Goal: Book appointment/travel/reservation

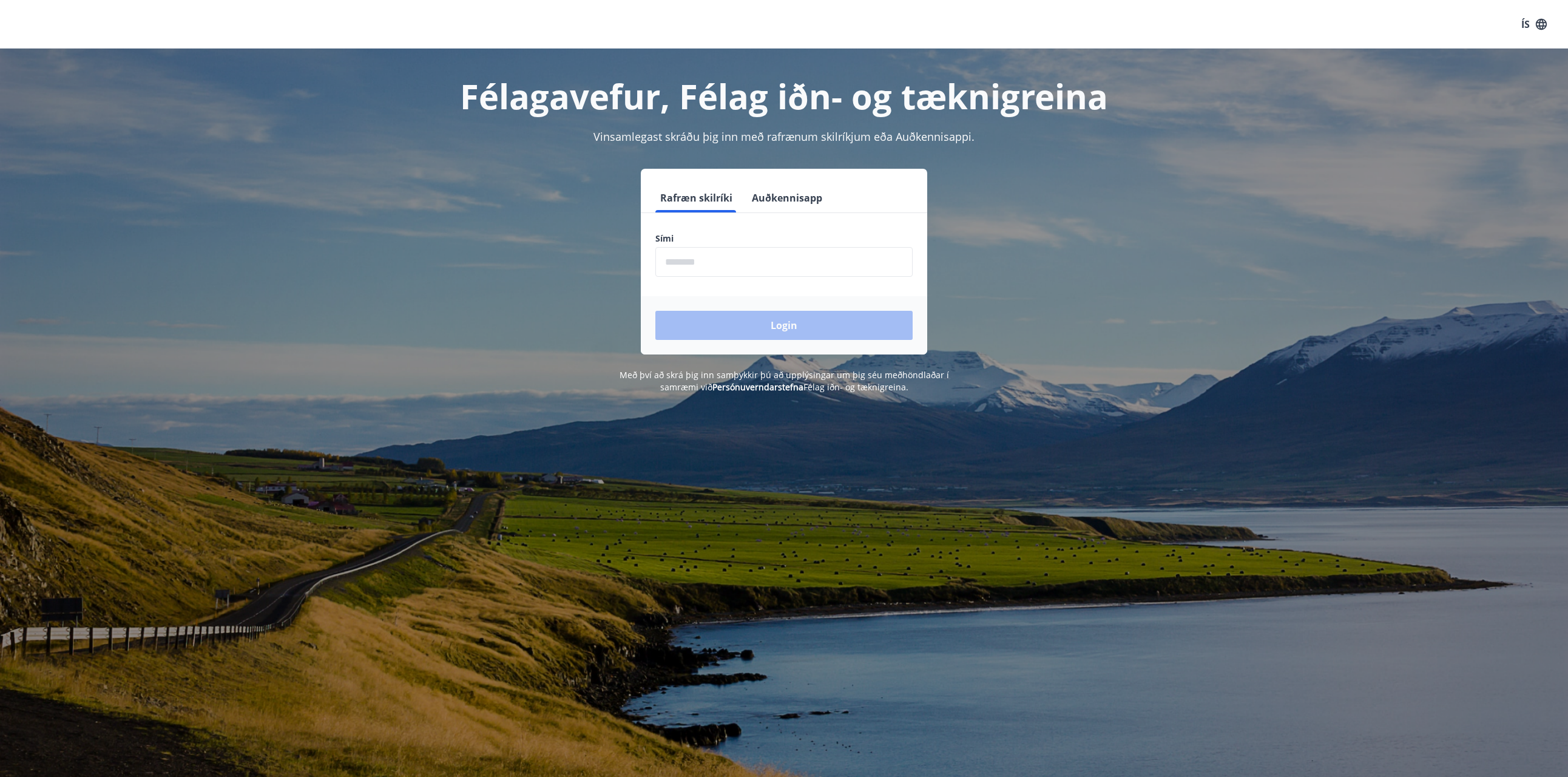
click at [719, 247] on input "phone" at bounding box center [784, 262] width 257 height 30
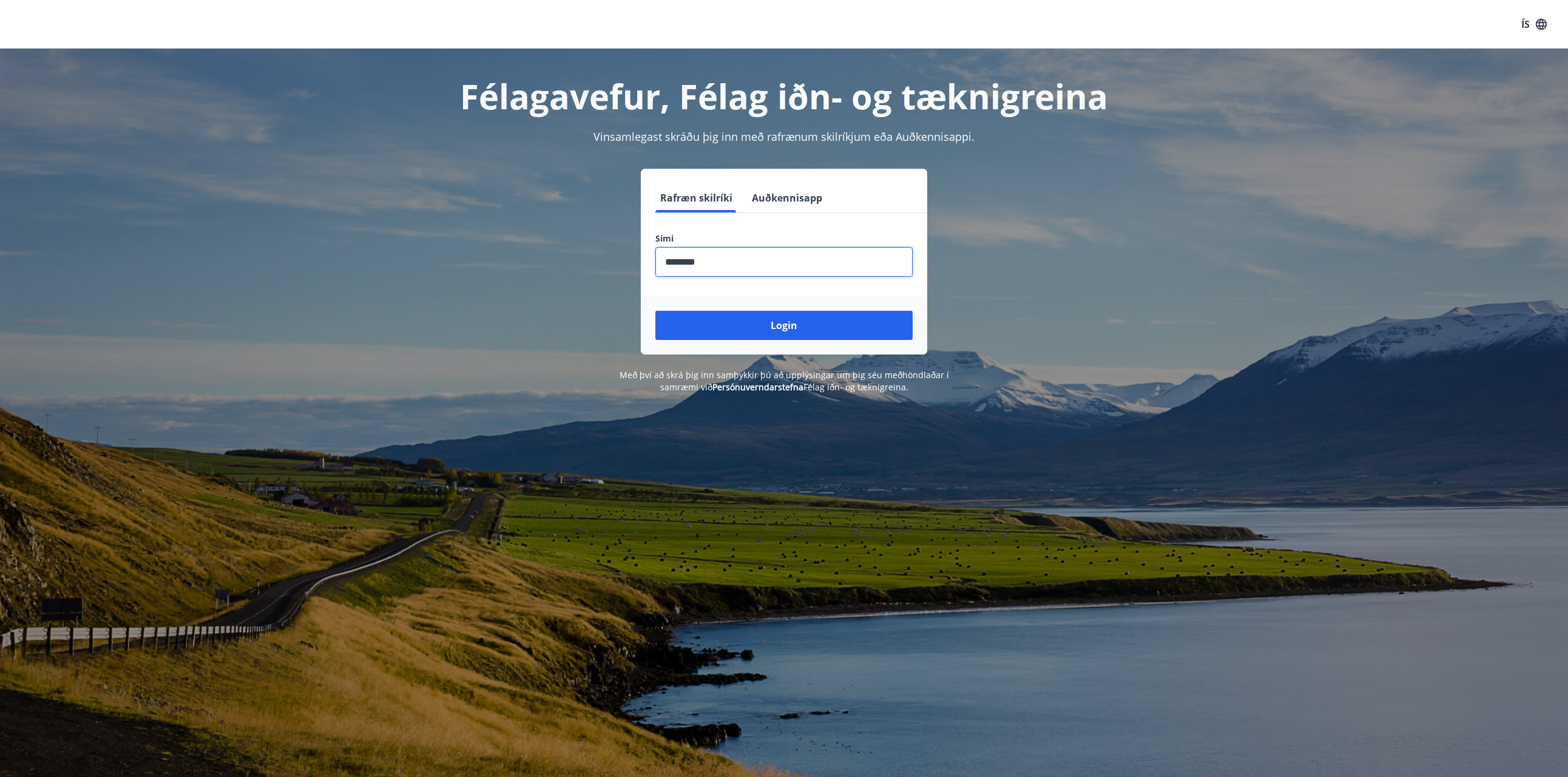
type input "********"
click at [784, 326] on button "Login" at bounding box center [784, 325] width 257 height 29
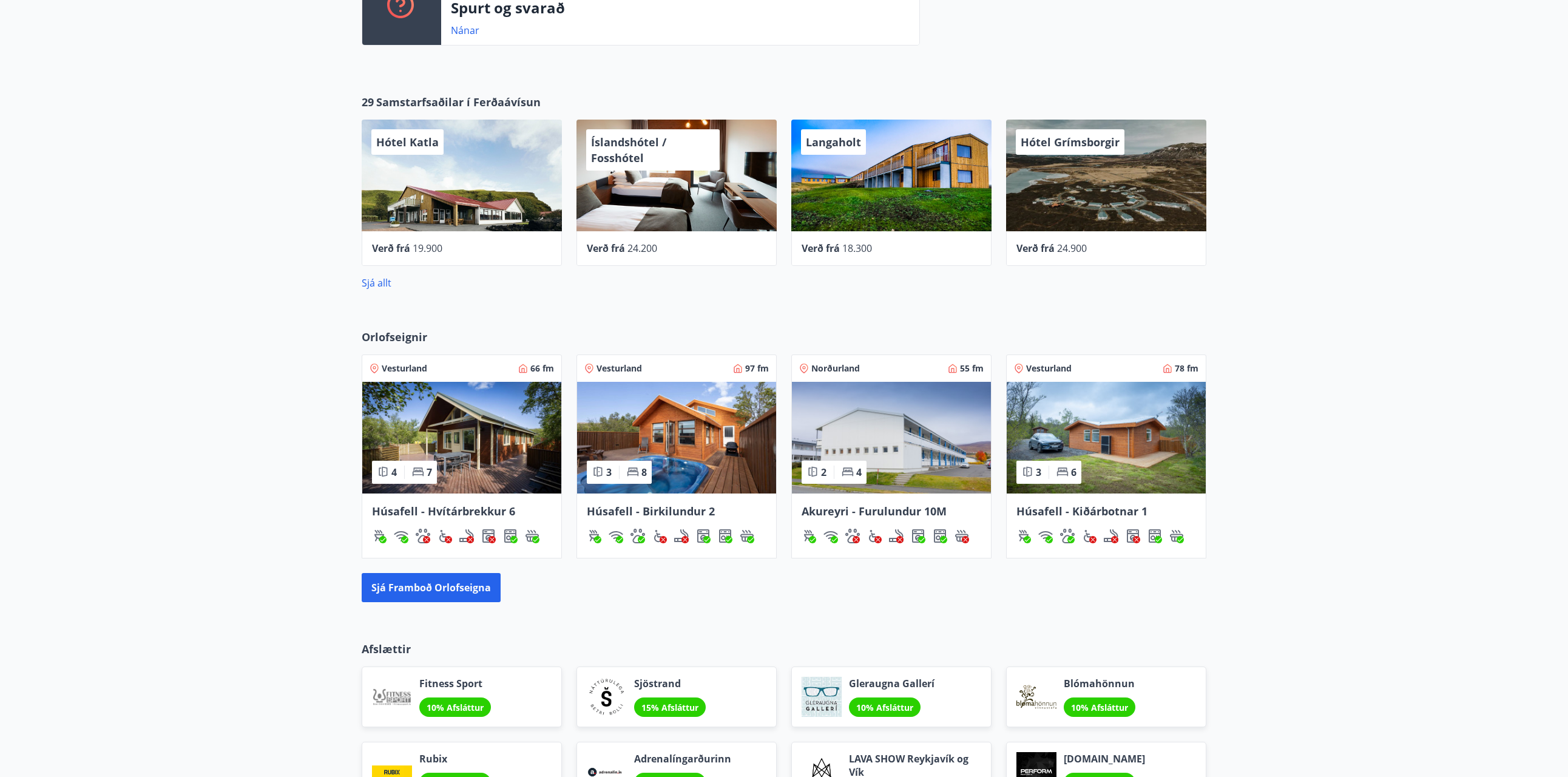
scroll to position [518, 0]
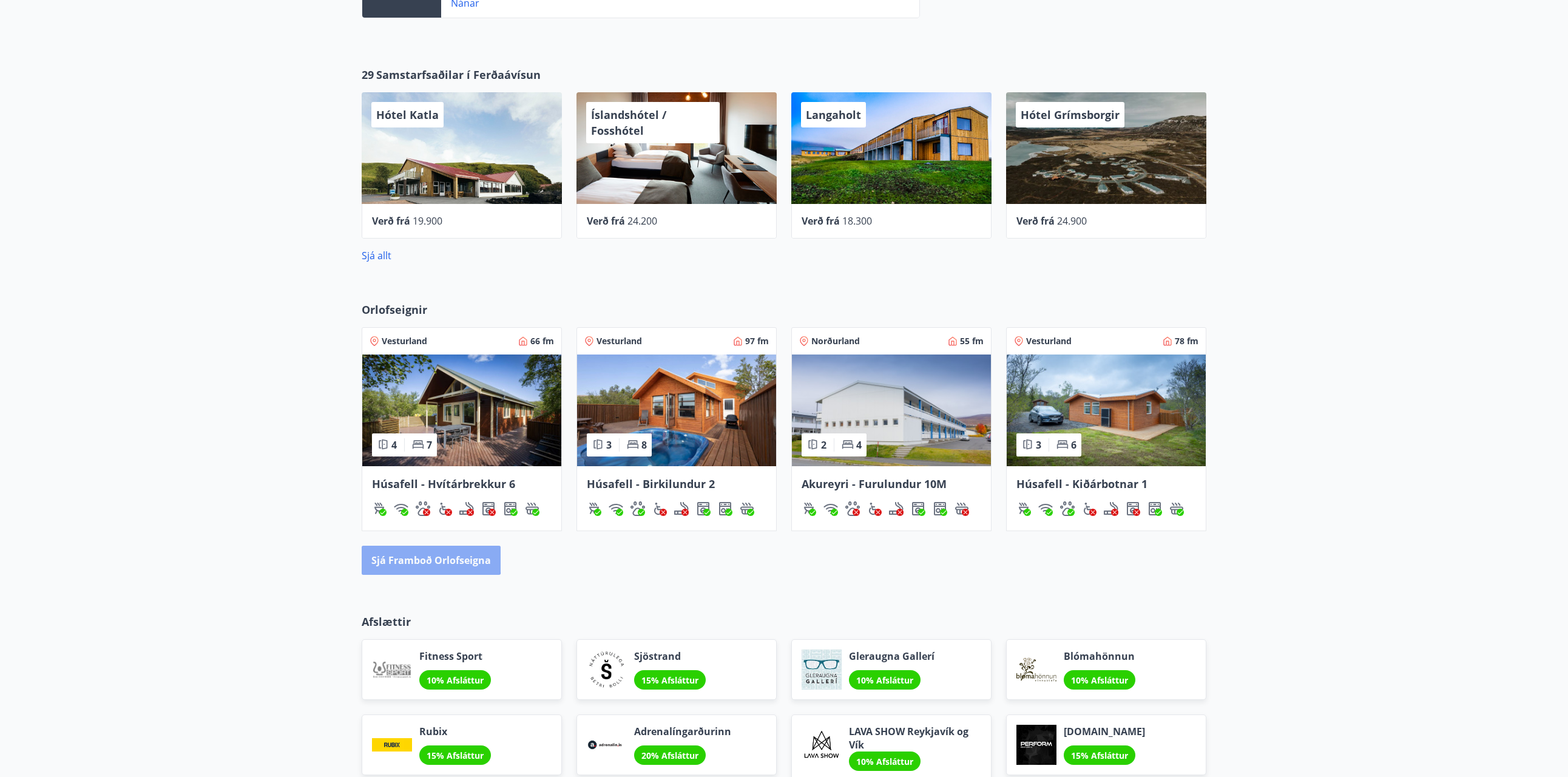
click at [414, 557] on button "Sjá framboð orlofseigna" at bounding box center [431, 560] width 139 height 29
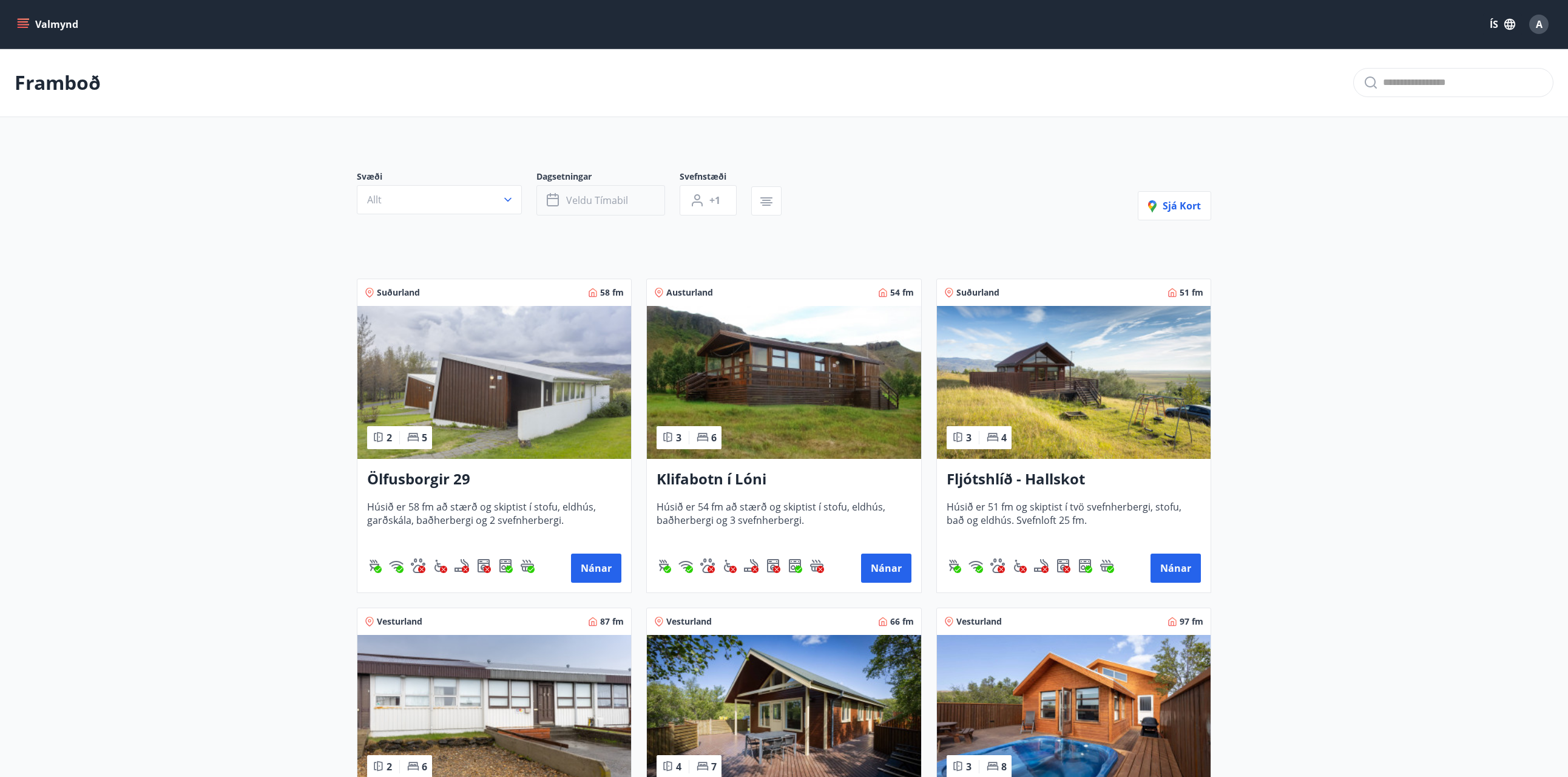
click at [582, 210] on button "Veldu tímabil" at bounding box center [601, 200] width 129 height 31
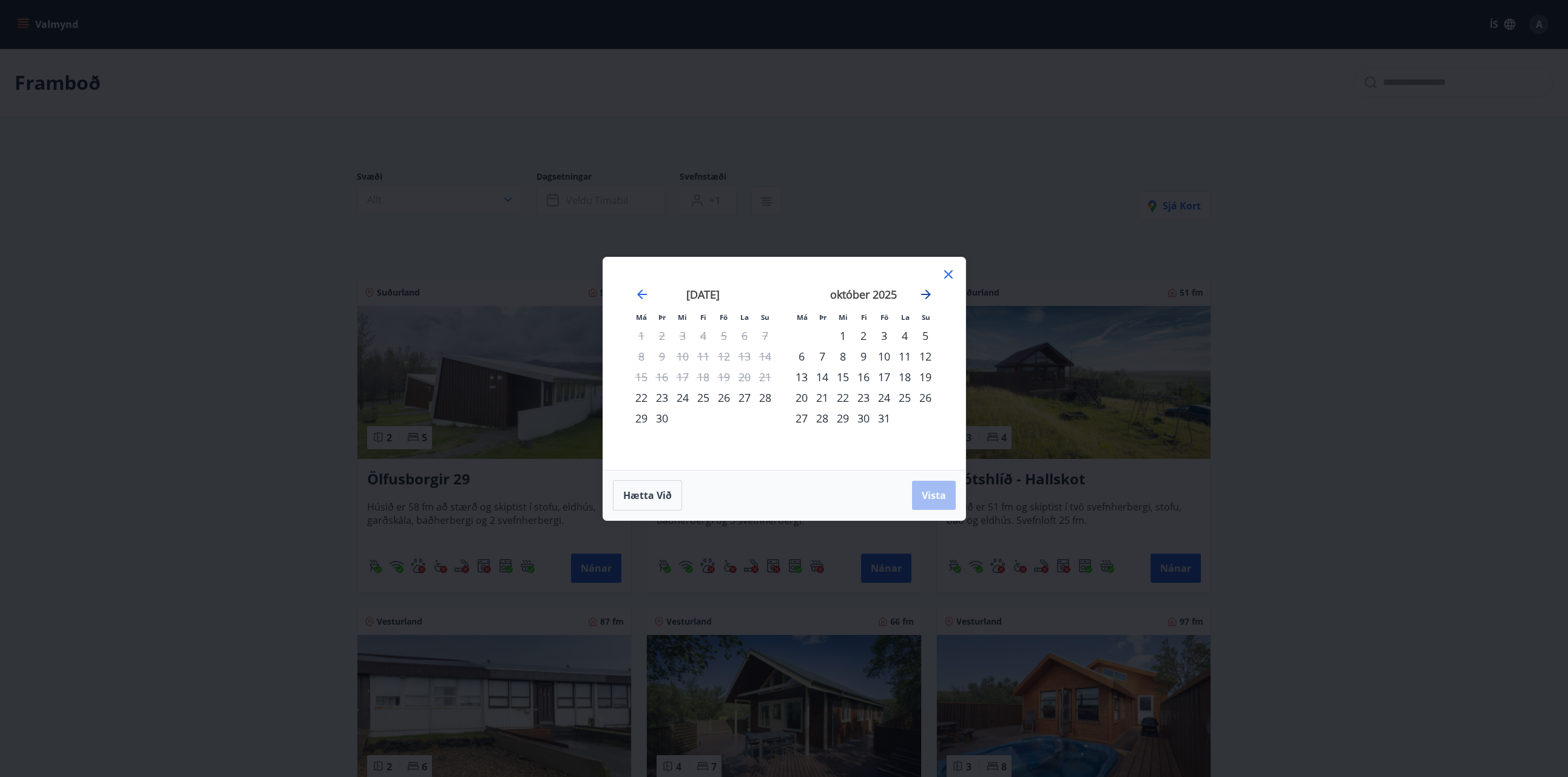
click at [928, 295] on icon "Move forward to switch to the next month." at bounding box center [926, 294] width 15 height 15
click at [882, 418] on div "28" at bounding box center [884, 418] width 20 height 20
click at [928, 416] on div "30" at bounding box center [926, 418] width 20 height 20
click at [924, 300] on icon "Move forward to switch to the next month." at bounding box center [926, 294] width 15 height 15
click at [801, 334] on div "1" at bounding box center [802, 336] width 20 height 20
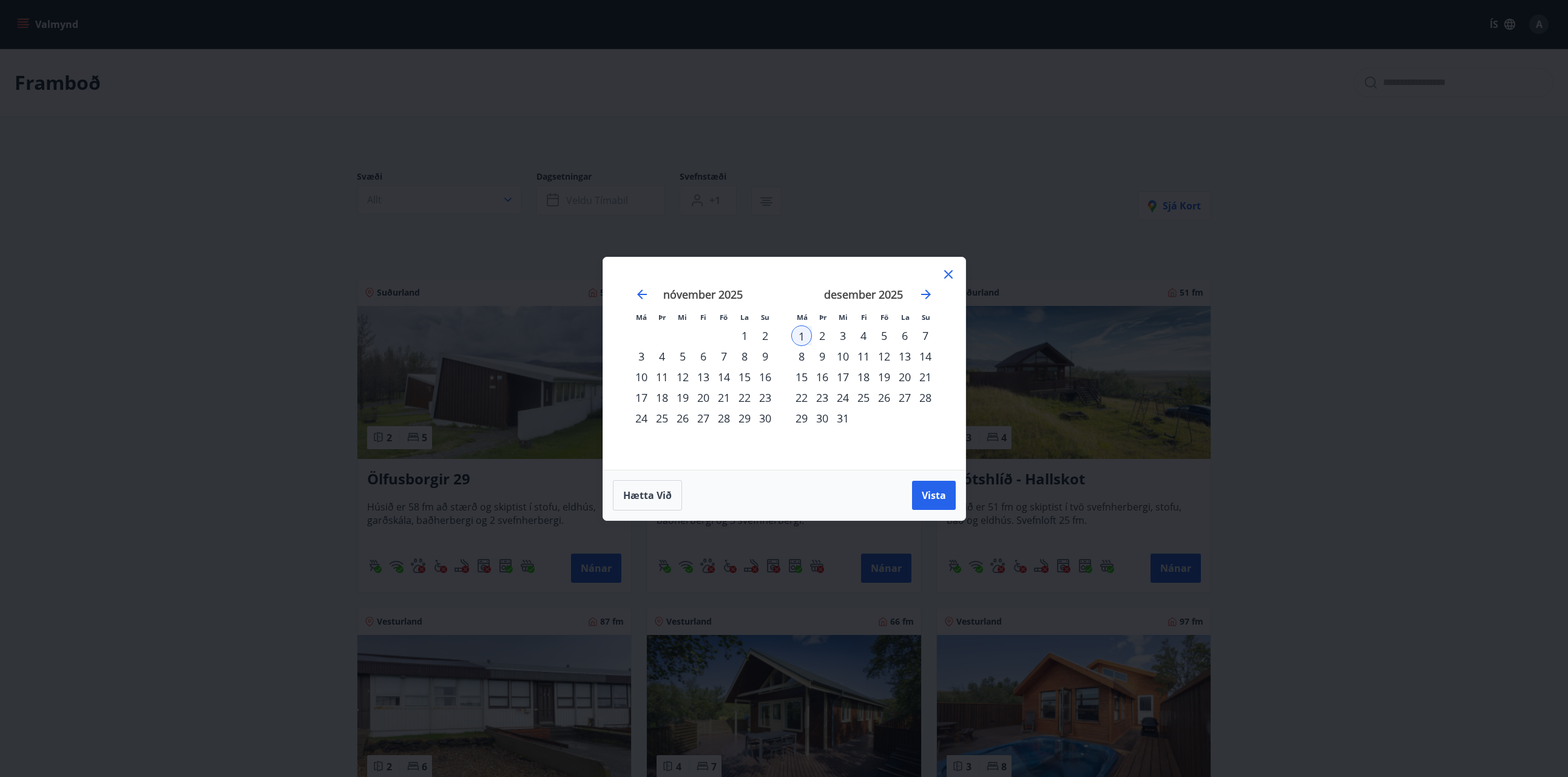
click at [724, 421] on div "28" at bounding box center [724, 418] width 20 height 20
click at [798, 335] on div "1" at bounding box center [802, 336] width 20 height 20
click at [924, 495] on span "Vista" at bounding box center [933, 495] width 24 height 13
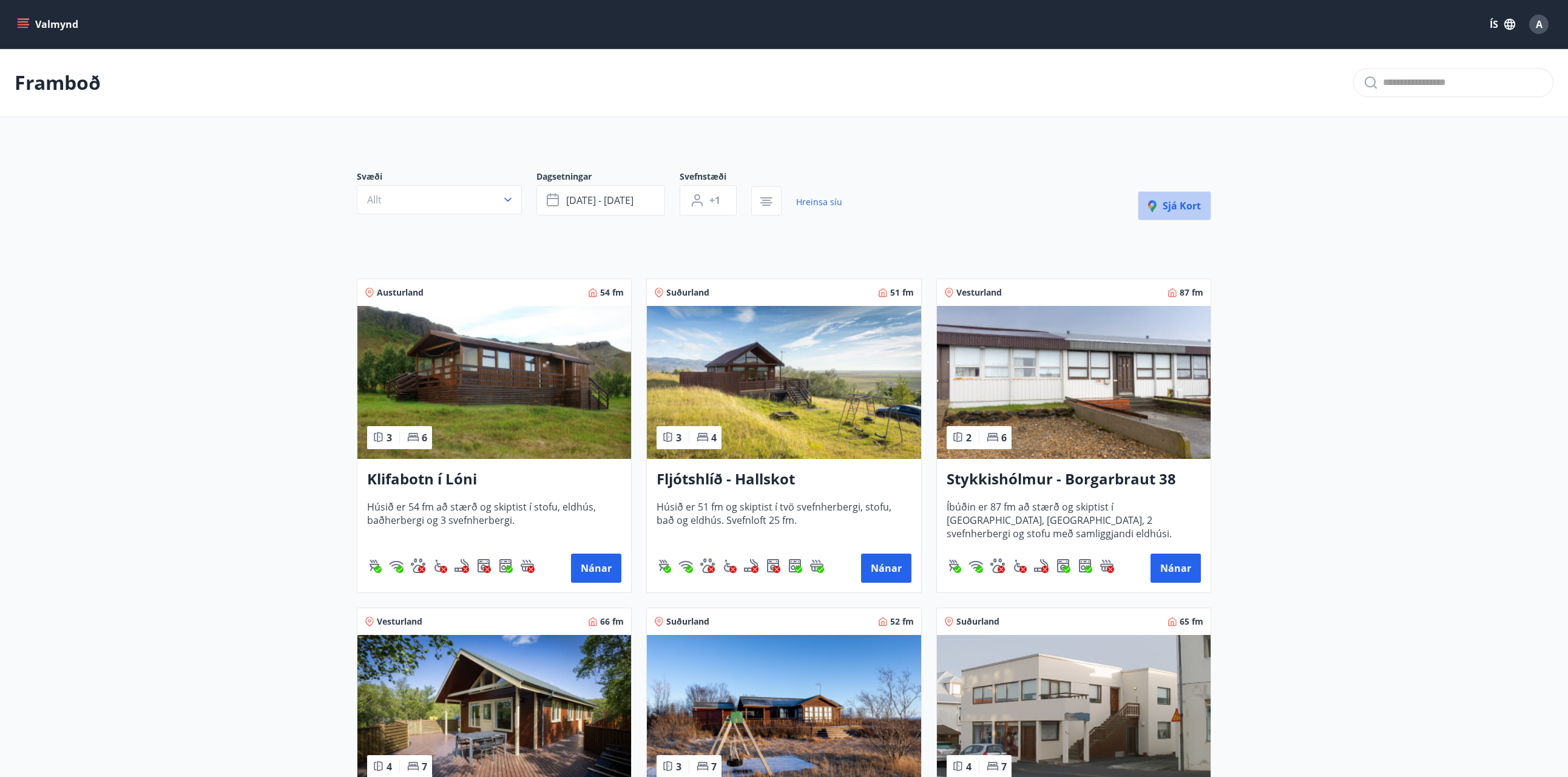
click at [1159, 212] on icon "button" at bounding box center [1155, 207] width 15 height 15
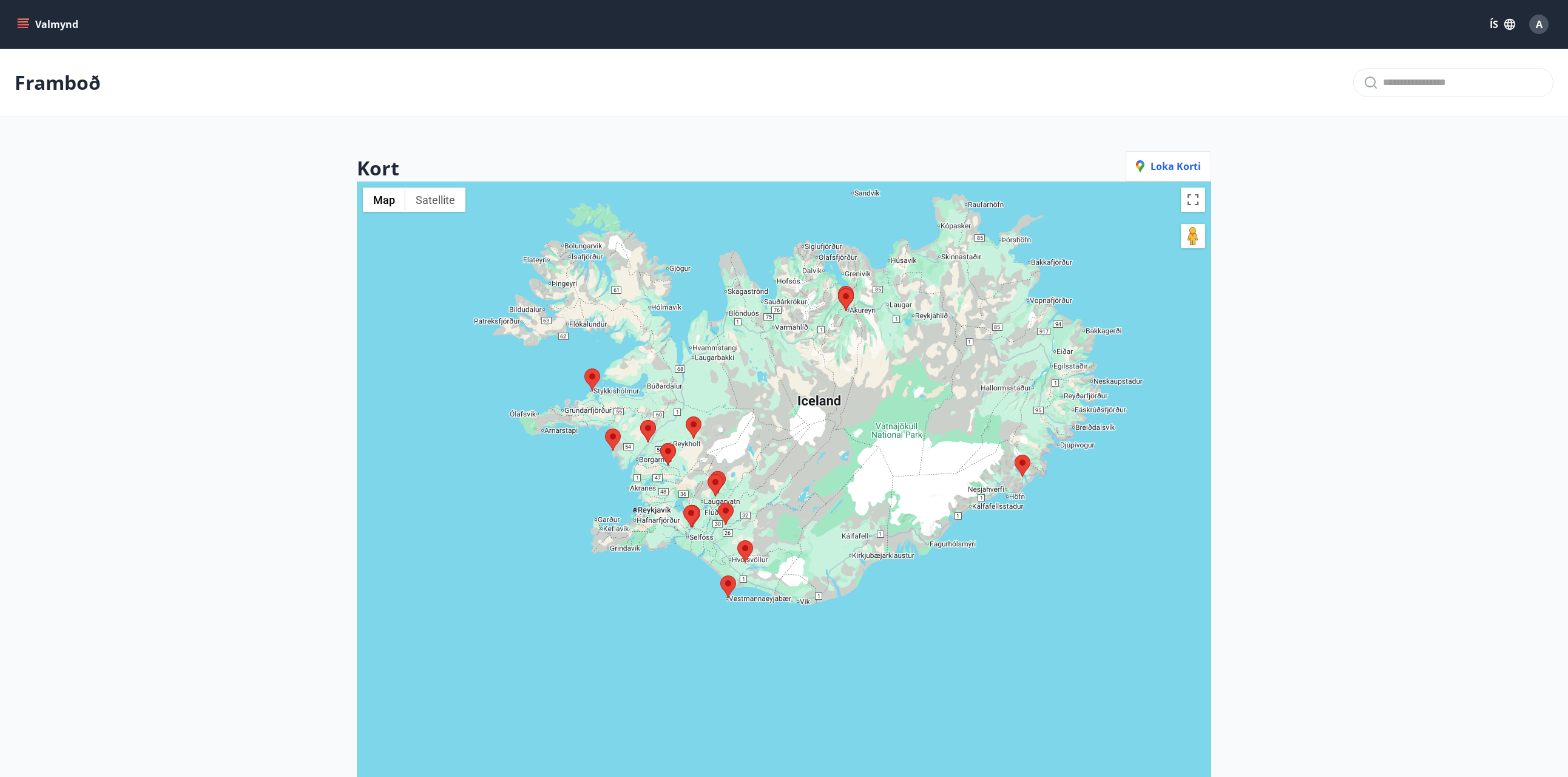
drag, startPoint x: 769, startPoint y: 485, endPoint x: 792, endPoint y: 367, distance: 120.2
click at [792, 367] on div at bounding box center [784, 570] width 854 height 777
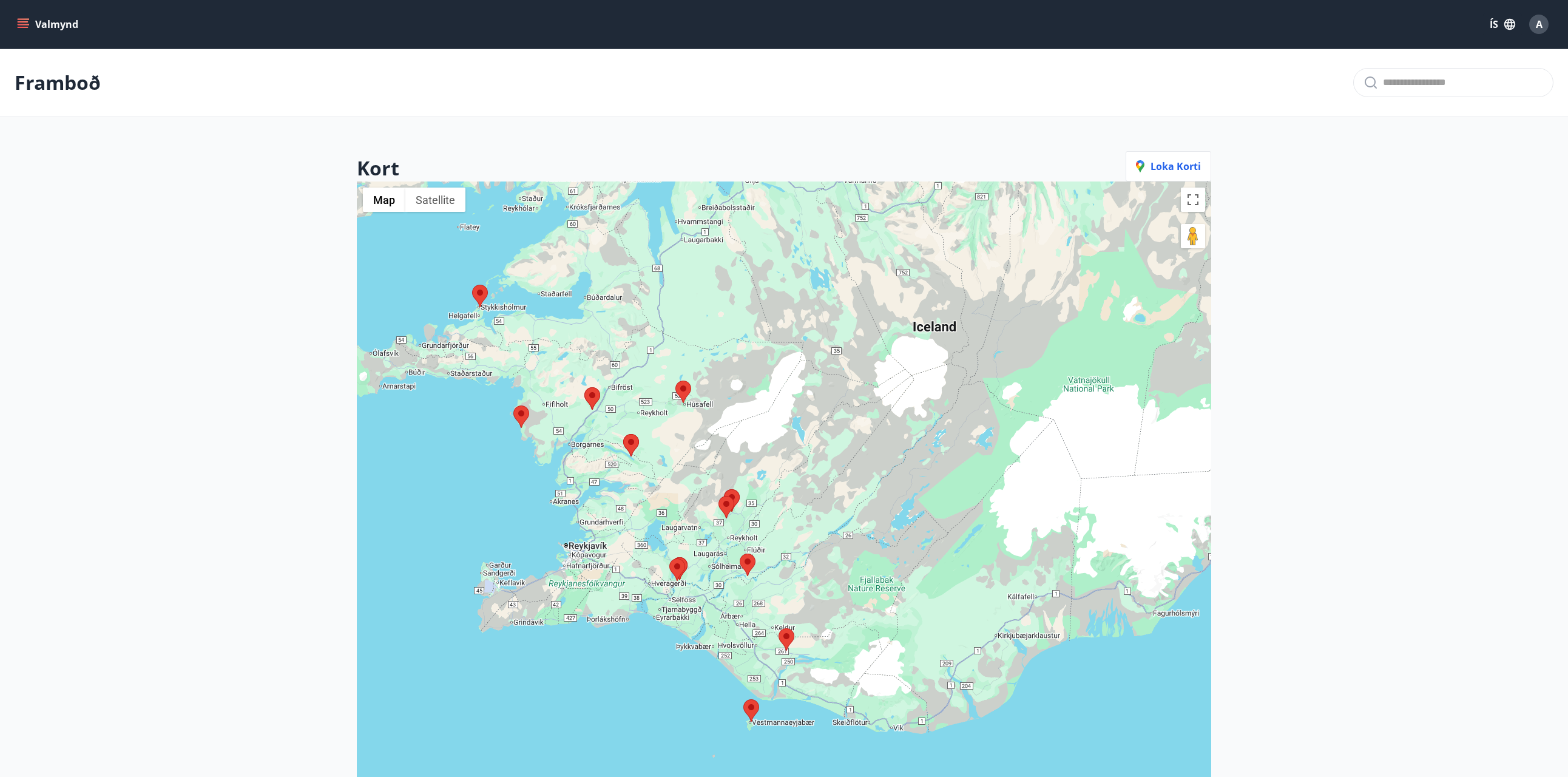
drag, startPoint x: 688, startPoint y: 491, endPoint x: 678, endPoint y: 520, distance: 30.7
click at [678, 520] on div at bounding box center [784, 570] width 854 height 777
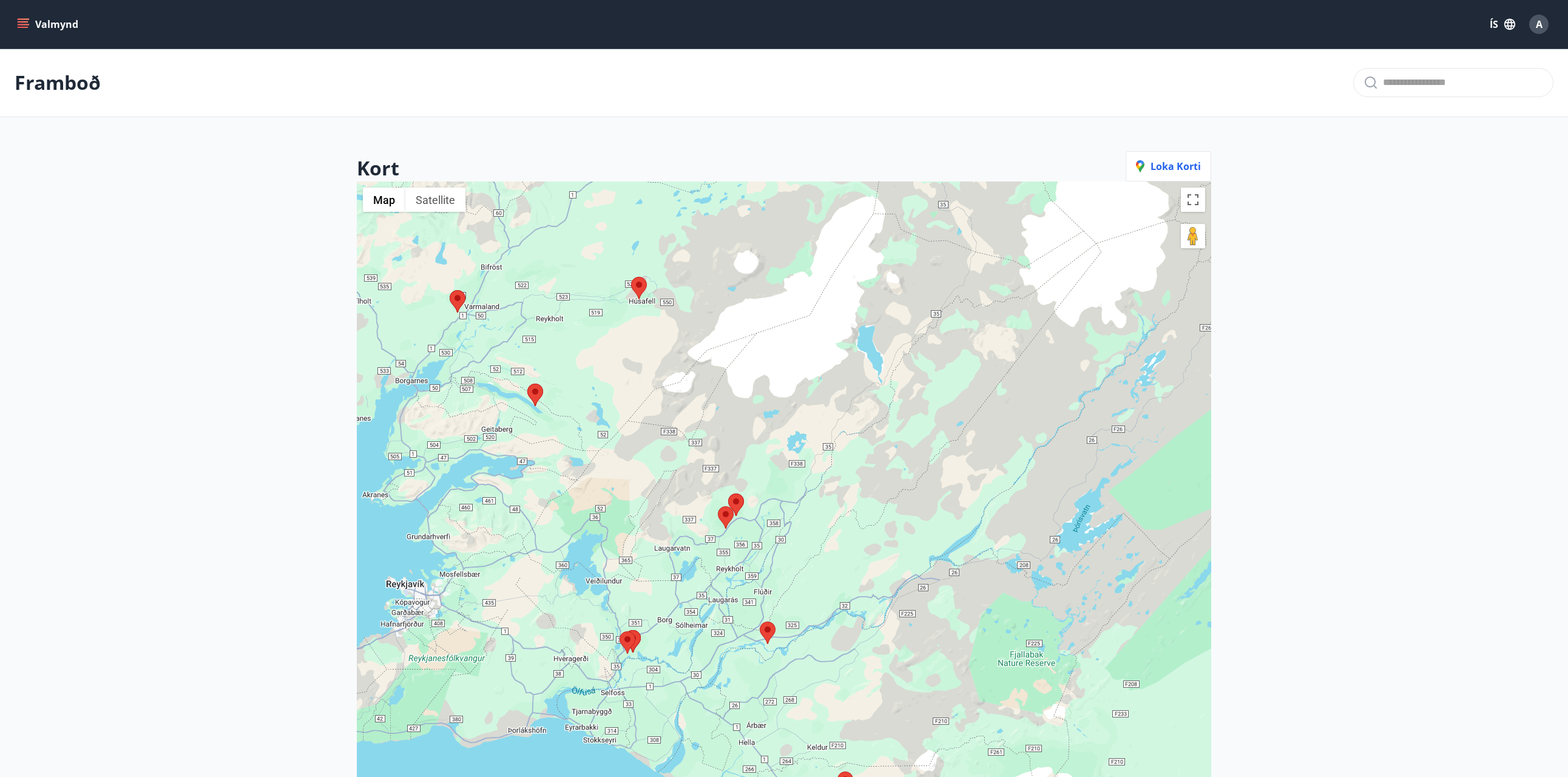
click at [718, 506] on area at bounding box center [718, 506] width 0 height 0
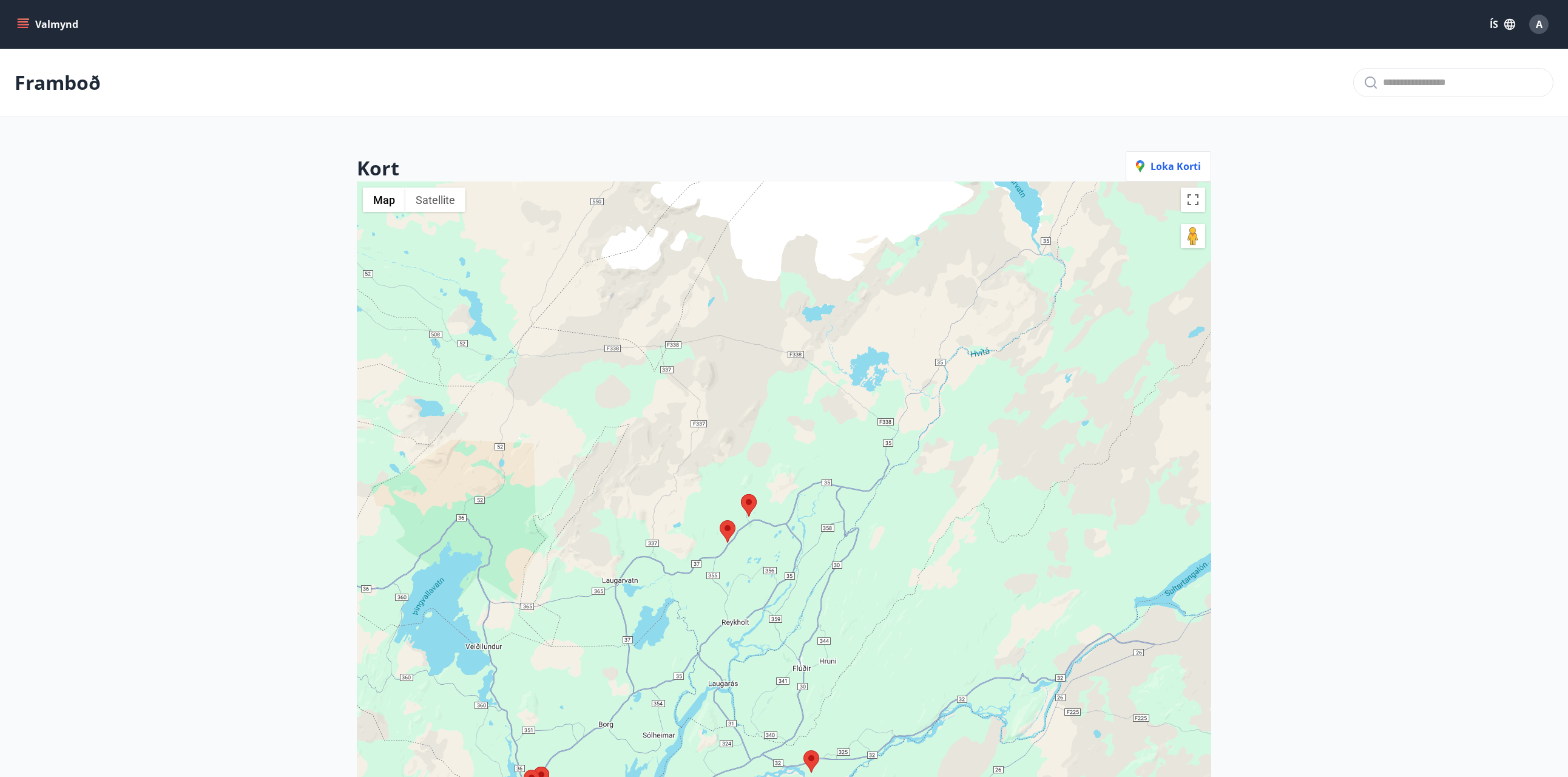
click at [720, 520] on area at bounding box center [720, 520] width 0 height 0
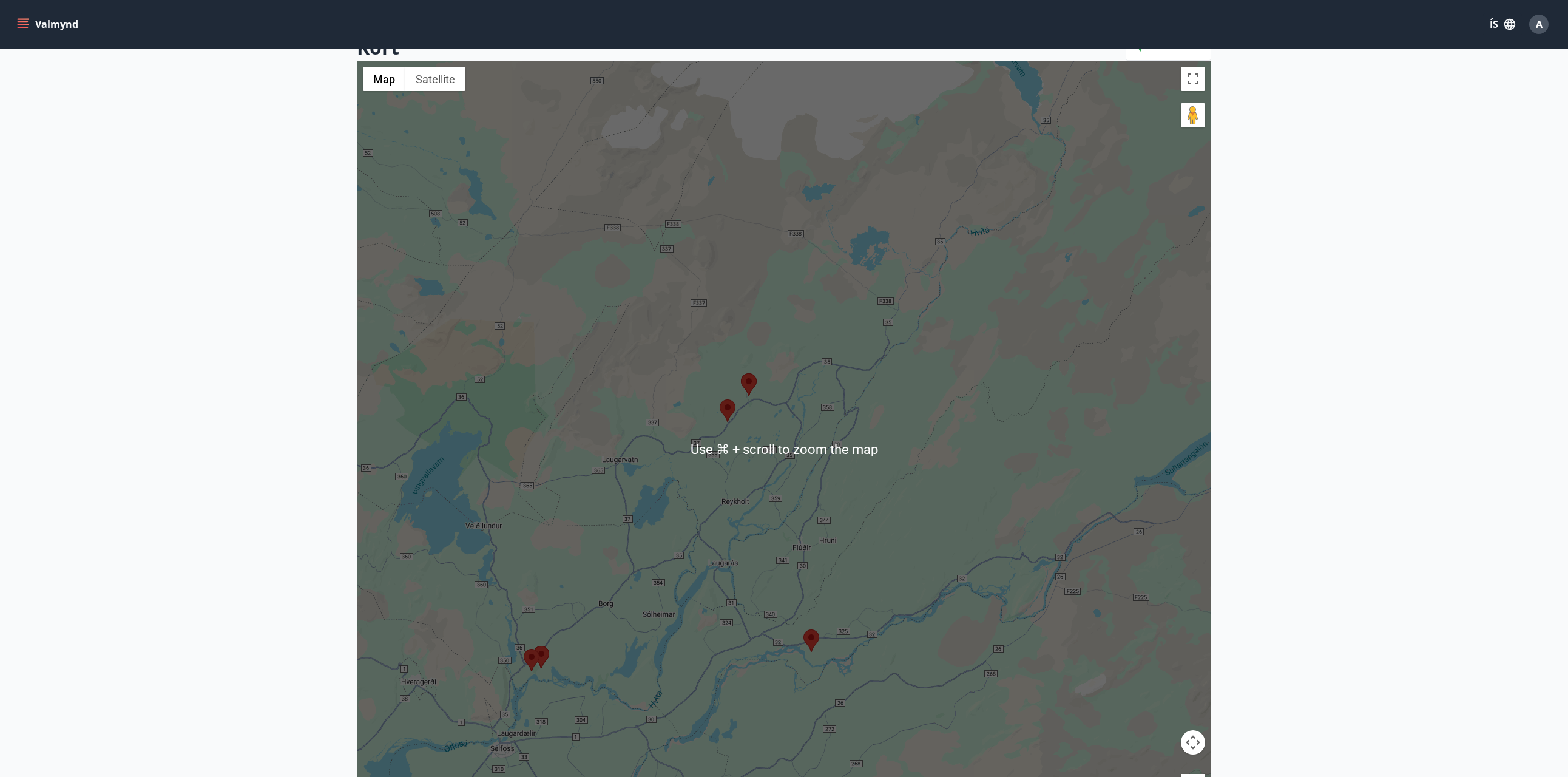
scroll to position [132, 0]
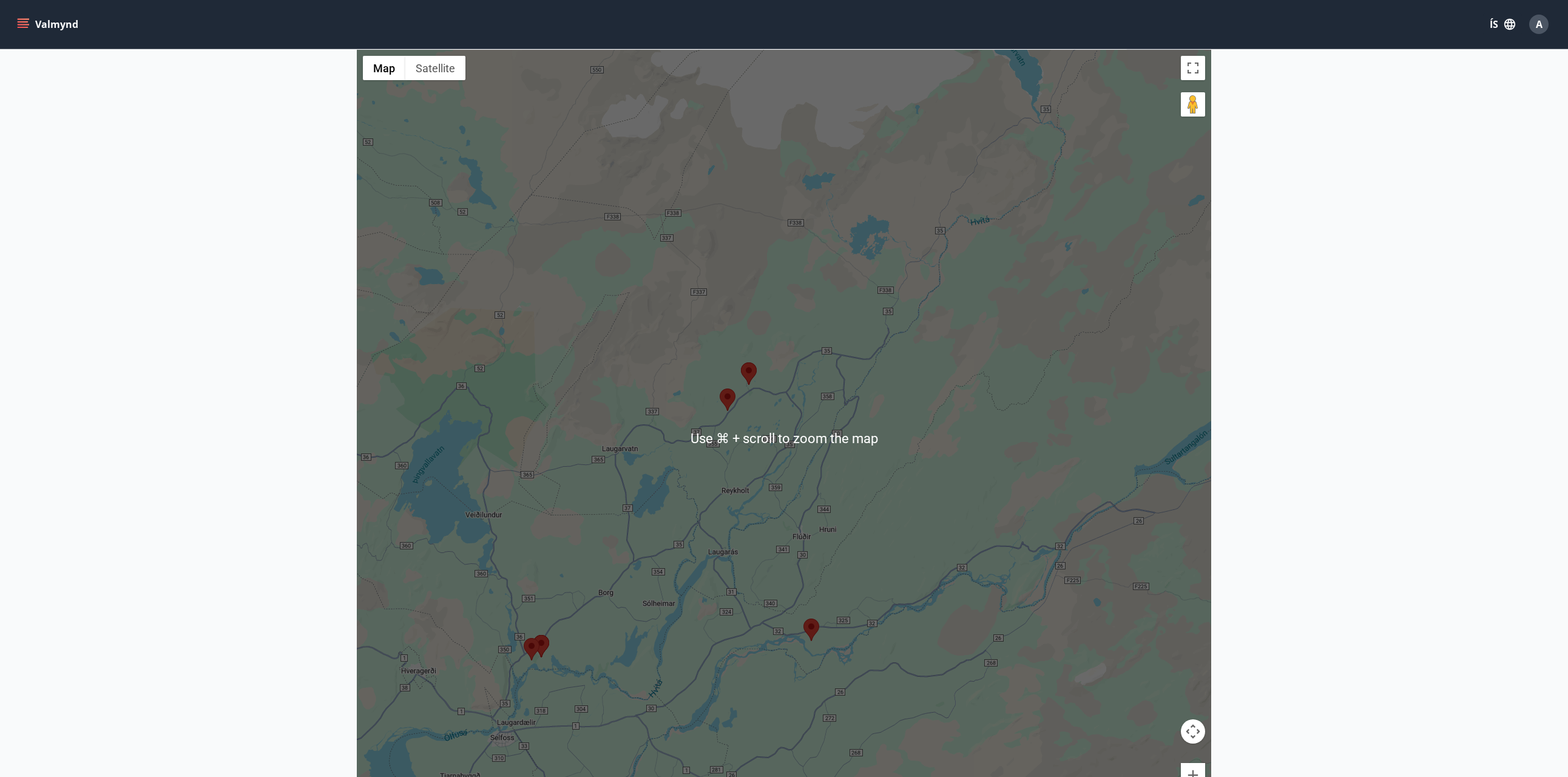
click at [720, 388] on area at bounding box center [720, 388] width 0 height 0
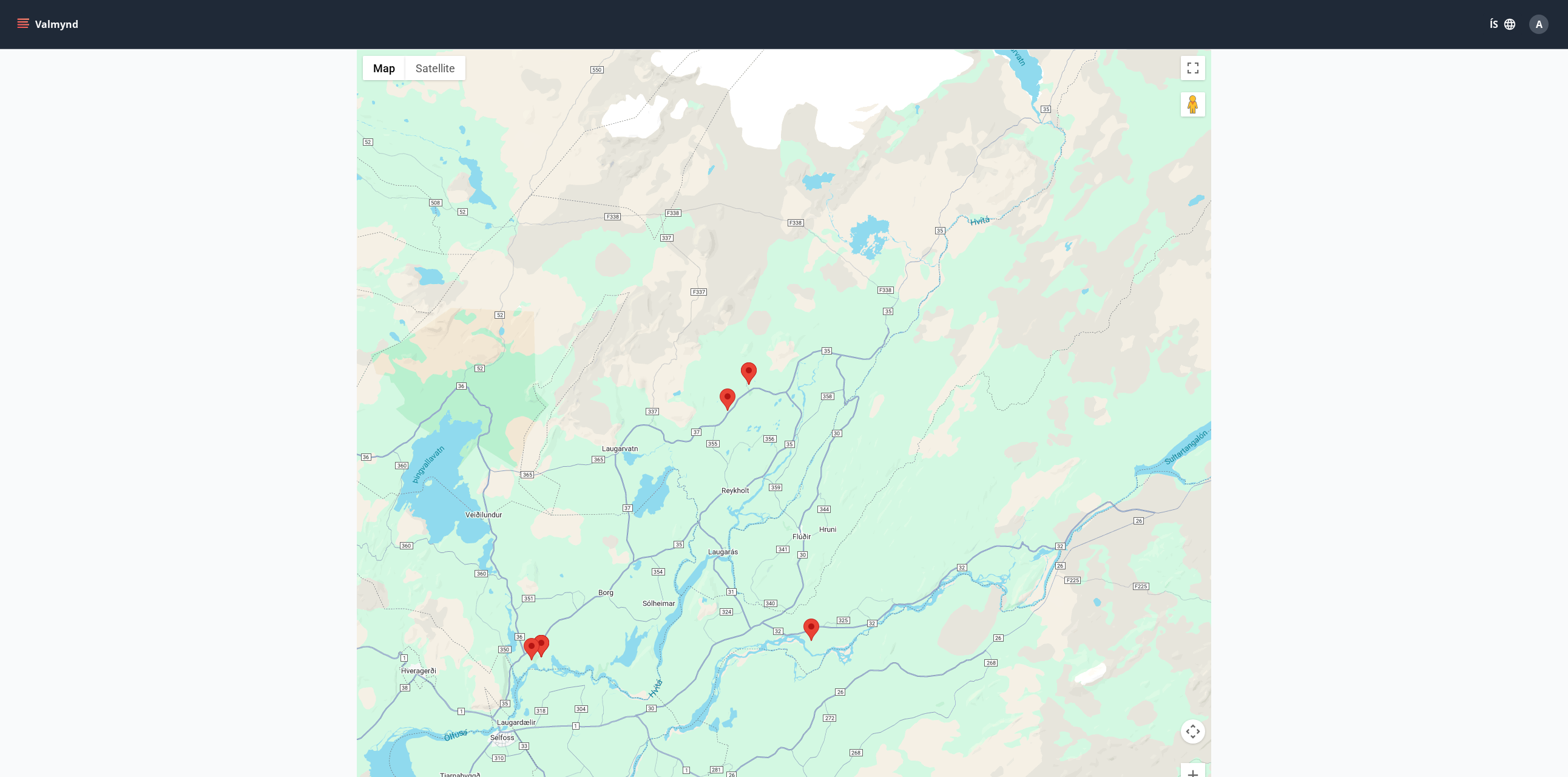
click at [720, 388] on area at bounding box center [720, 388] width 0 height 0
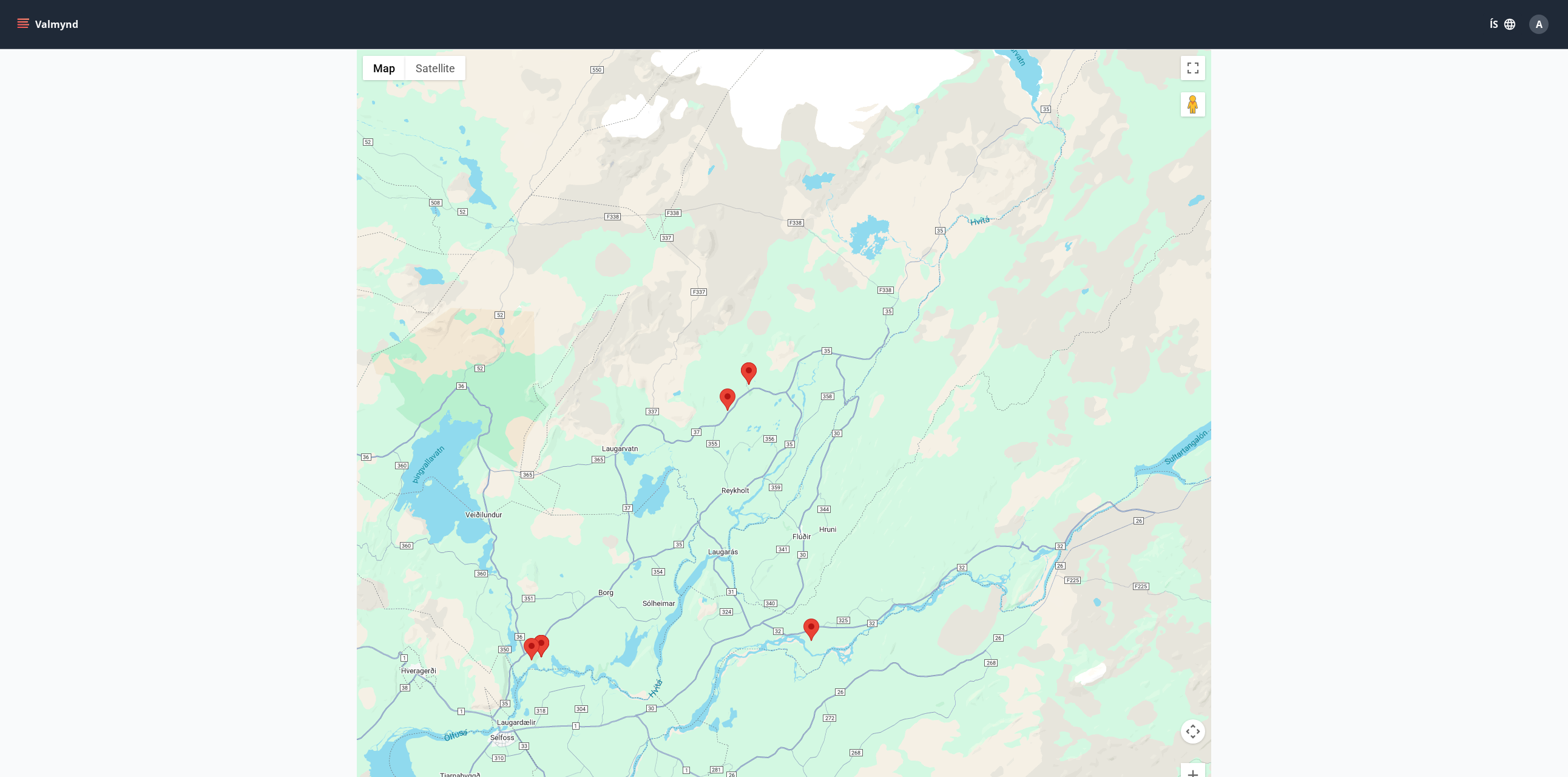
click at [720, 388] on area at bounding box center [720, 388] width 0 height 0
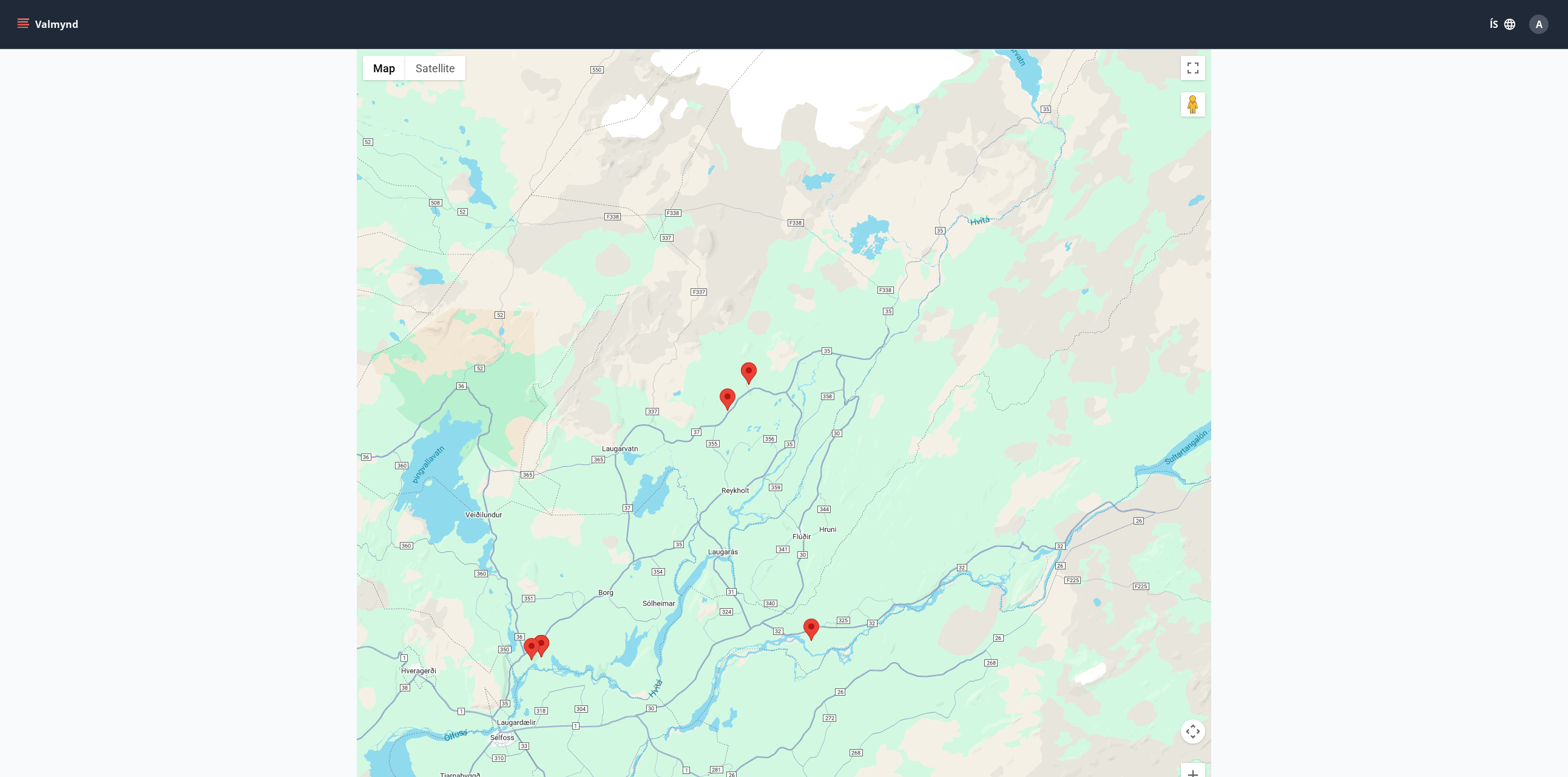
click at [720, 388] on area at bounding box center [720, 388] width 0 height 0
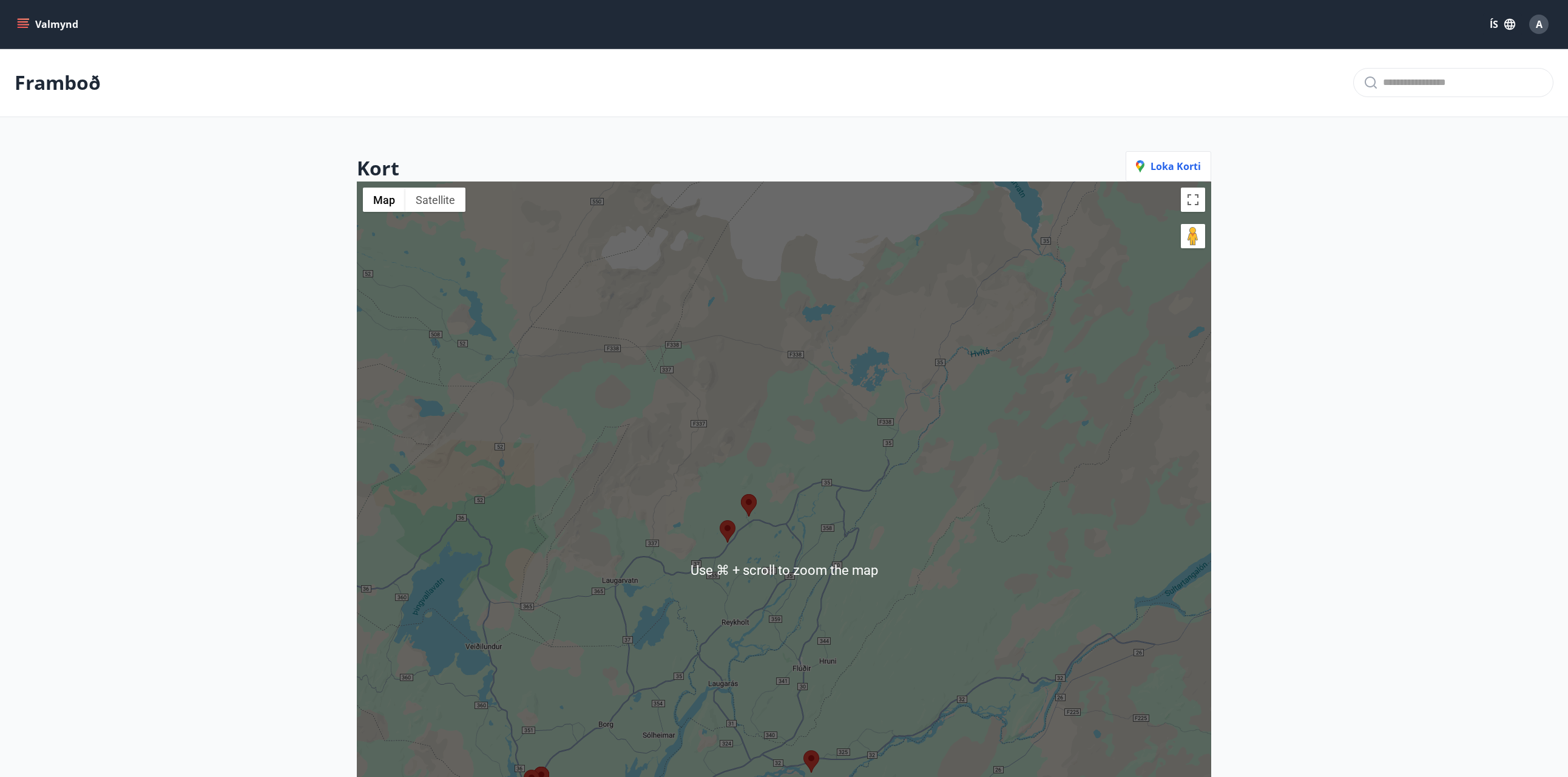
scroll to position [0, 0]
click at [741, 494] on area at bounding box center [741, 494] width 0 height 0
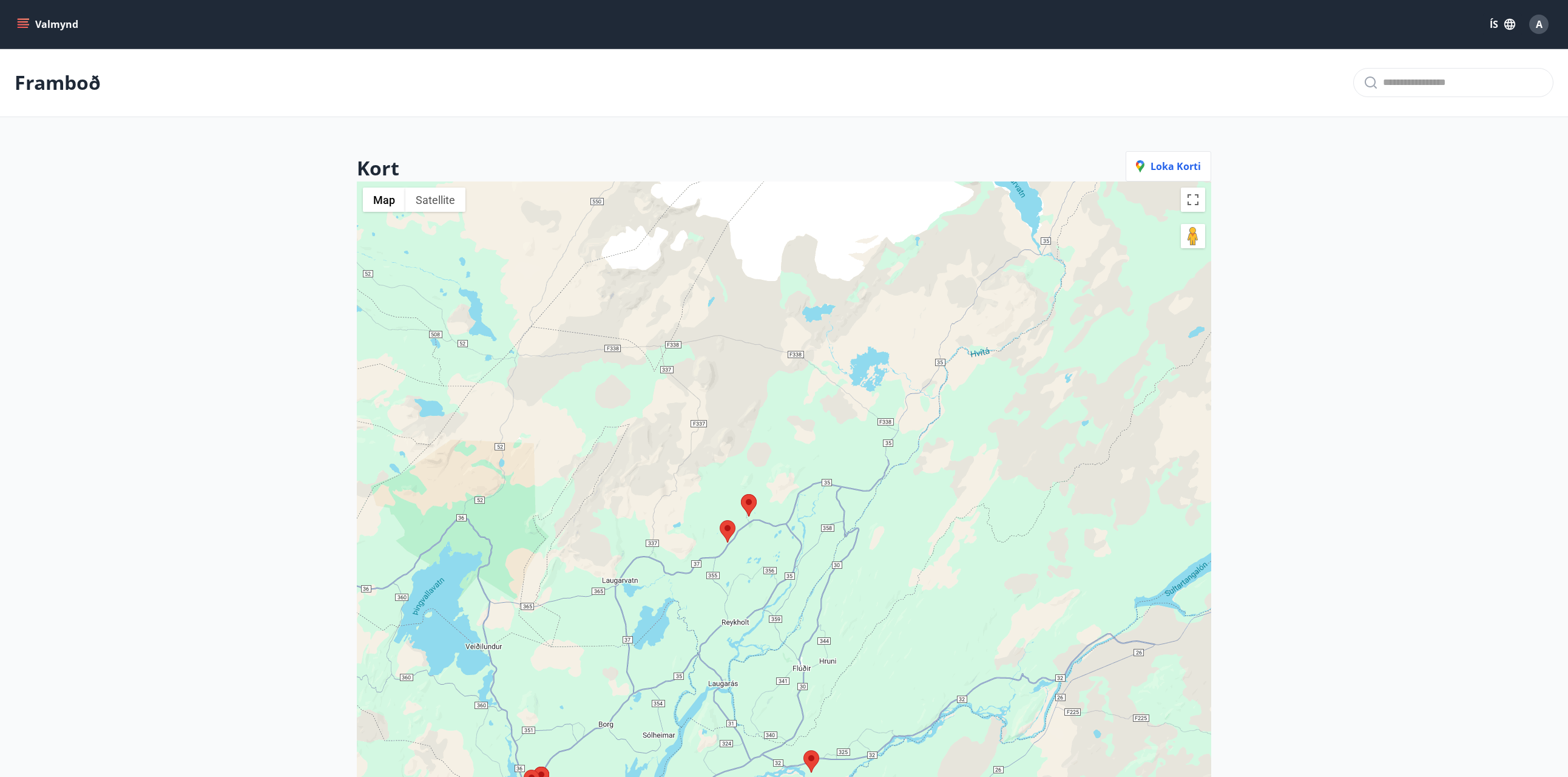
click at [741, 494] on area at bounding box center [741, 494] width 0 height 0
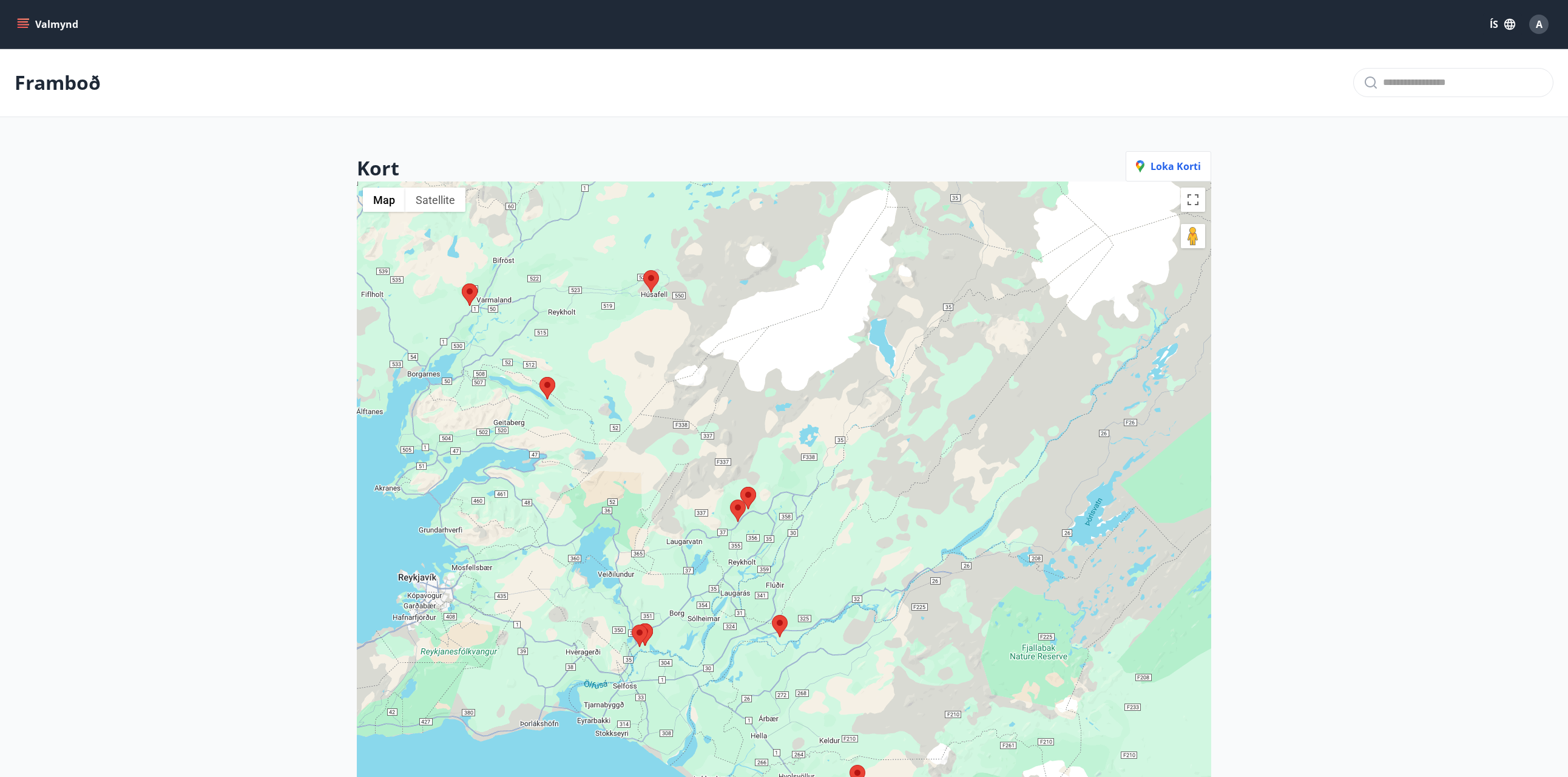
click at [540, 377] on area at bounding box center [540, 377] width 0 height 0
click at [462, 283] on area at bounding box center [462, 283] width 0 height 0
click at [743, 516] on img at bounding box center [738, 511] width 16 height 23
click at [740, 487] on area at bounding box center [740, 487] width 0 height 0
click at [730, 500] on area at bounding box center [730, 500] width 0 height 0
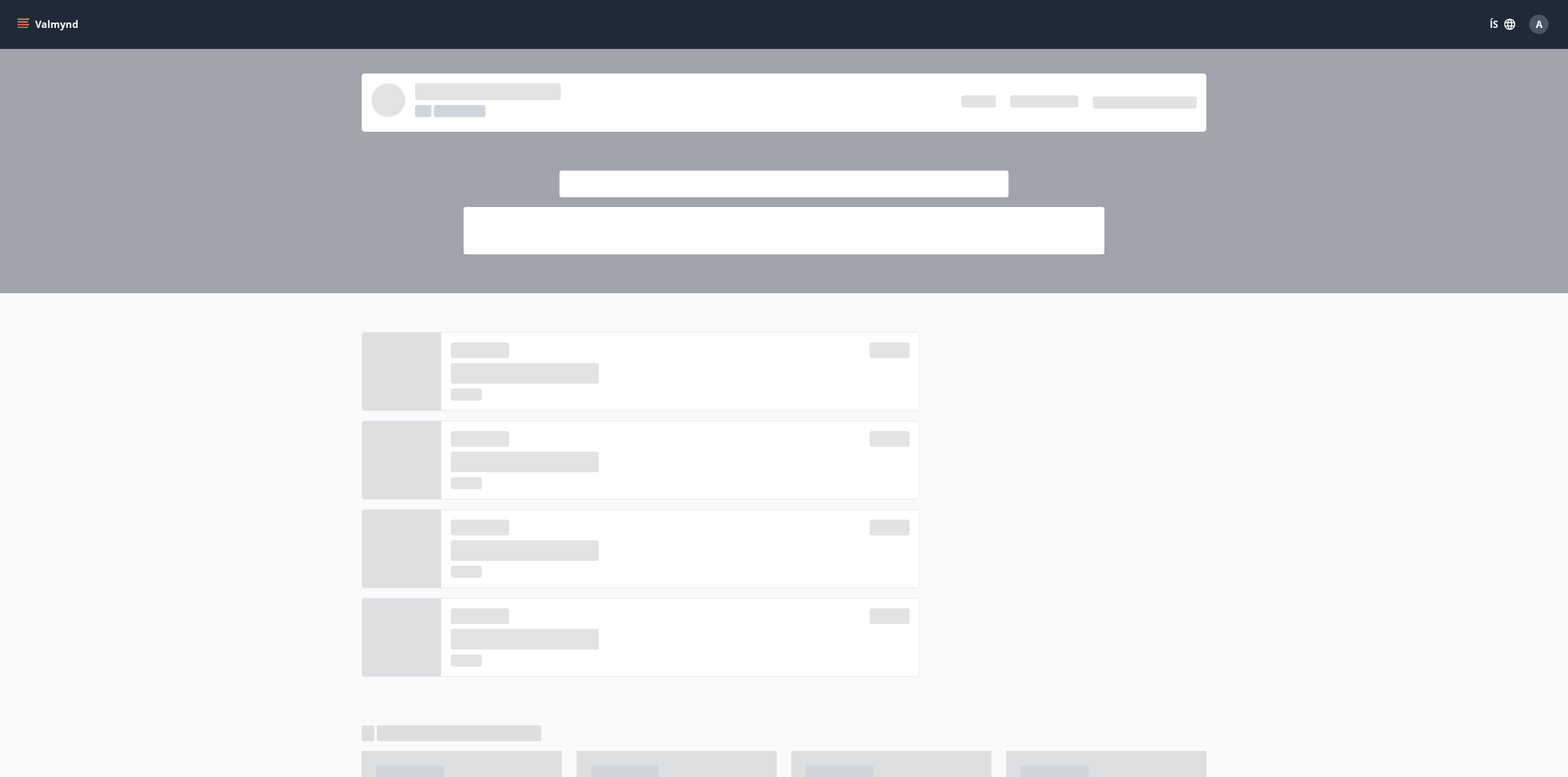
scroll to position [518, 0]
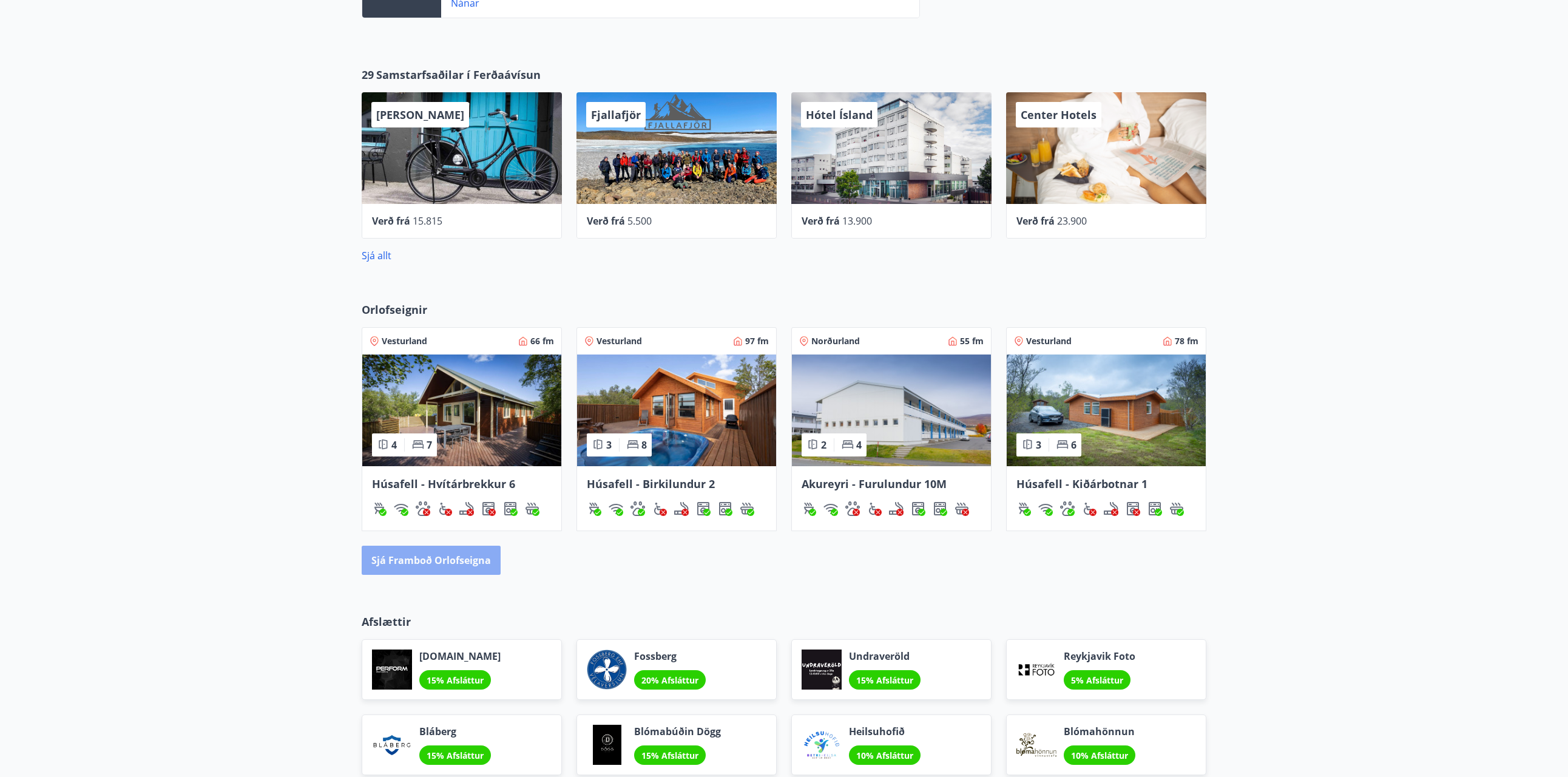
click at [474, 567] on button "Sjá framboð orlofseigna" at bounding box center [431, 560] width 139 height 29
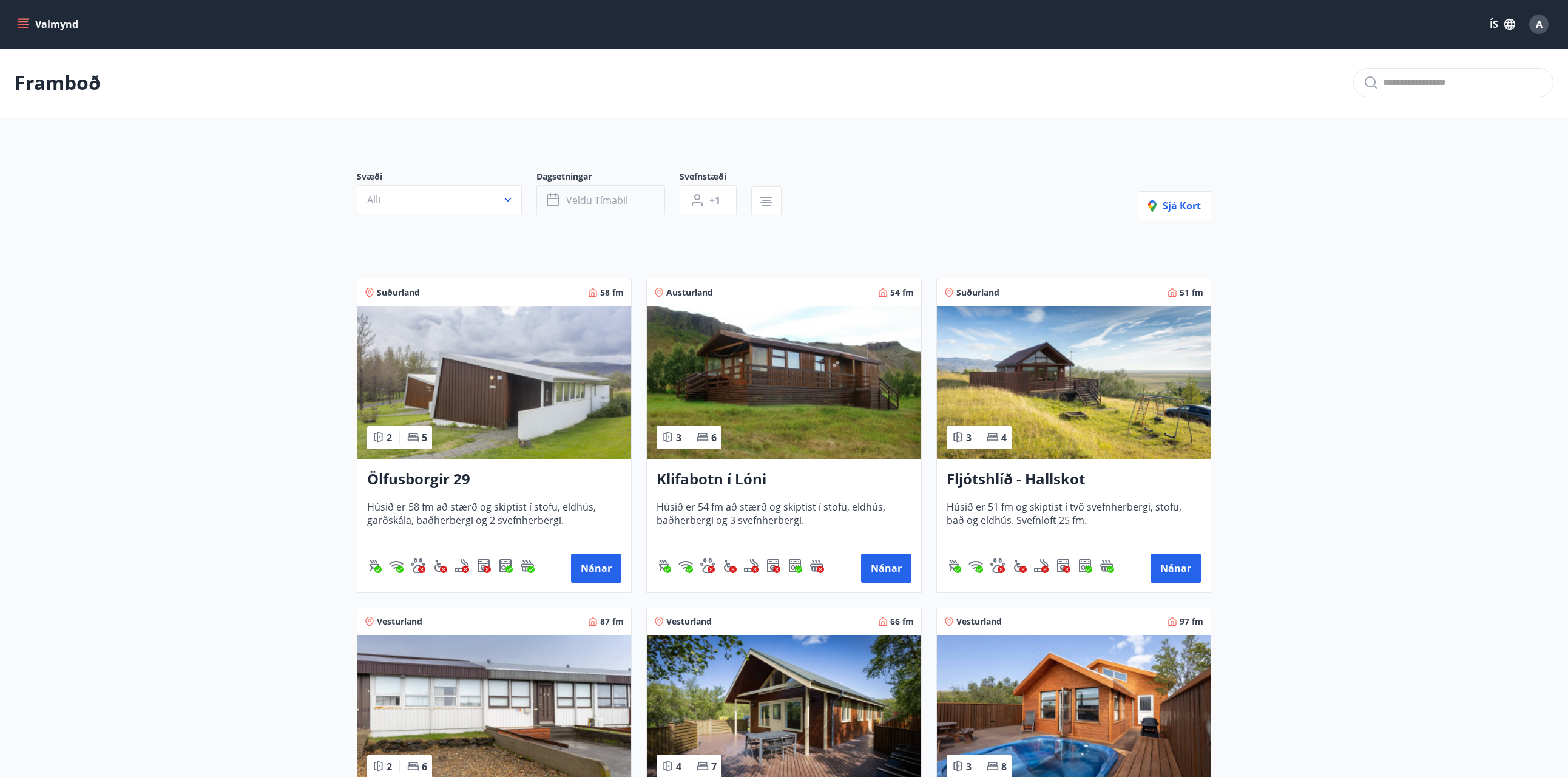
click at [592, 209] on button "Veldu tímabil" at bounding box center [601, 200] width 129 height 31
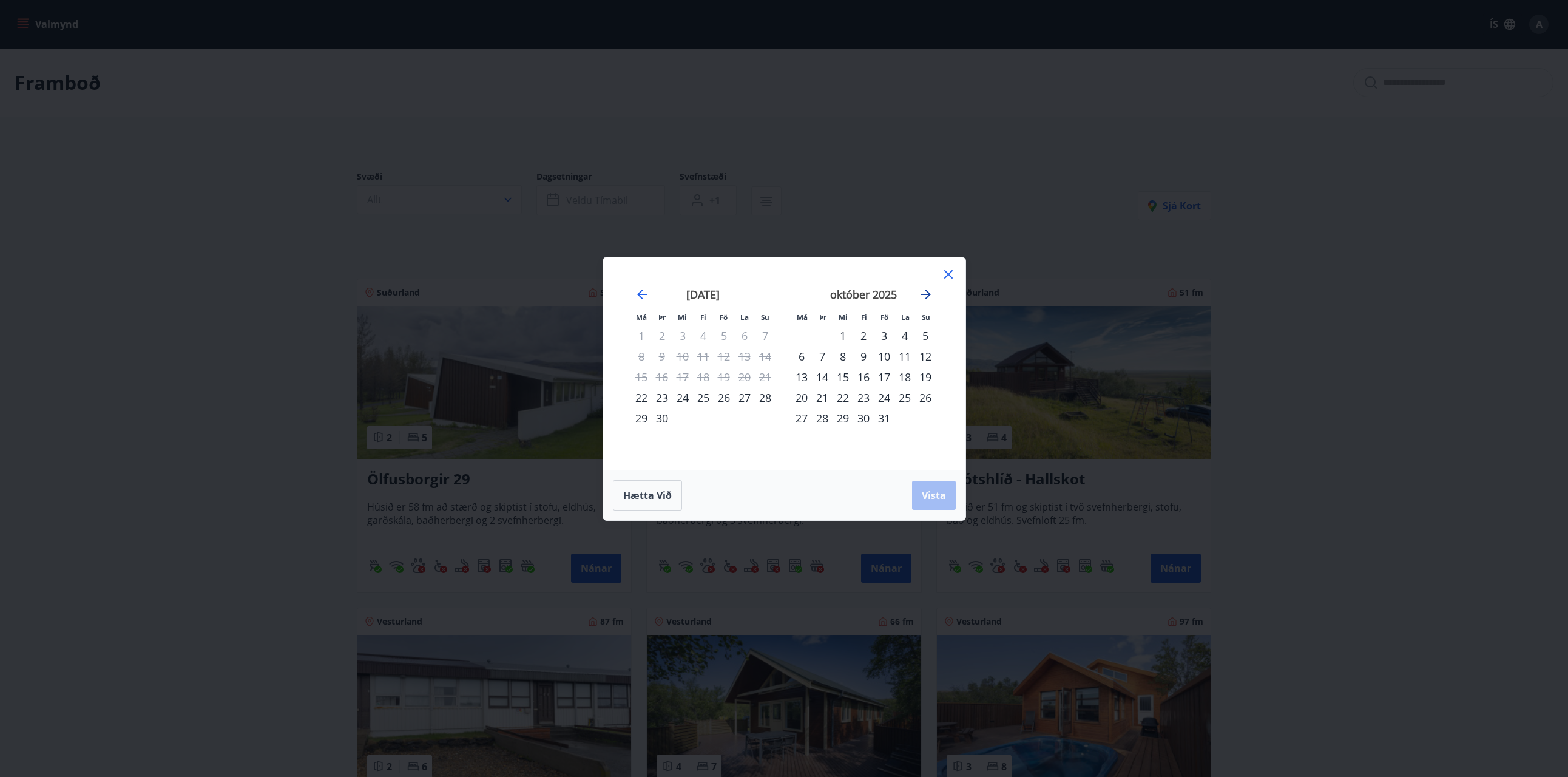
click at [932, 295] on icon "Move forward to switch to the next month." at bounding box center [926, 294] width 15 height 15
click at [723, 419] on div "28" at bounding box center [724, 418] width 20 height 20
click at [802, 331] on div "1" at bounding box center [802, 336] width 20 height 20
click at [916, 496] on button "Vista" at bounding box center [934, 495] width 44 height 29
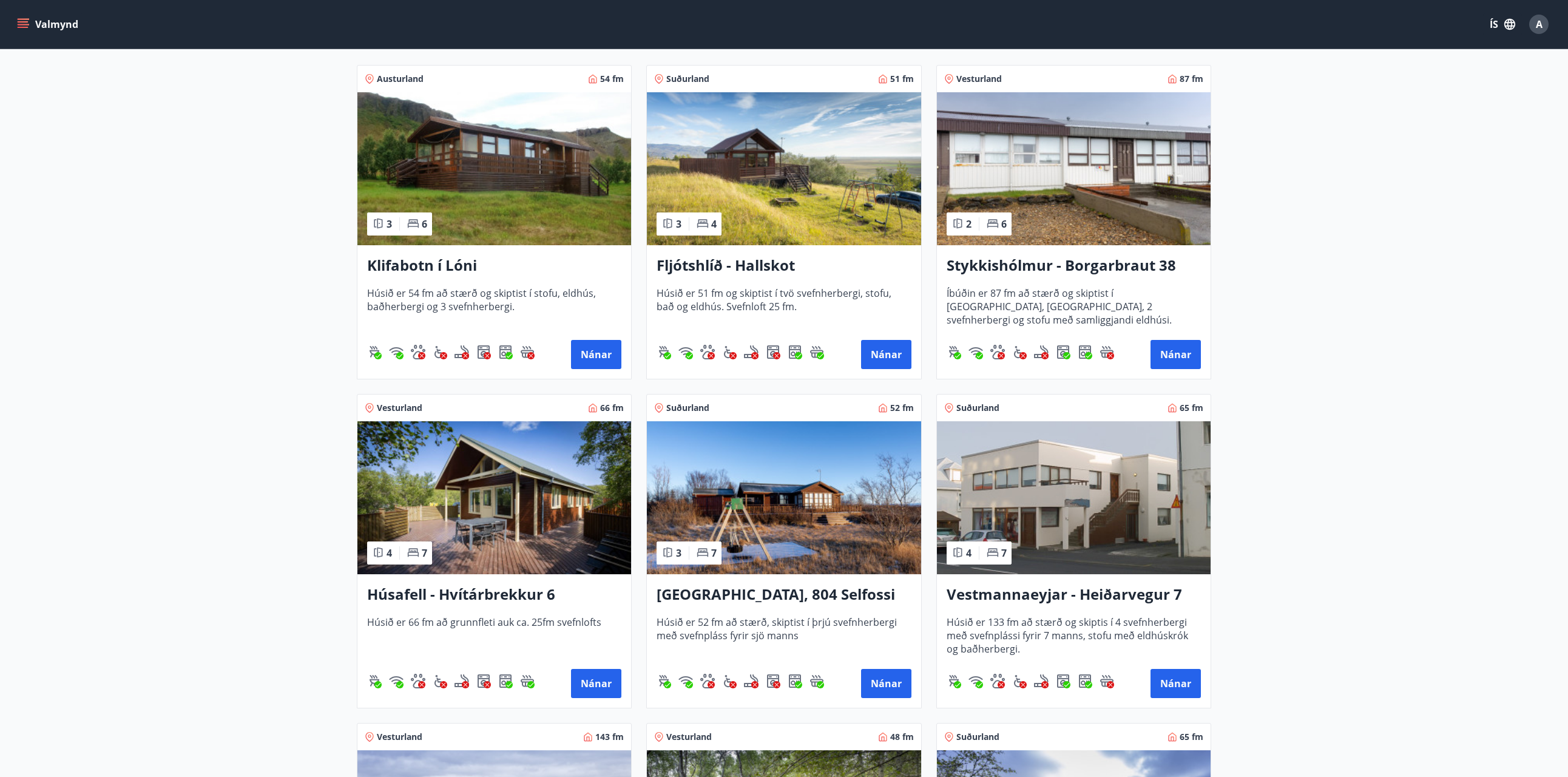
scroll to position [202, 0]
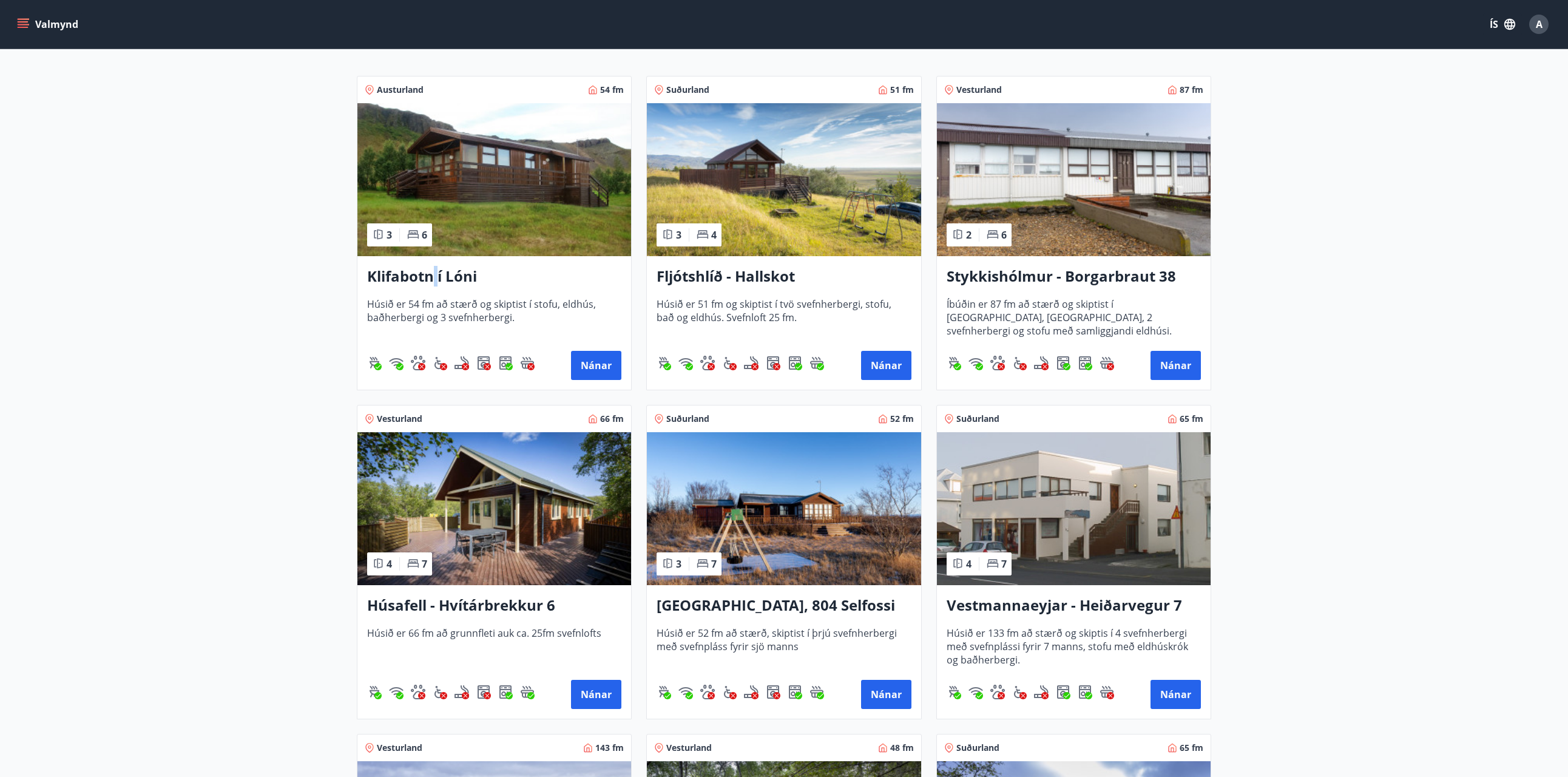
click at [478, 220] on img at bounding box center [494, 180] width 274 height 153
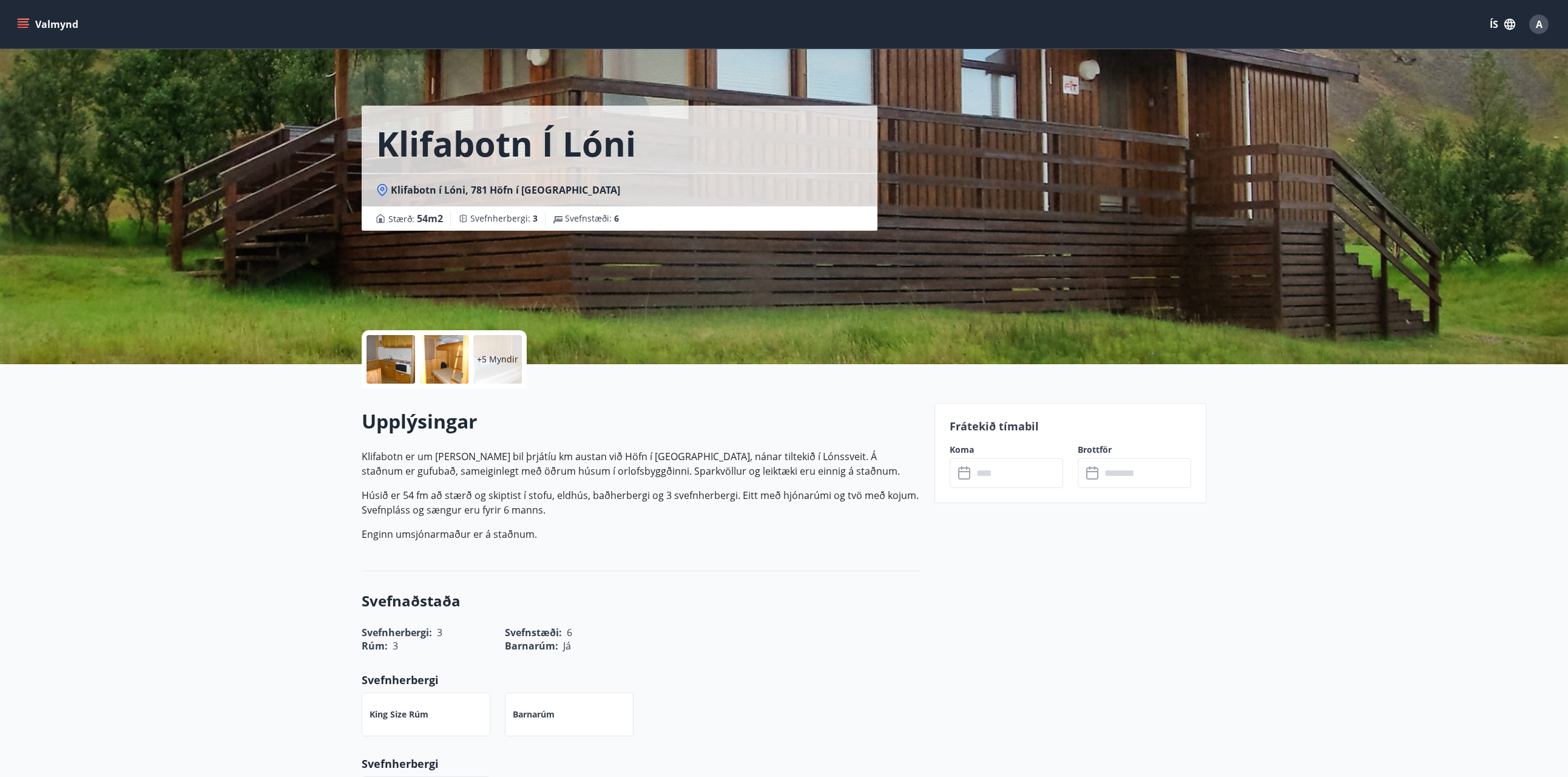
click at [692, 459] on p "Klifabotn er um [PERSON_NAME] bil þrjátíu km austan við Höfn í [GEOGRAPHIC_DATA…" at bounding box center [641, 464] width 558 height 29
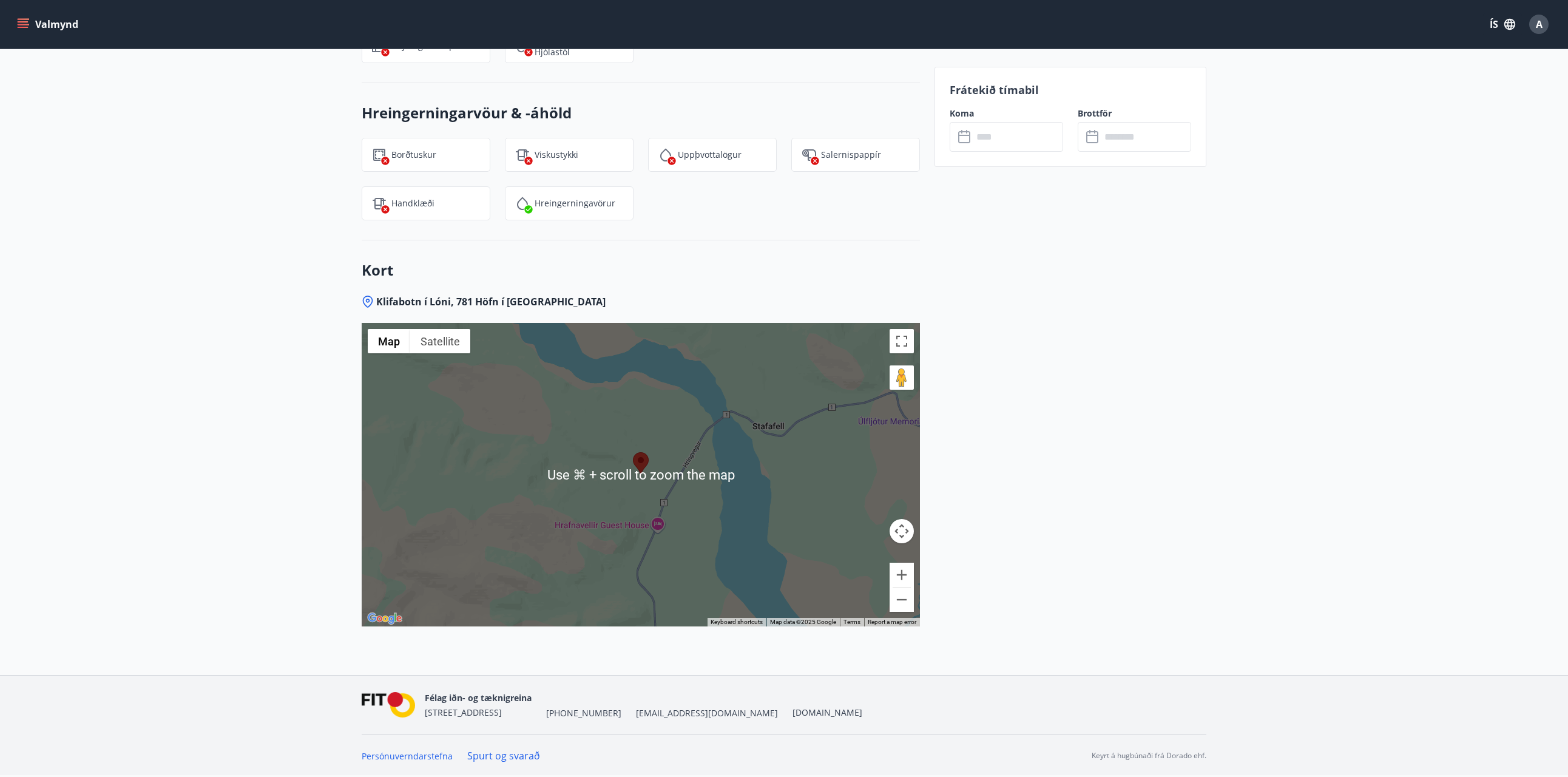
scroll to position [1407, 0]
click at [900, 595] on button "Zoom out" at bounding box center [901, 600] width 24 height 24
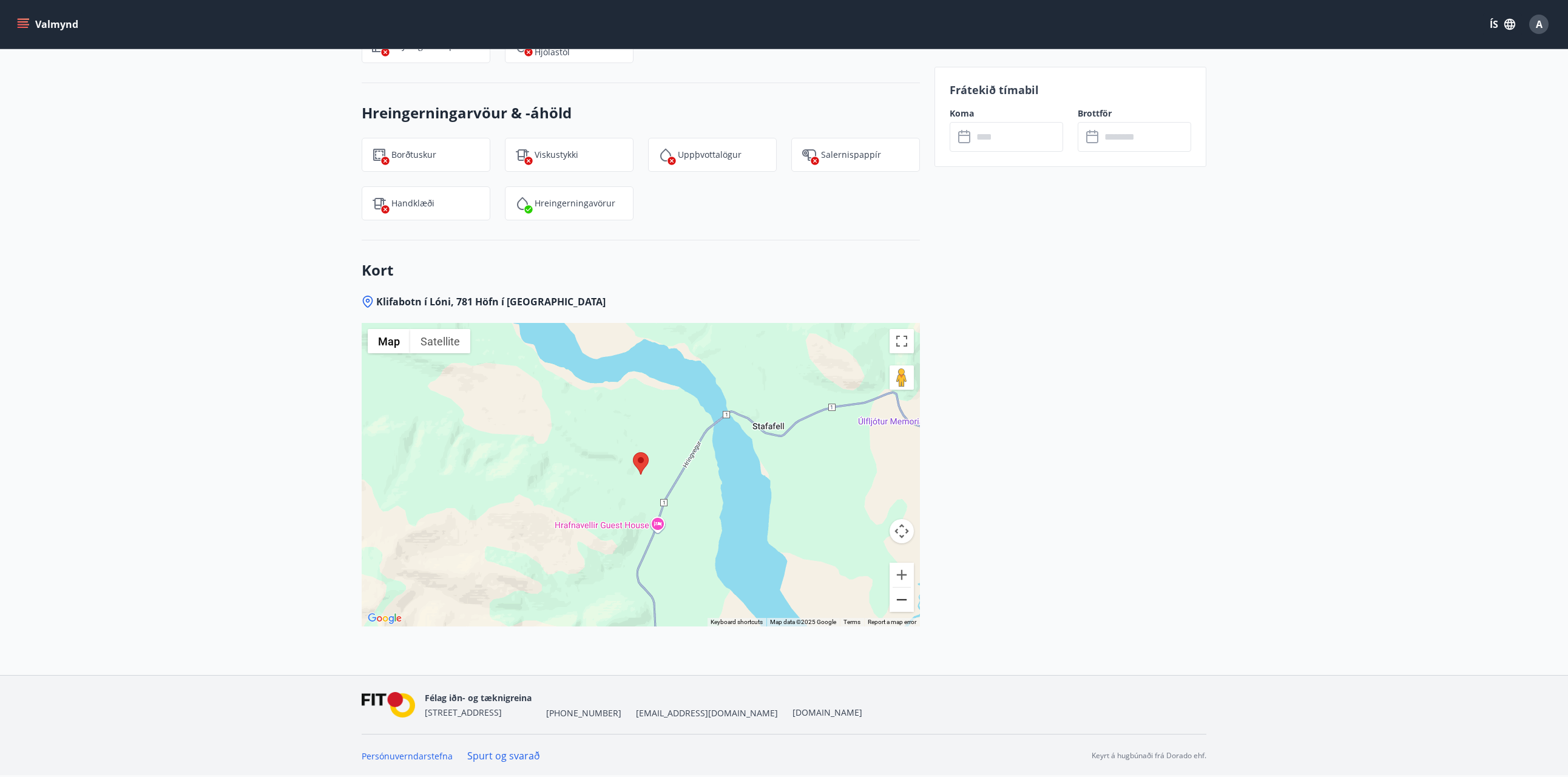
click at [900, 594] on button "Zoom out" at bounding box center [901, 600] width 24 height 24
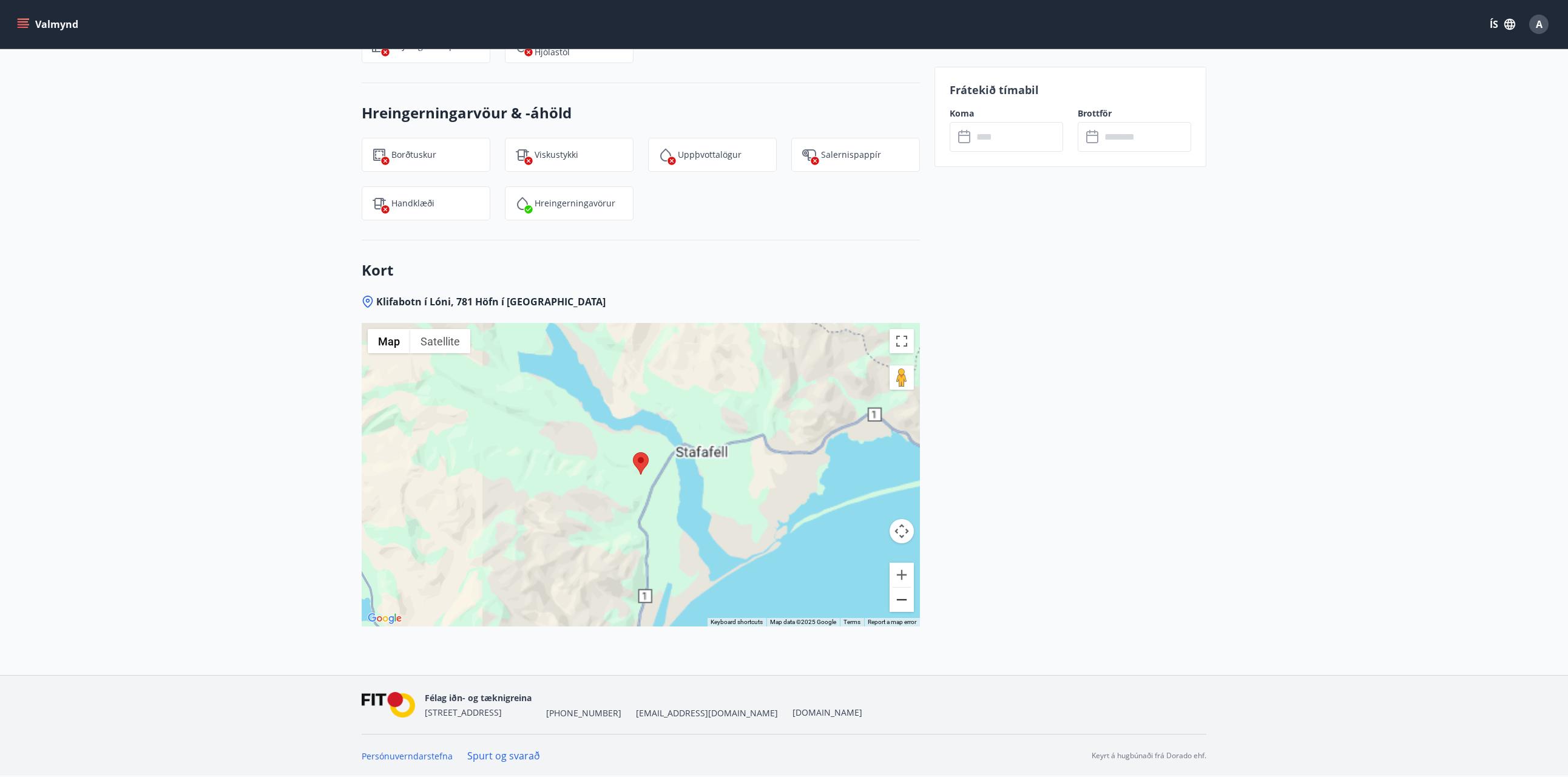
click at [900, 594] on button "Zoom out" at bounding box center [901, 600] width 24 height 24
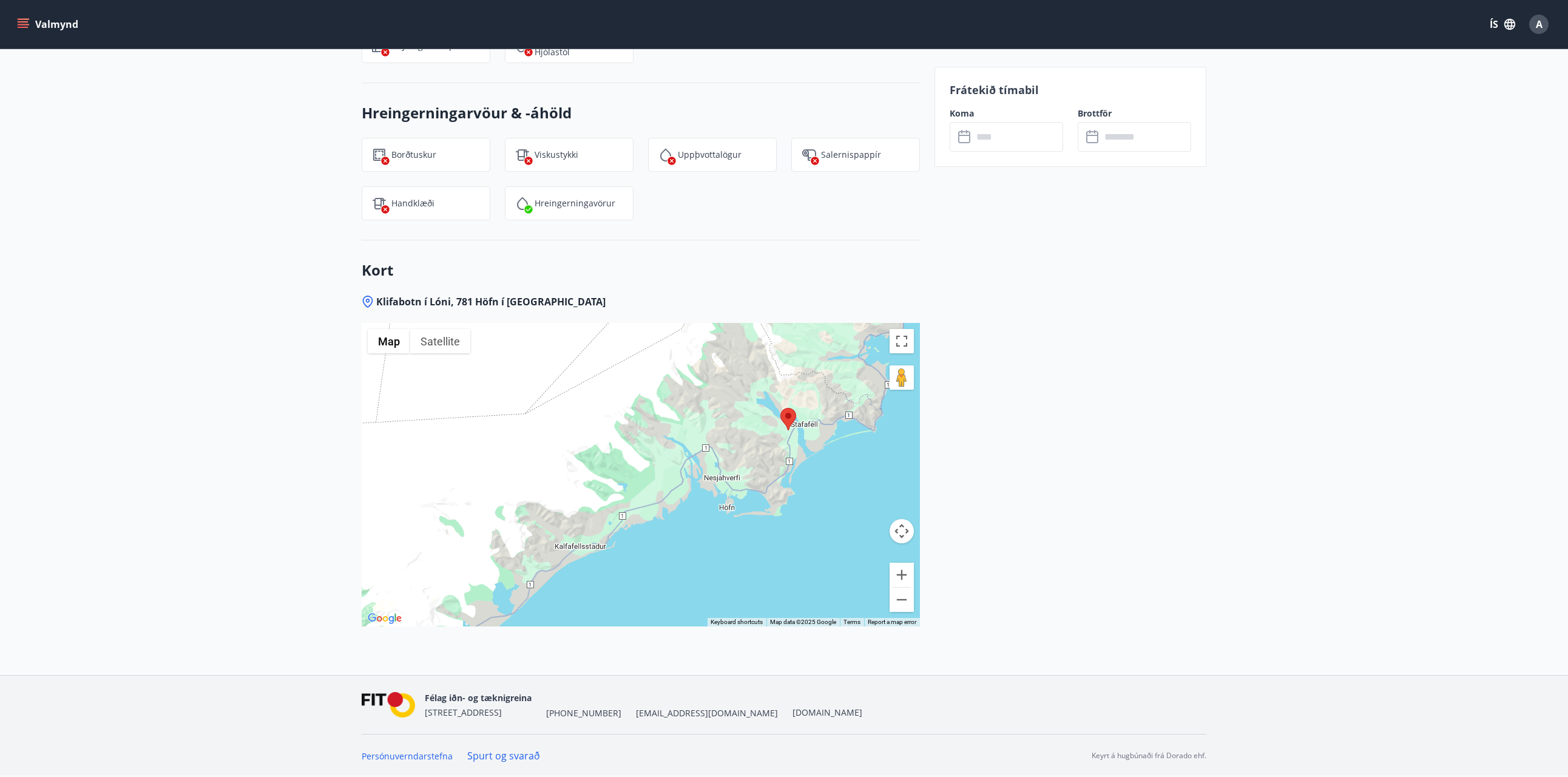
drag, startPoint x: 723, startPoint y: 516, endPoint x: 819, endPoint y: 531, distance: 97.2
click at [821, 524] on div at bounding box center [641, 475] width 558 height 304
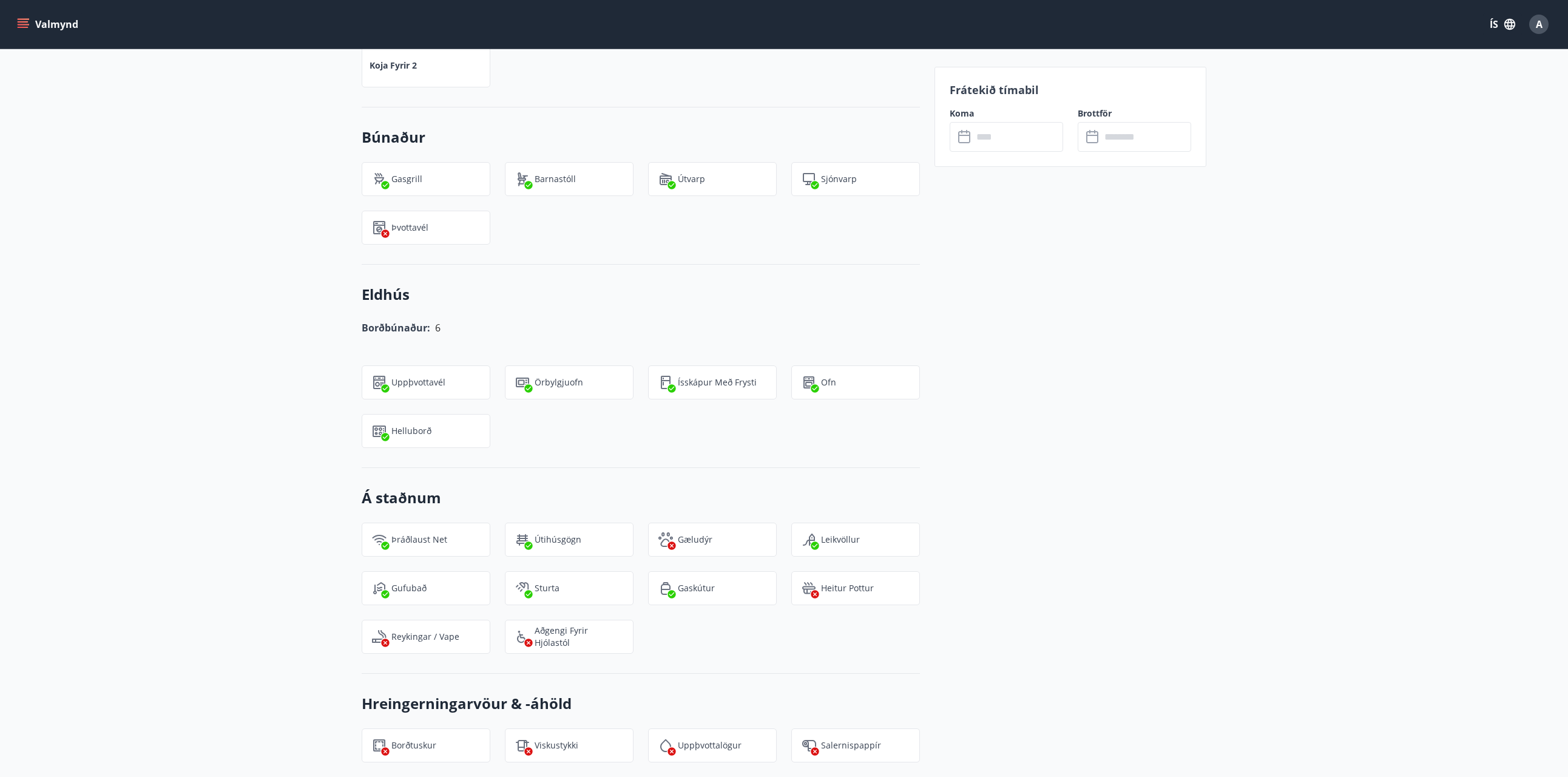
scroll to position [482, 0]
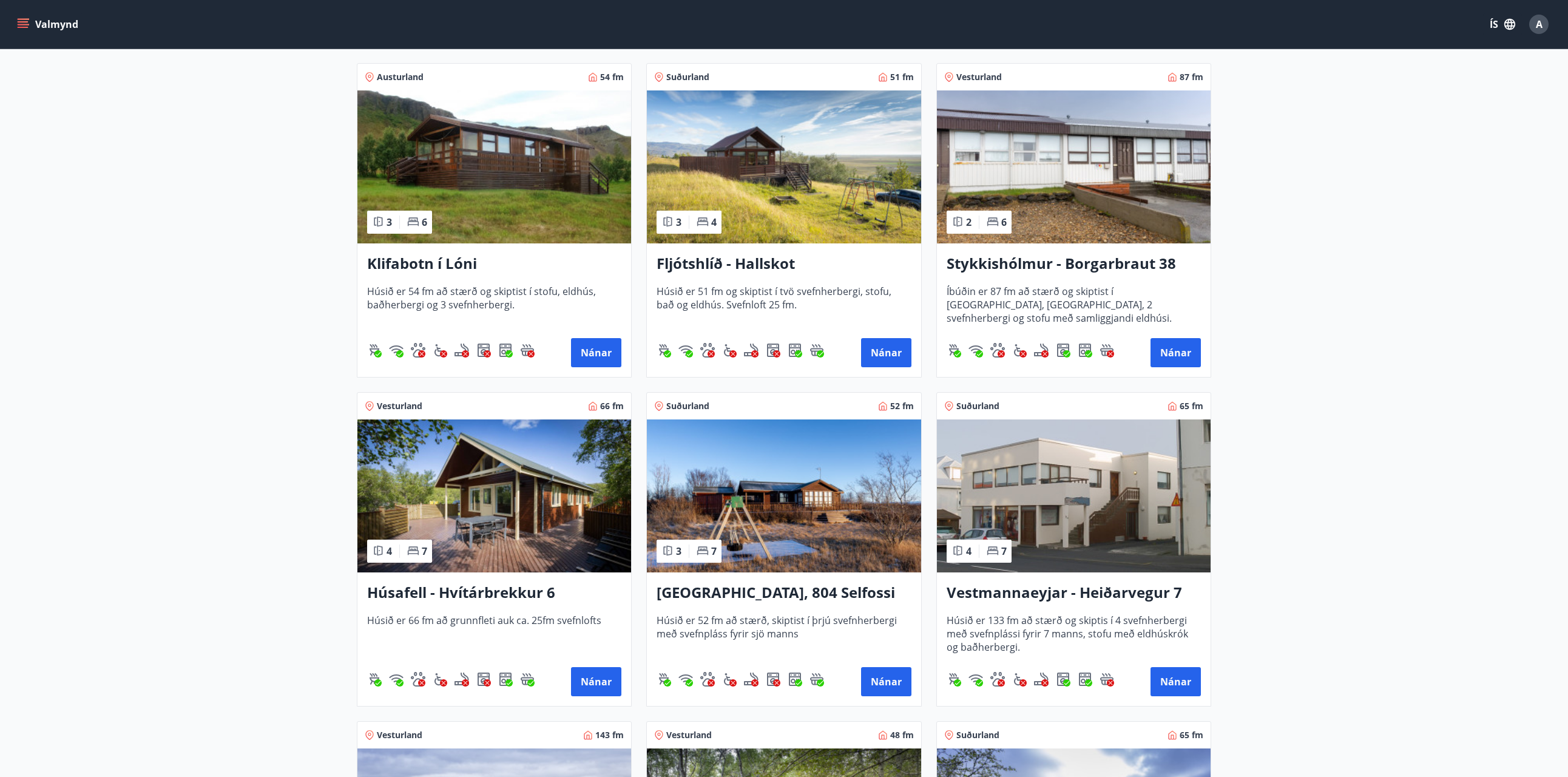
scroll to position [214, 0]
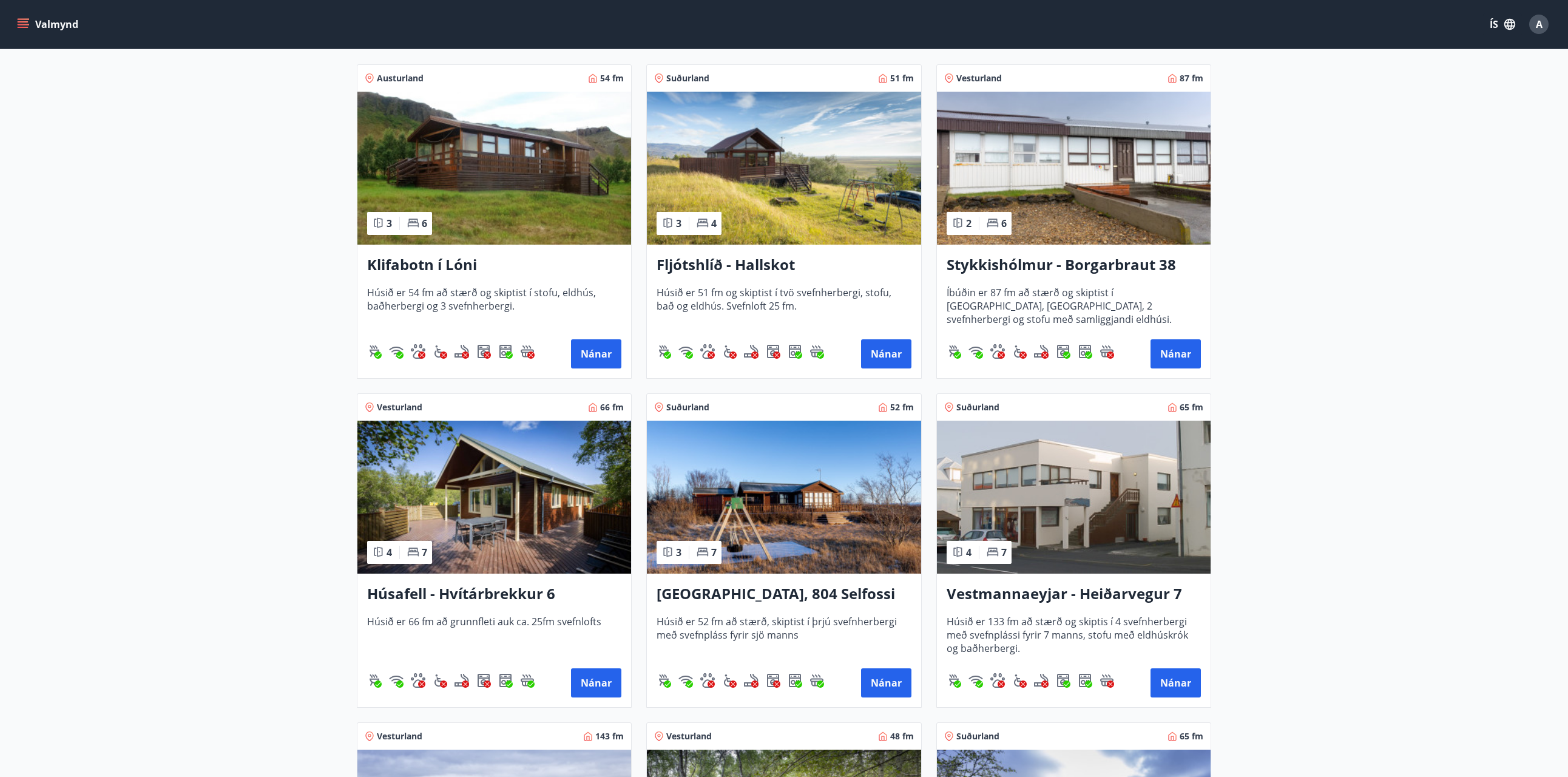
click at [506, 542] on img at bounding box center [494, 497] width 274 height 153
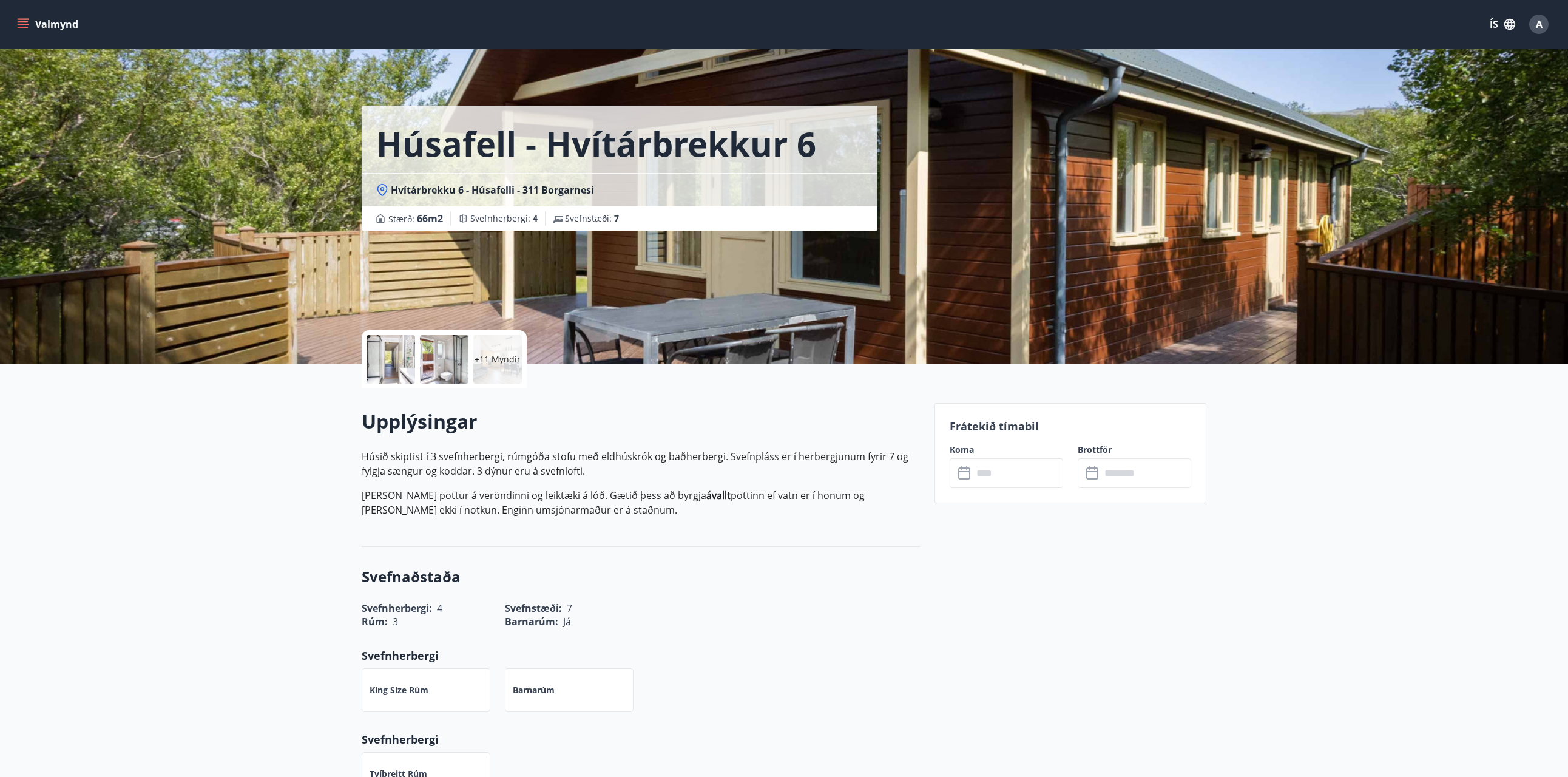
click at [991, 217] on div "Húsafell - Hvítárbrekkur 6 Hvítárbrekku 6 - Húsafelli - [GEOGRAPHIC_DATA] : 66 …" at bounding box center [784, 182] width 845 height 364
click at [441, 348] on div at bounding box center [444, 359] width 49 height 49
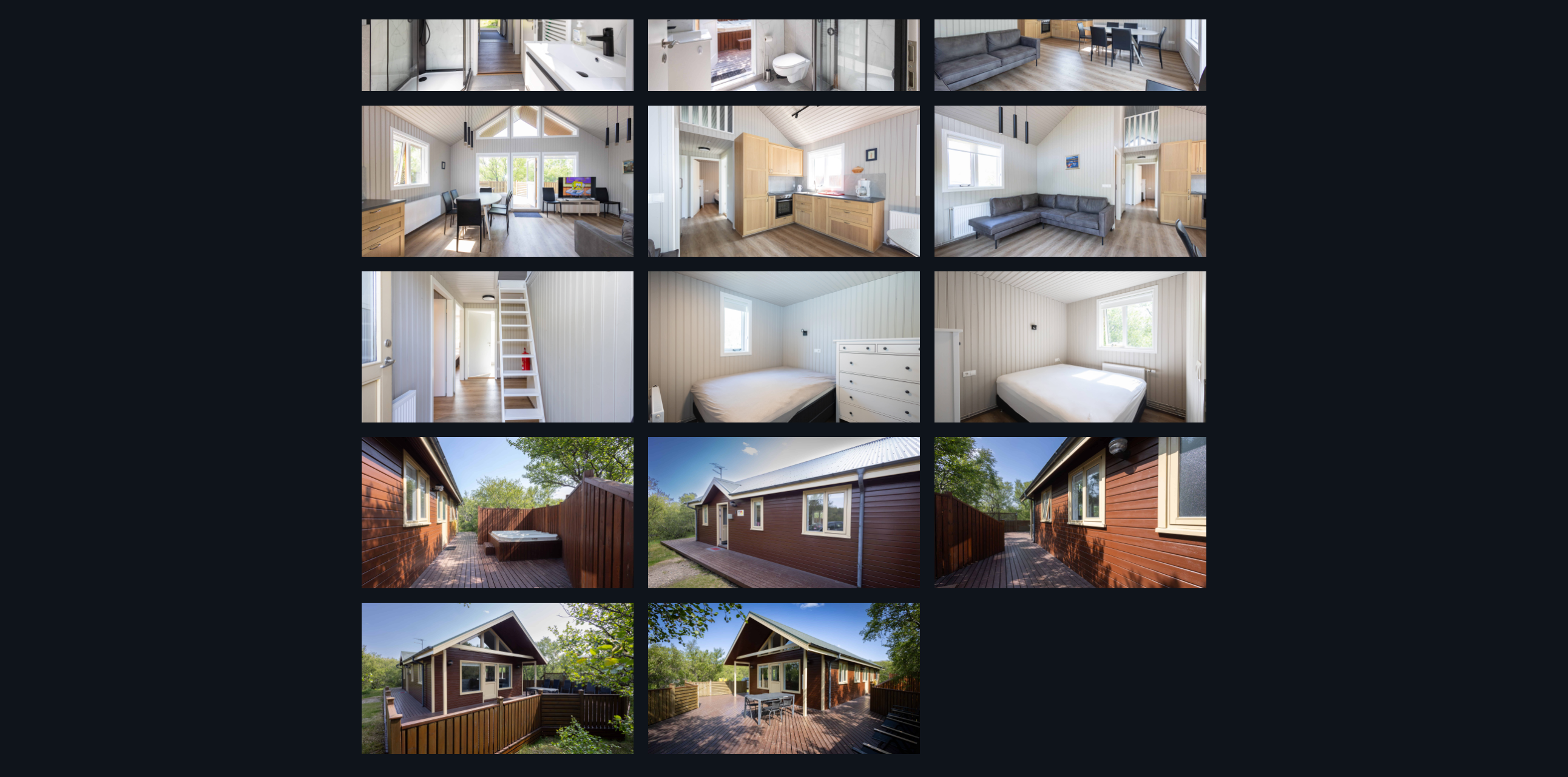
scroll to position [294, 0]
click at [542, 677] on img at bounding box center [497, 678] width 272 height 151
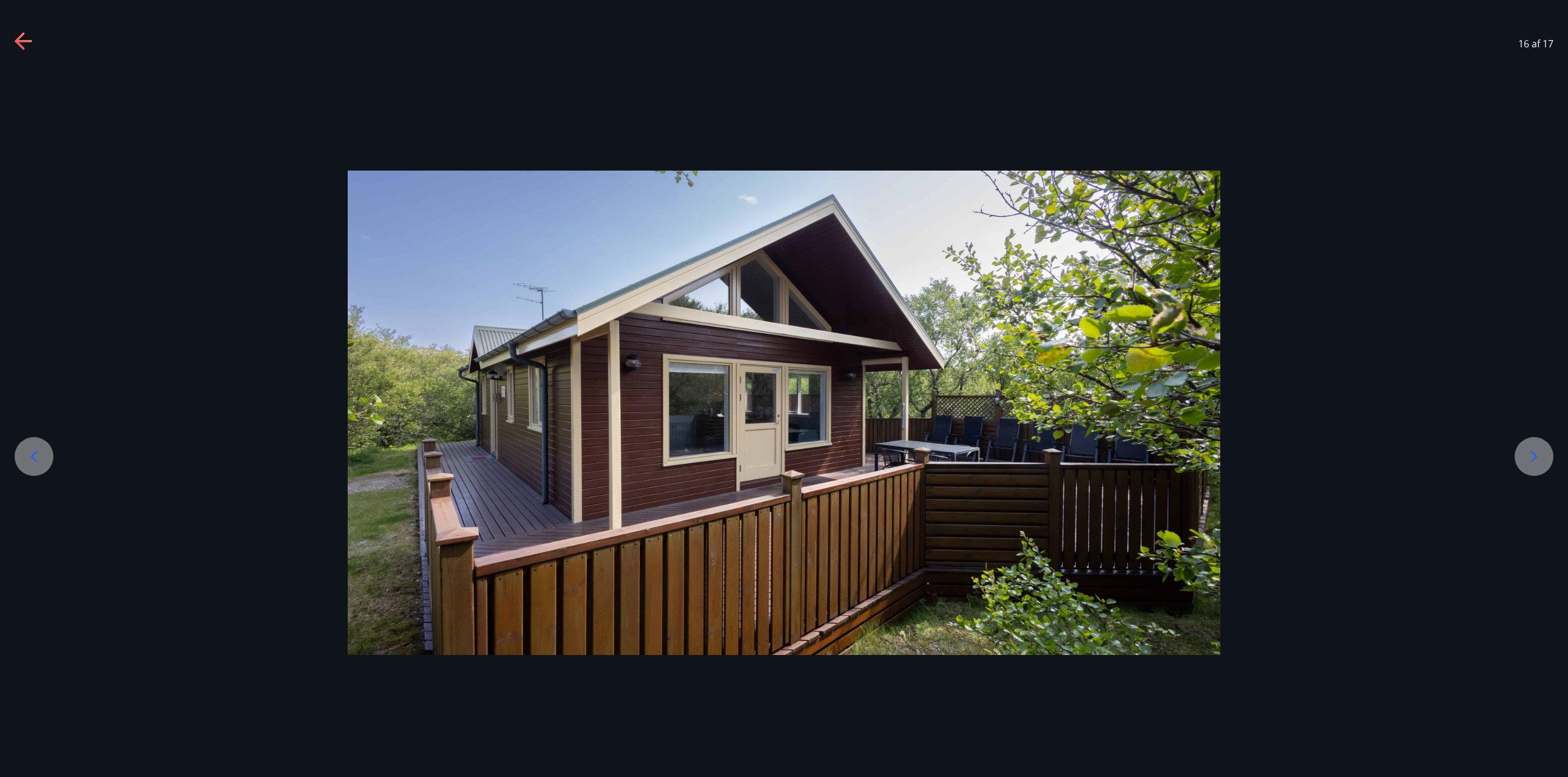
click at [164, 168] on div at bounding box center [784, 413] width 1568 height 690
click at [27, 47] on icon at bounding box center [24, 42] width 20 height 20
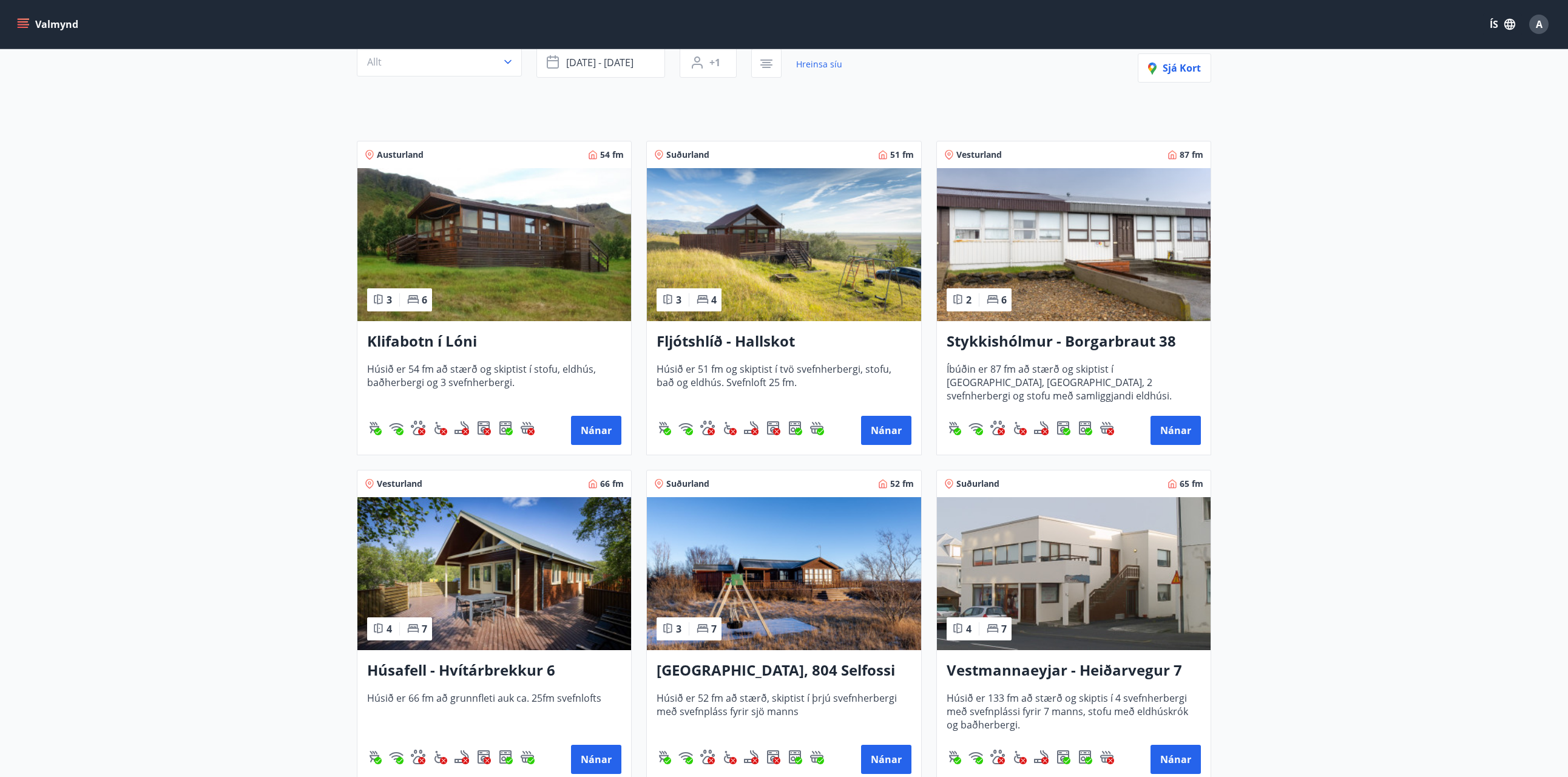
scroll to position [259, 0]
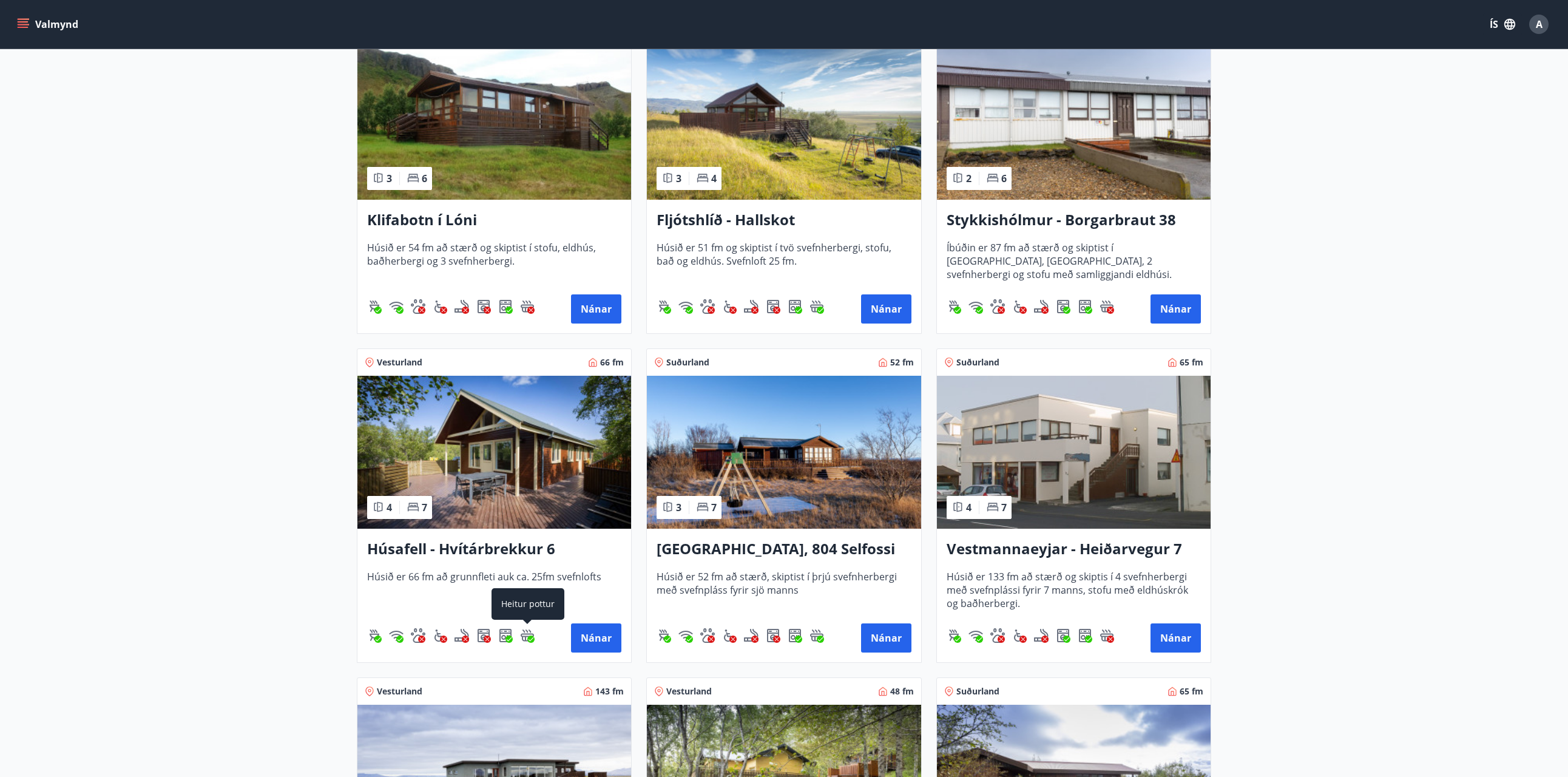
click at [530, 638] on icon "Heitur pottur" at bounding box center [530, 639] width 7 height 7
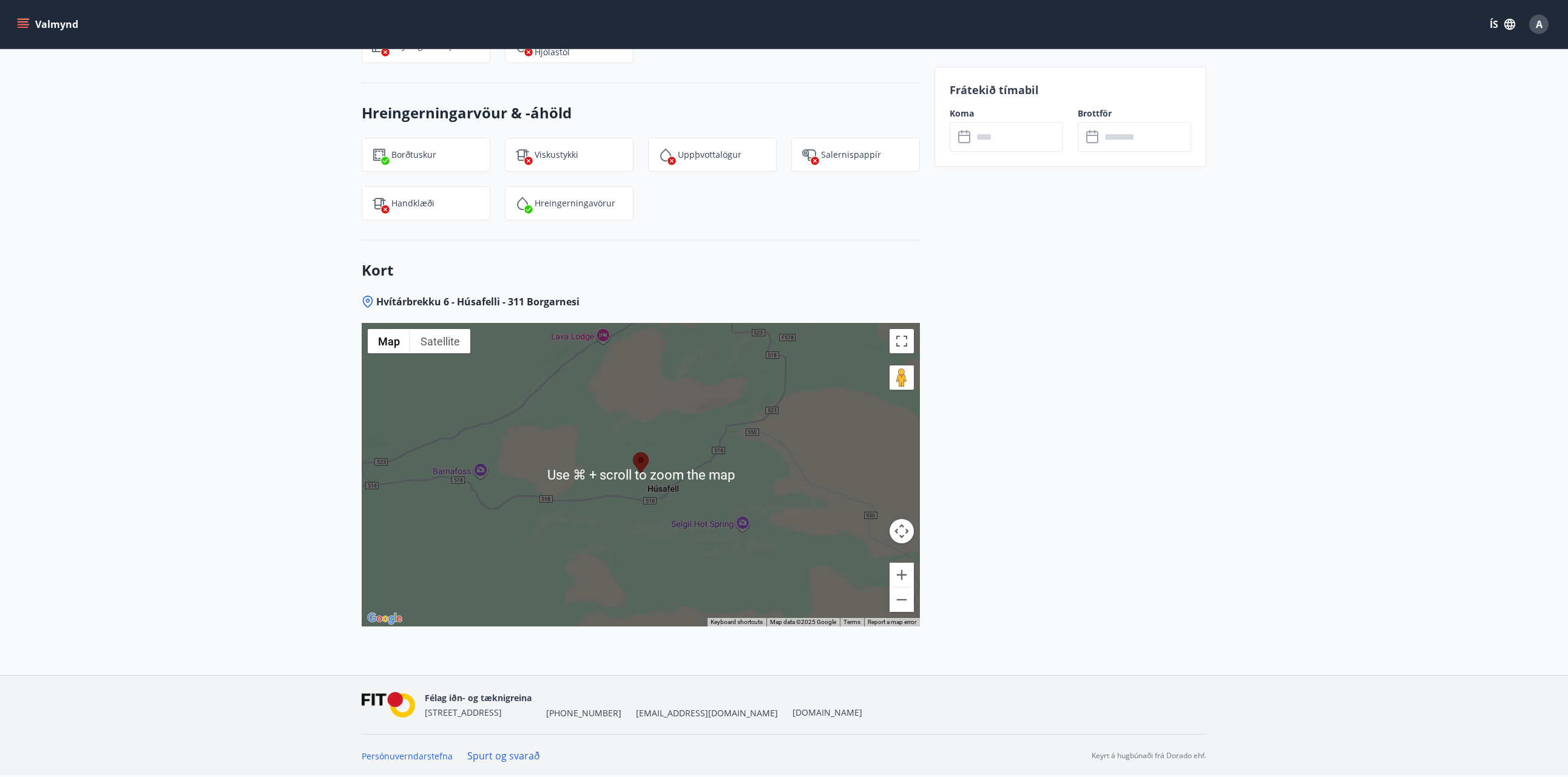
scroll to position [1490, 0]
click at [903, 606] on button "Zoom out" at bounding box center [901, 600] width 24 height 24
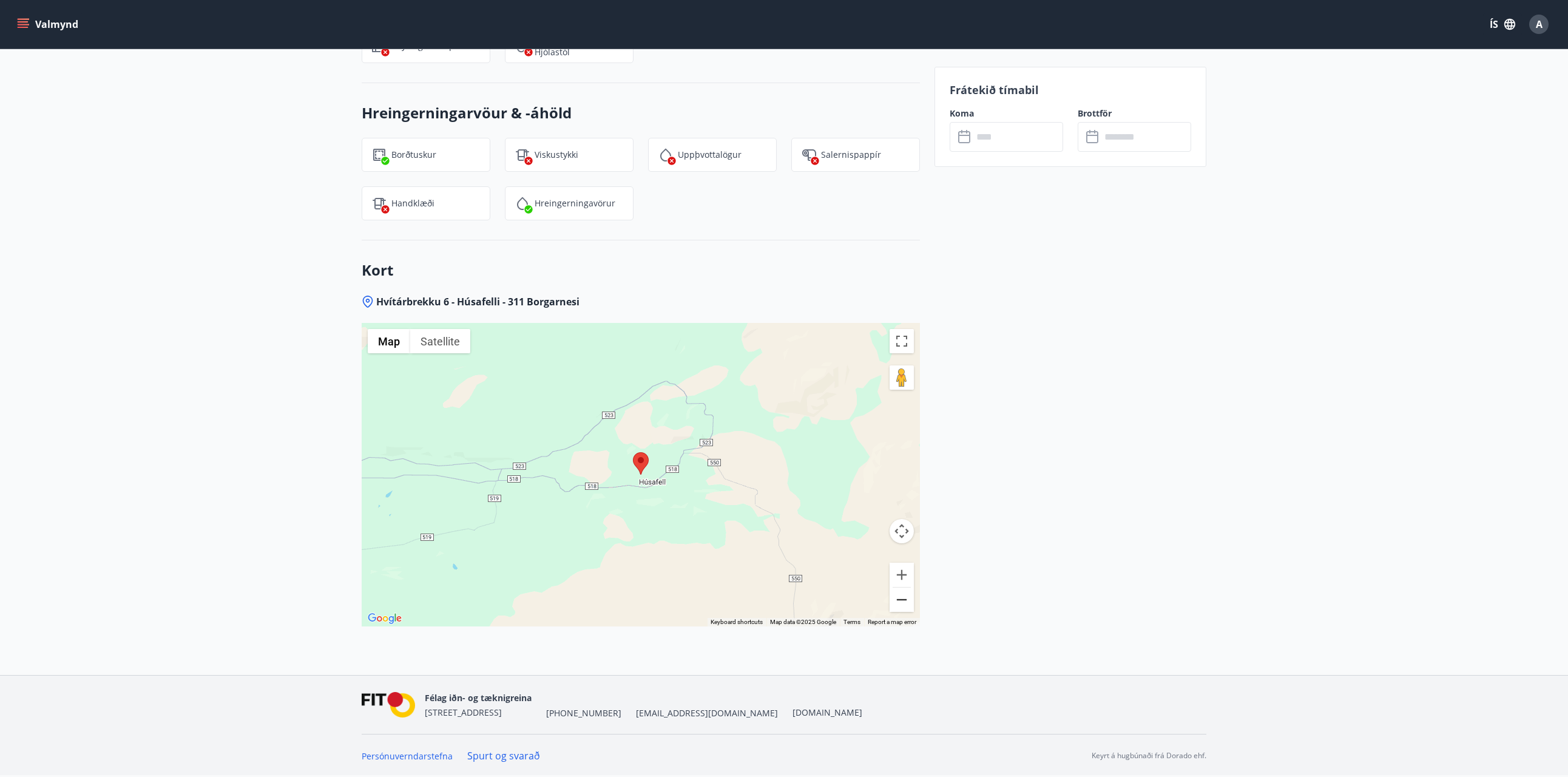
click at [902, 604] on button "Zoom out" at bounding box center [901, 600] width 24 height 24
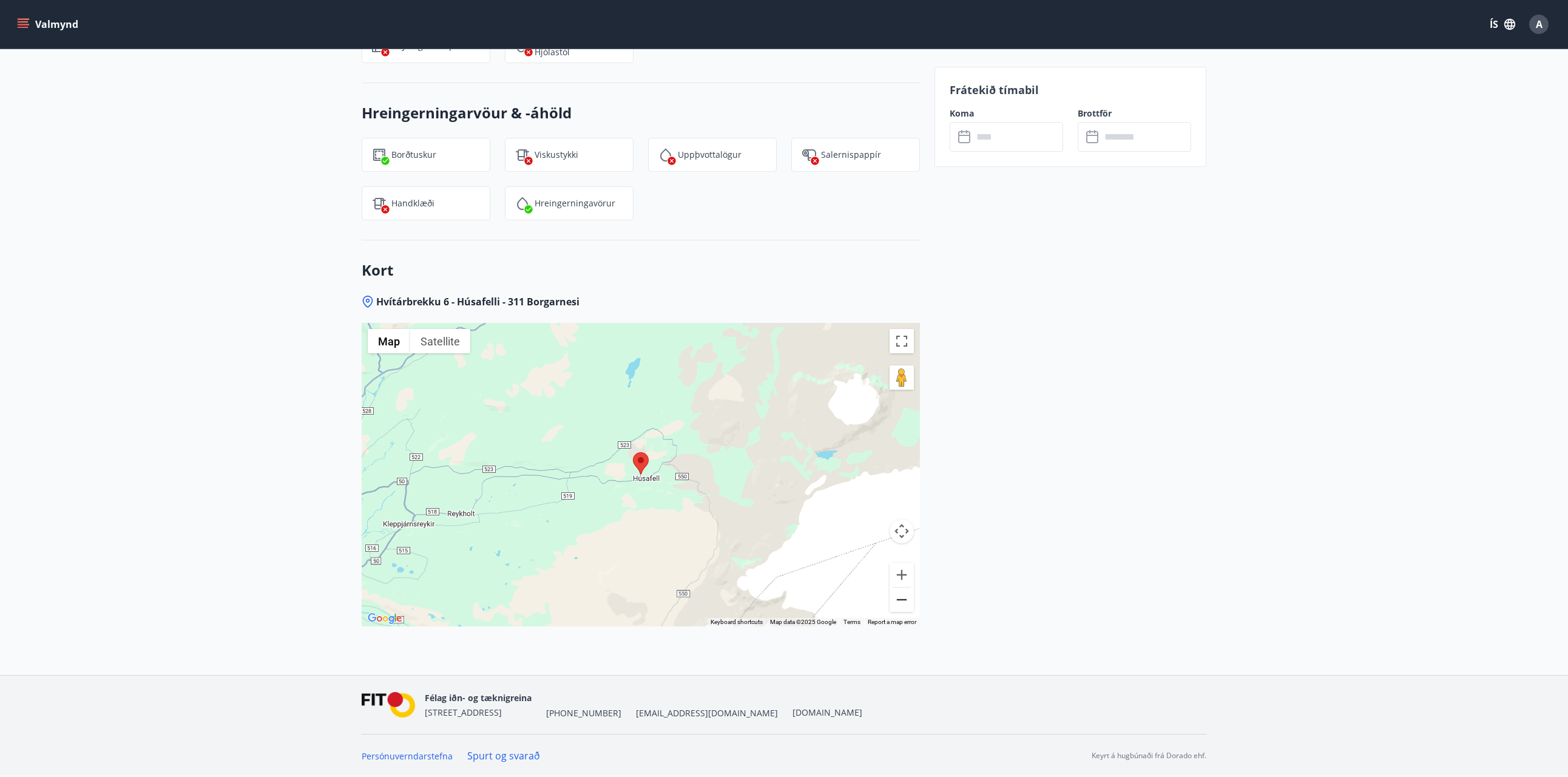
click at [902, 604] on button "Zoom out" at bounding box center [901, 600] width 24 height 24
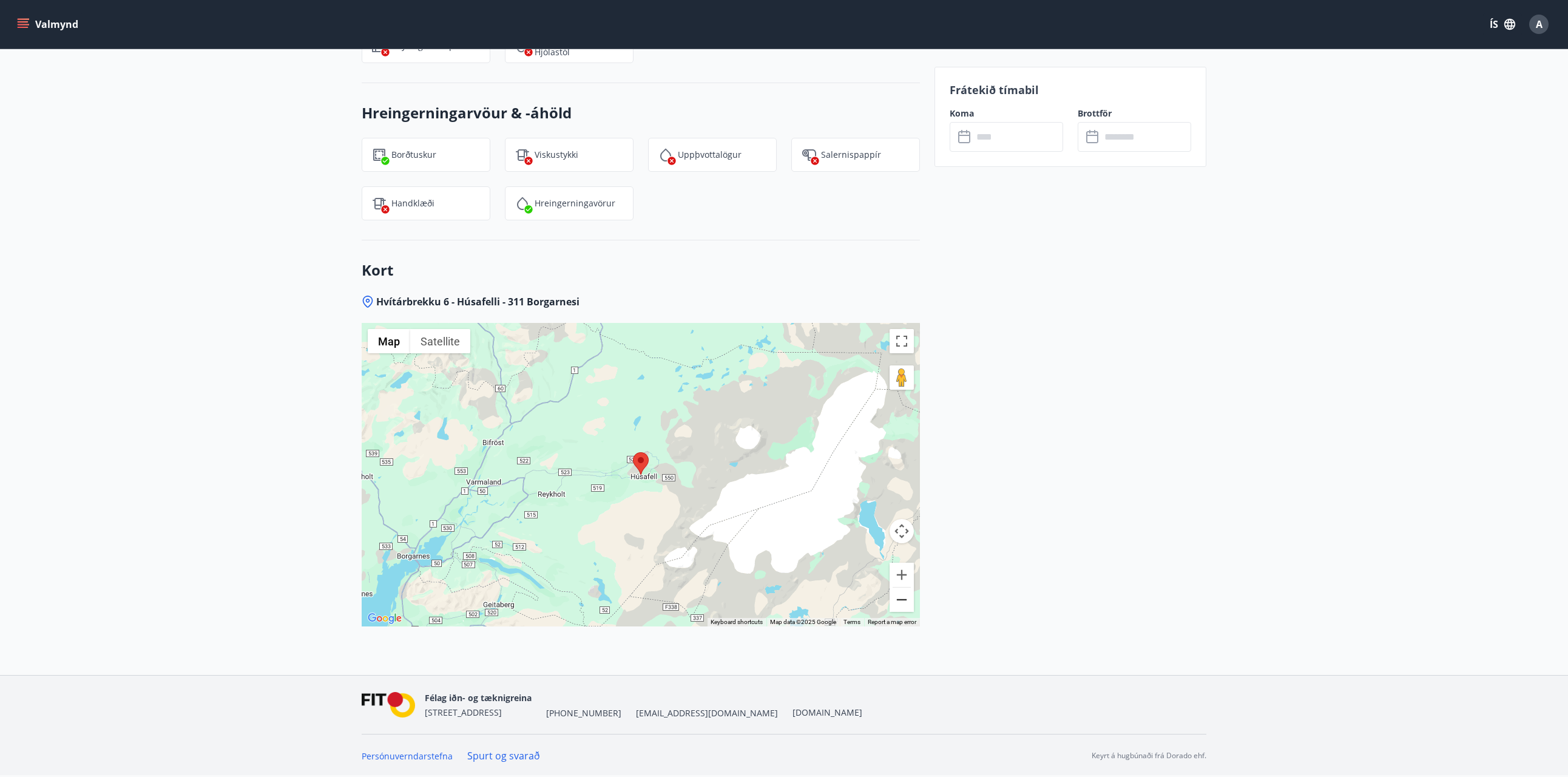
click at [902, 604] on button "Zoom out" at bounding box center [901, 600] width 24 height 24
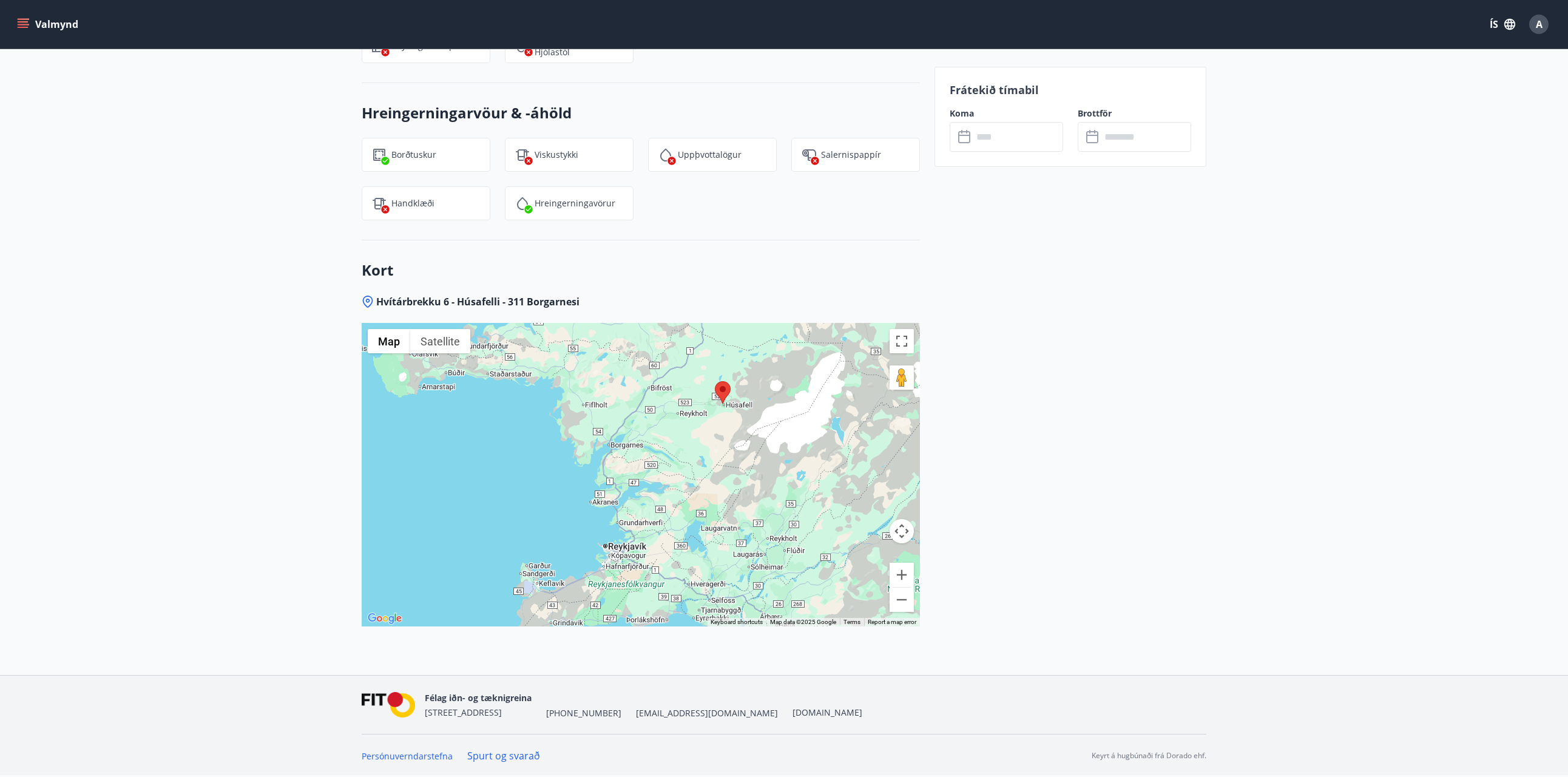
drag, startPoint x: 617, startPoint y: 520, endPoint x: 699, endPoint y: 447, distance: 109.8
click at [699, 447] on div at bounding box center [641, 475] width 558 height 304
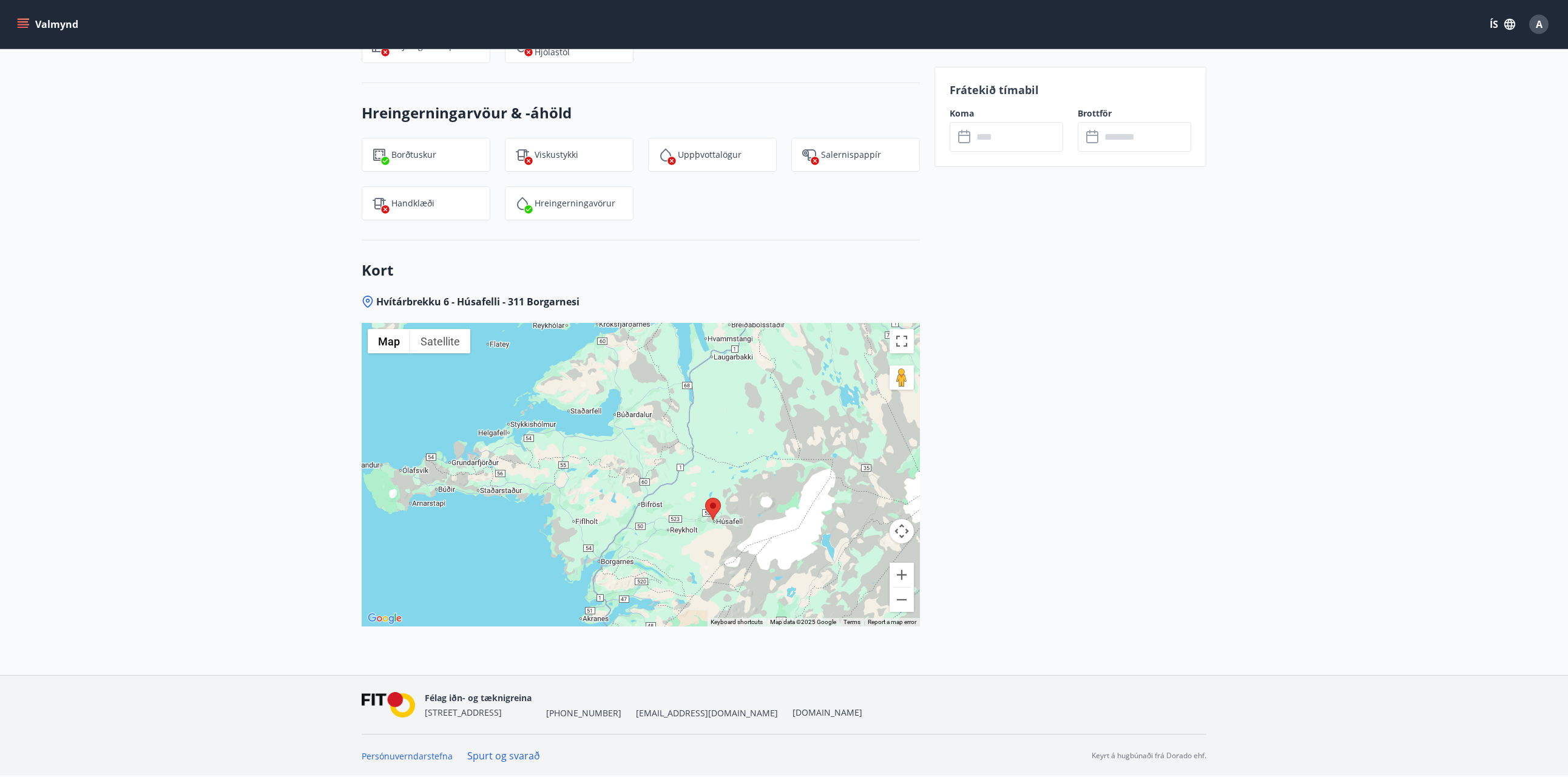
drag, startPoint x: 699, startPoint y: 447, endPoint x: 686, endPoint y: 571, distance: 124.7
click at [687, 571] on div at bounding box center [641, 475] width 558 height 304
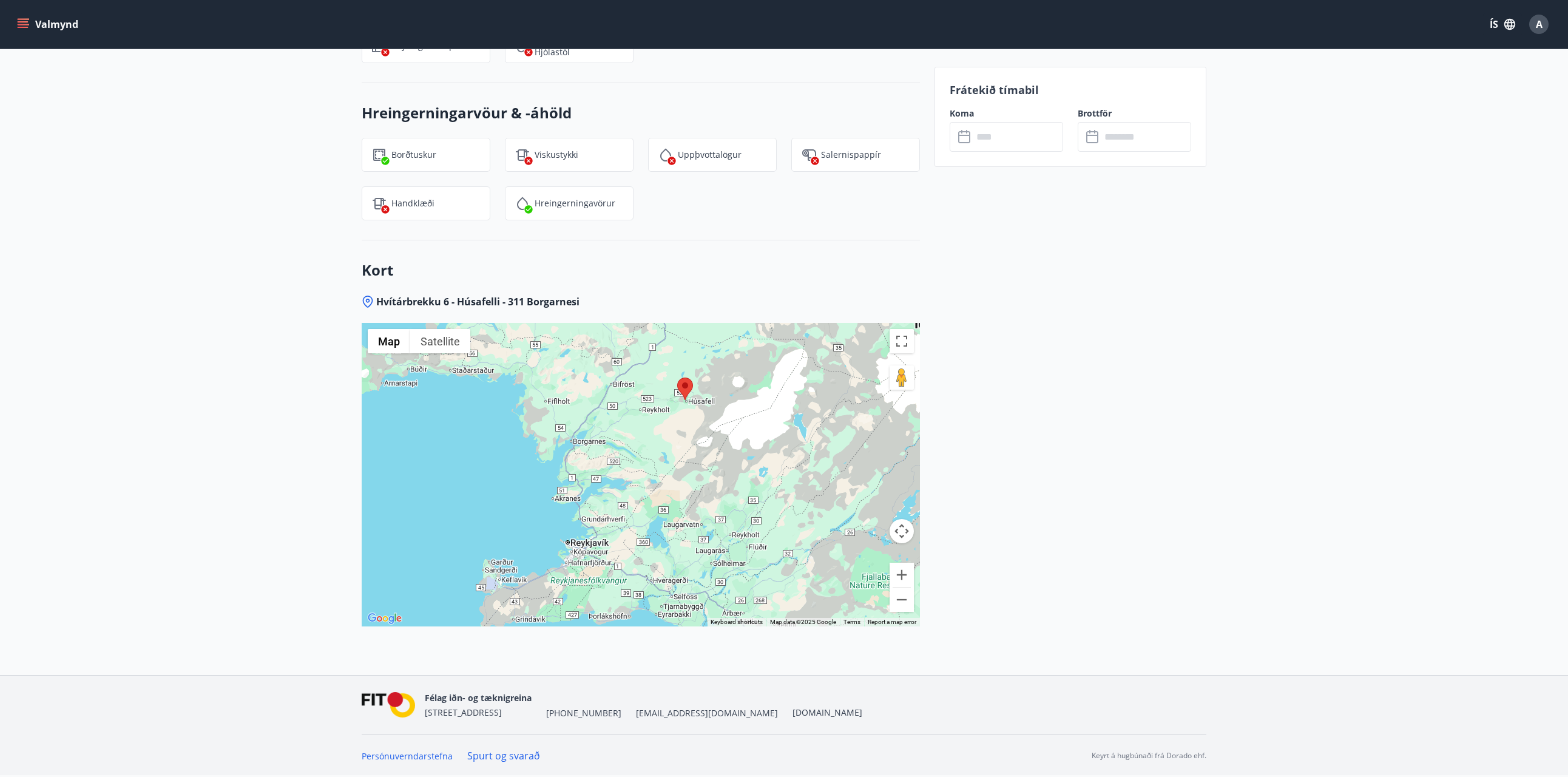
drag, startPoint x: 646, startPoint y: 581, endPoint x: 620, endPoint y: 454, distance: 129.6
click at [620, 454] on div at bounding box center [641, 475] width 558 height 304
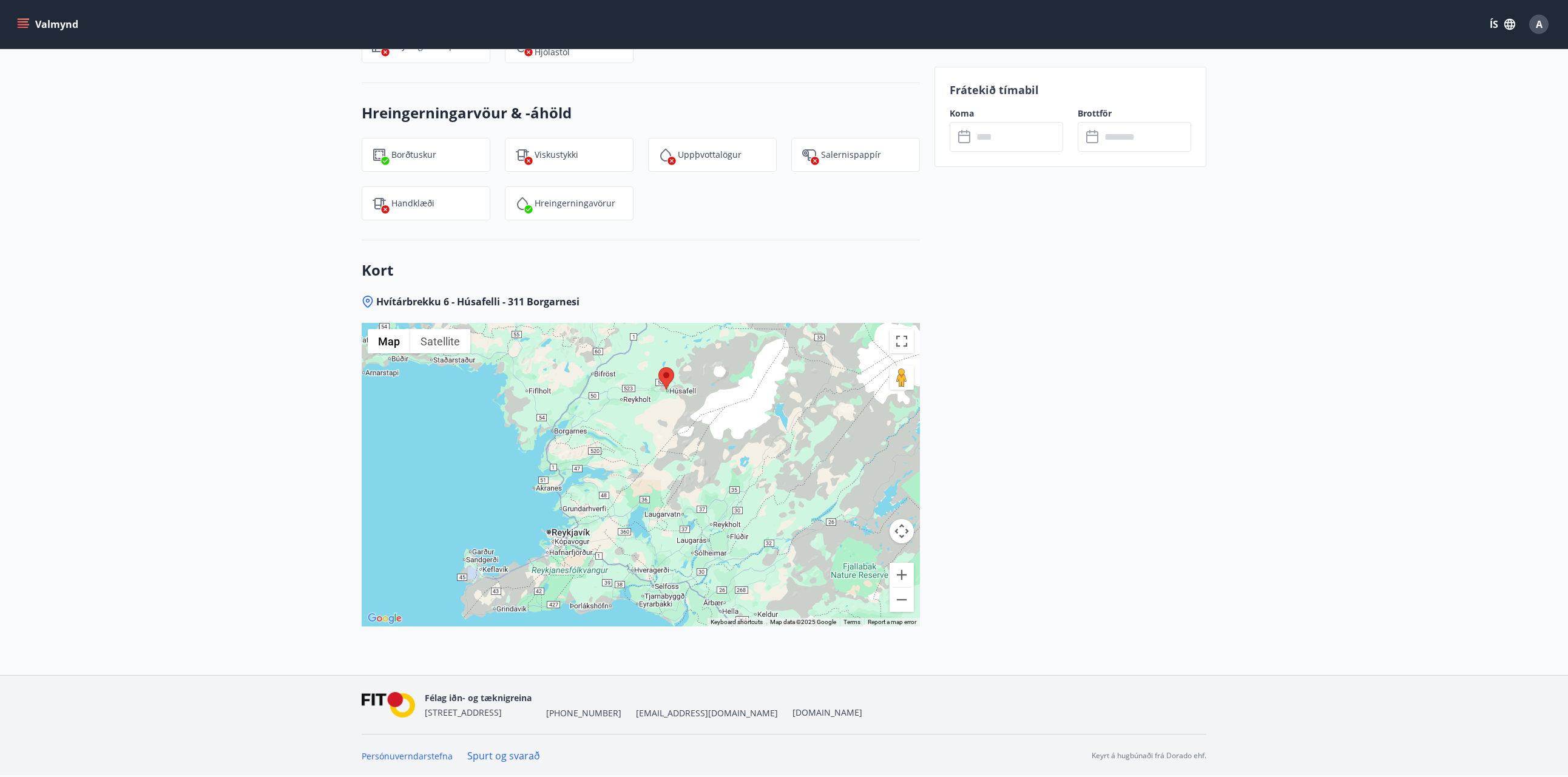
drag, startPoint x: 675, startPoint y: 472, endPoint x: 653, endPoint y: 466, distance: 22.8
click at [654, 466] on div at bounding box center [641, 475] width 558 height 304
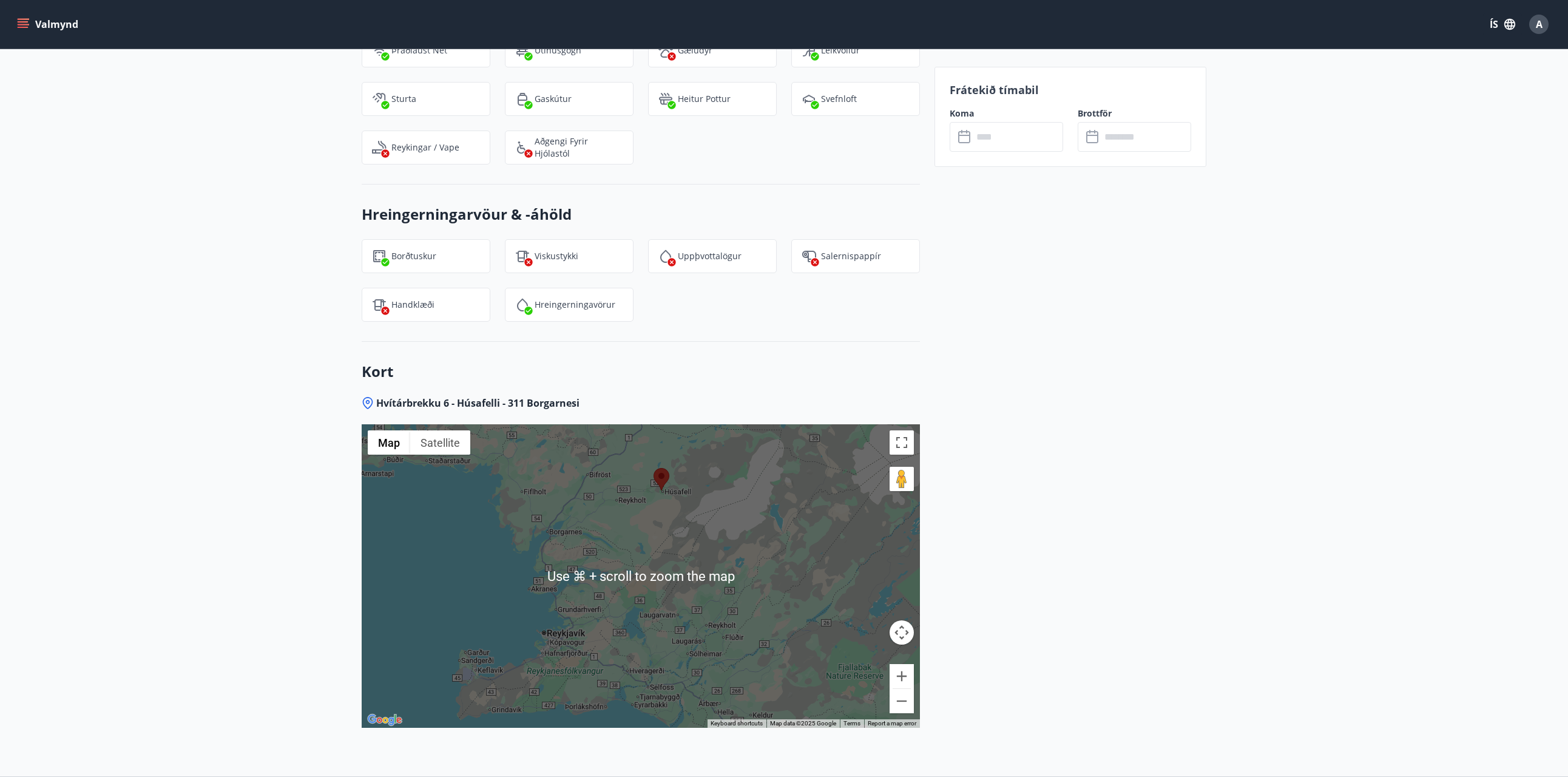
scroll to position [1446, 0]
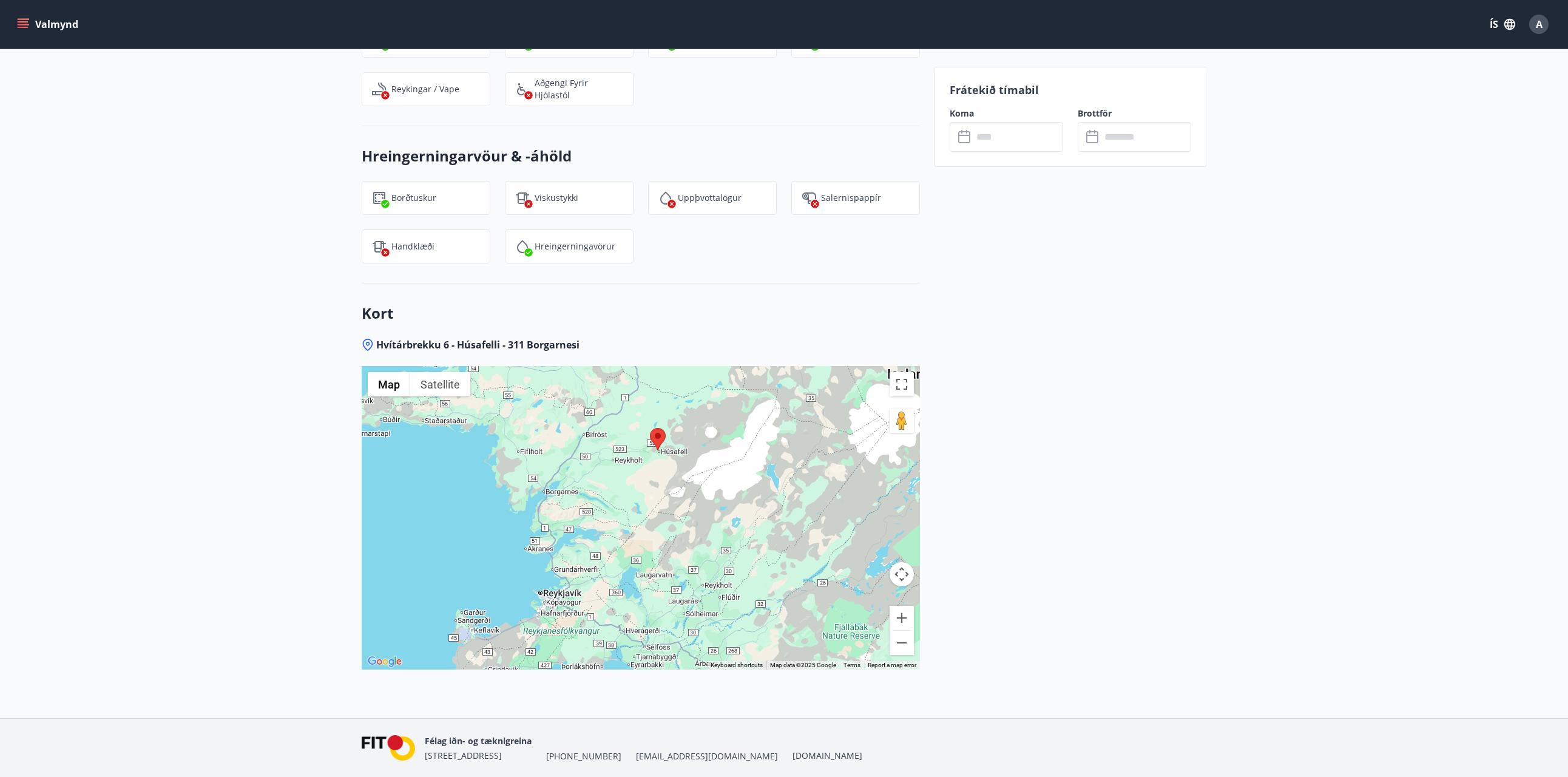
drag, startPoint x: 668, startPoint y: 425, endPoint x: 661, endPoint y: 451, distance: 26.9
click at [661, 451] on img at bounding box center [658, 439] width 16 height 23
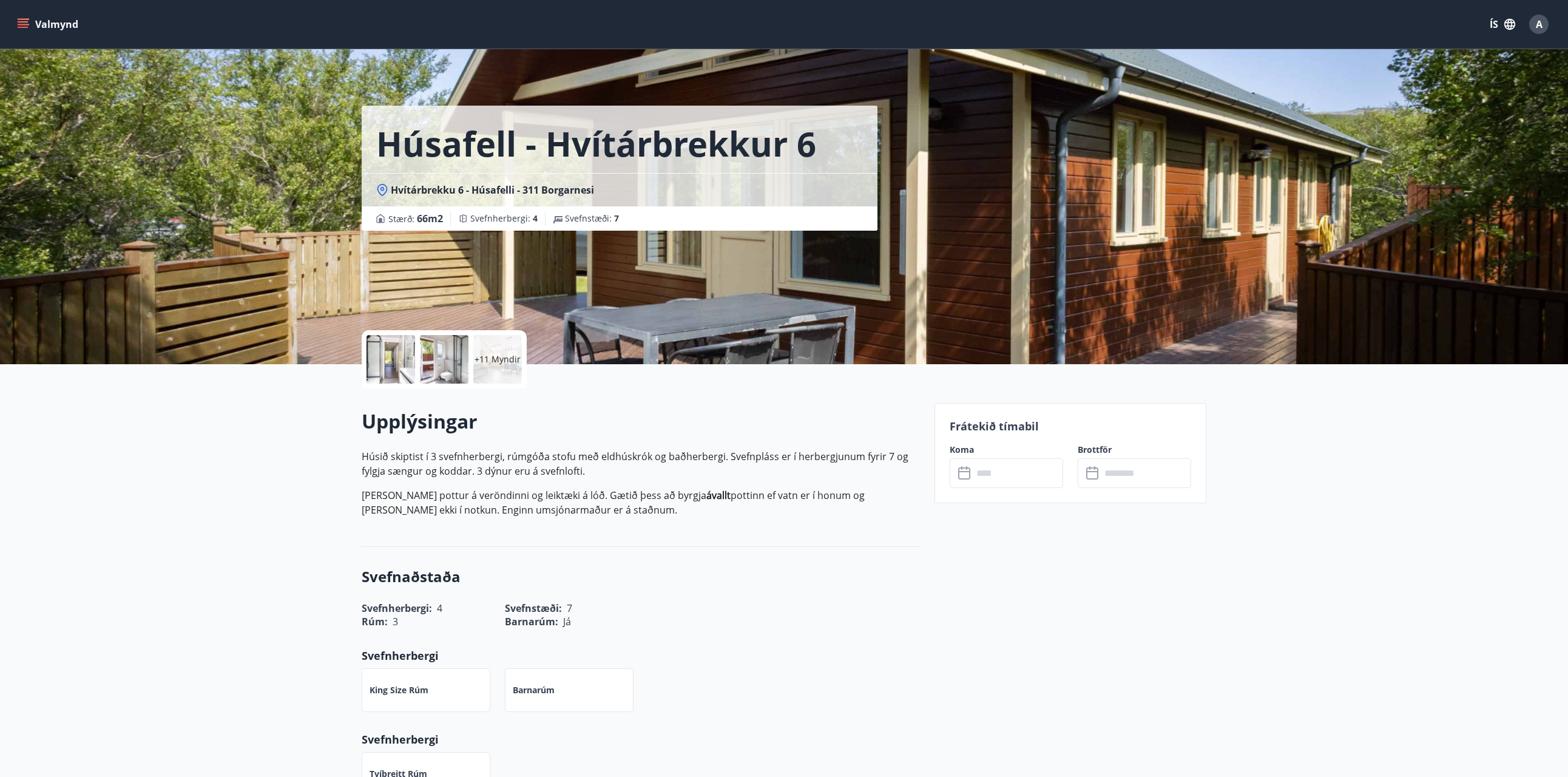
scroll to position [0, 0]
click at [977, 483] on input "text" at bounding box center [1017, 473] width 90 height 30
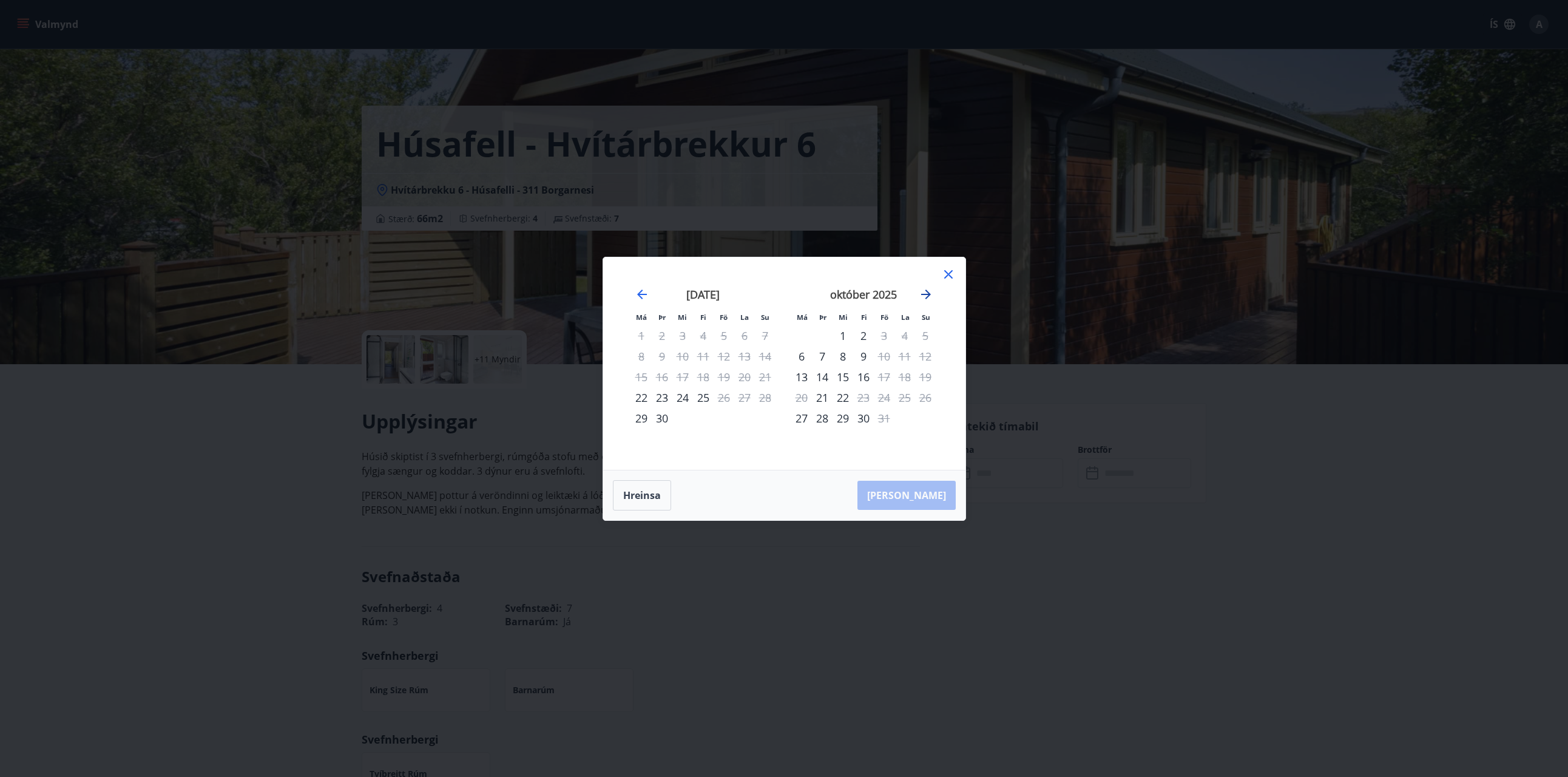
click at [922, 296] on icon "Move forward to switch to the next month." at bounding box center [926, 294] width 15 height 15
click at [886, 423] on div "28" at bounding box center [884, 418] width 20 height 20
click at [930, 297] on icon "Move forward to switch to the next month." at bounding box center [926, 294] width 15 height 15
click at [802, 334] on div "1" at bounding box center [802, 336] width 20 height 20
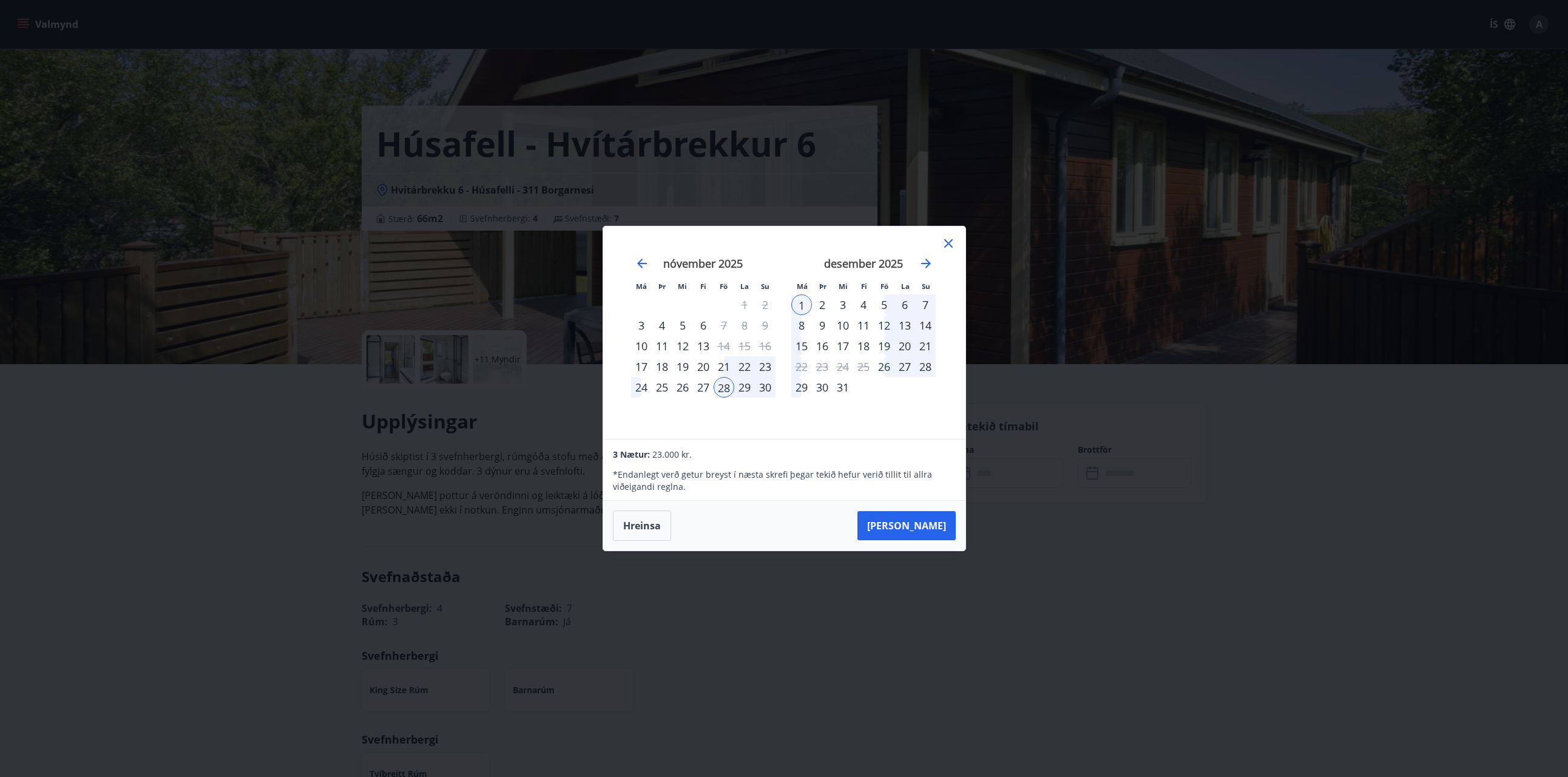
click at [681, 451] on span "23.000 kr." at bounding box center [672, 454] width 39 height 12
click at [688, 428] on div "Má Þr Mi Fi Fö La Su Má Þr Mi Fi Fö La Su [DATE] 1 2 3 4 5 6 7 8 9 10 11 12 13 …" at bounding box center [784, 333] width 362 height 213
click at [887, 305] on div "5" at bounding box center [884, 305] width 20 height 20
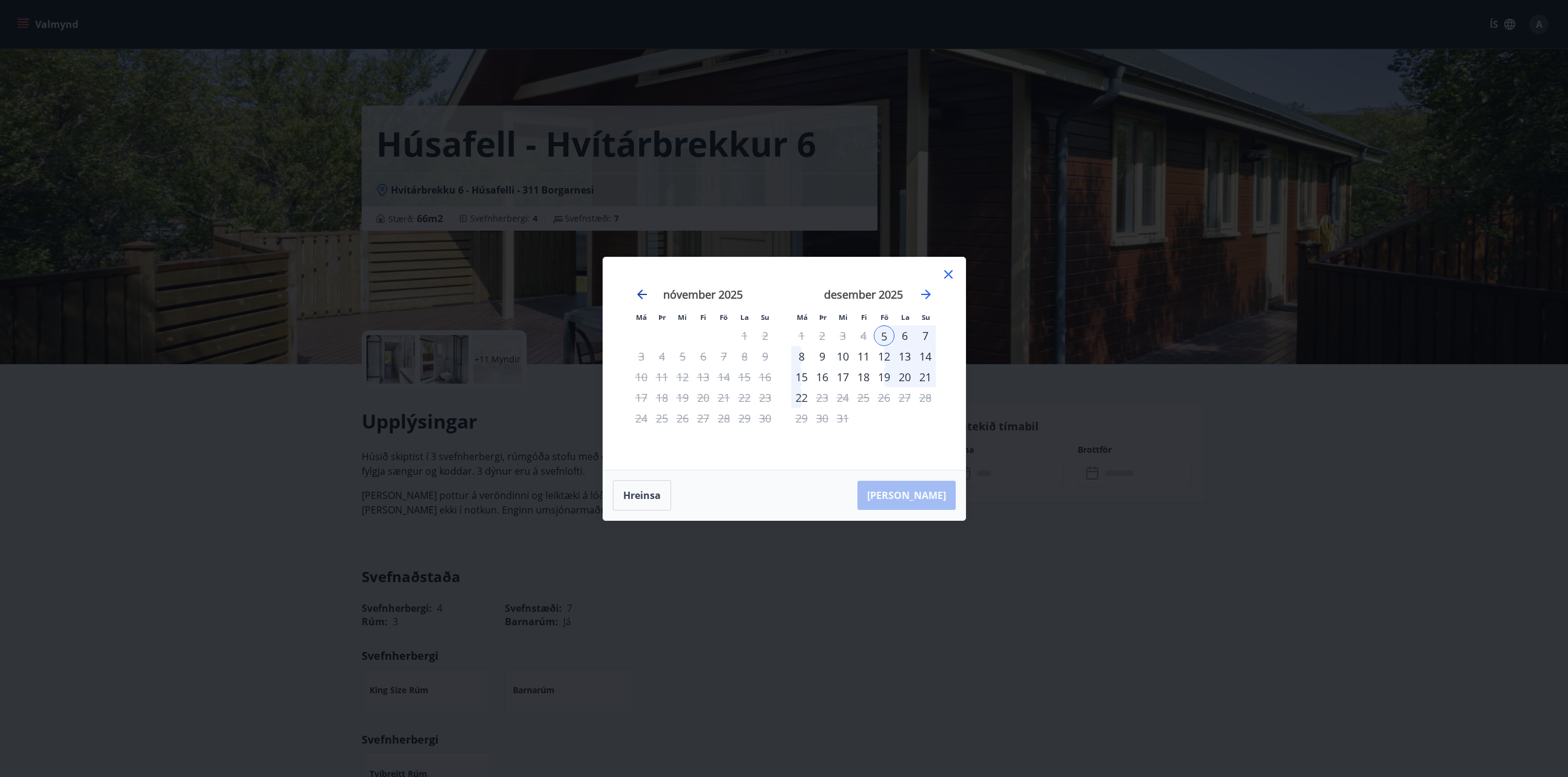
click at [641, 297] on icon "Move backward to switch to the previous month." at bounding box center [642, 294] width 9 height 9
click at [944, 278] on icon at bounding box center [948, 274] width 9 height 9
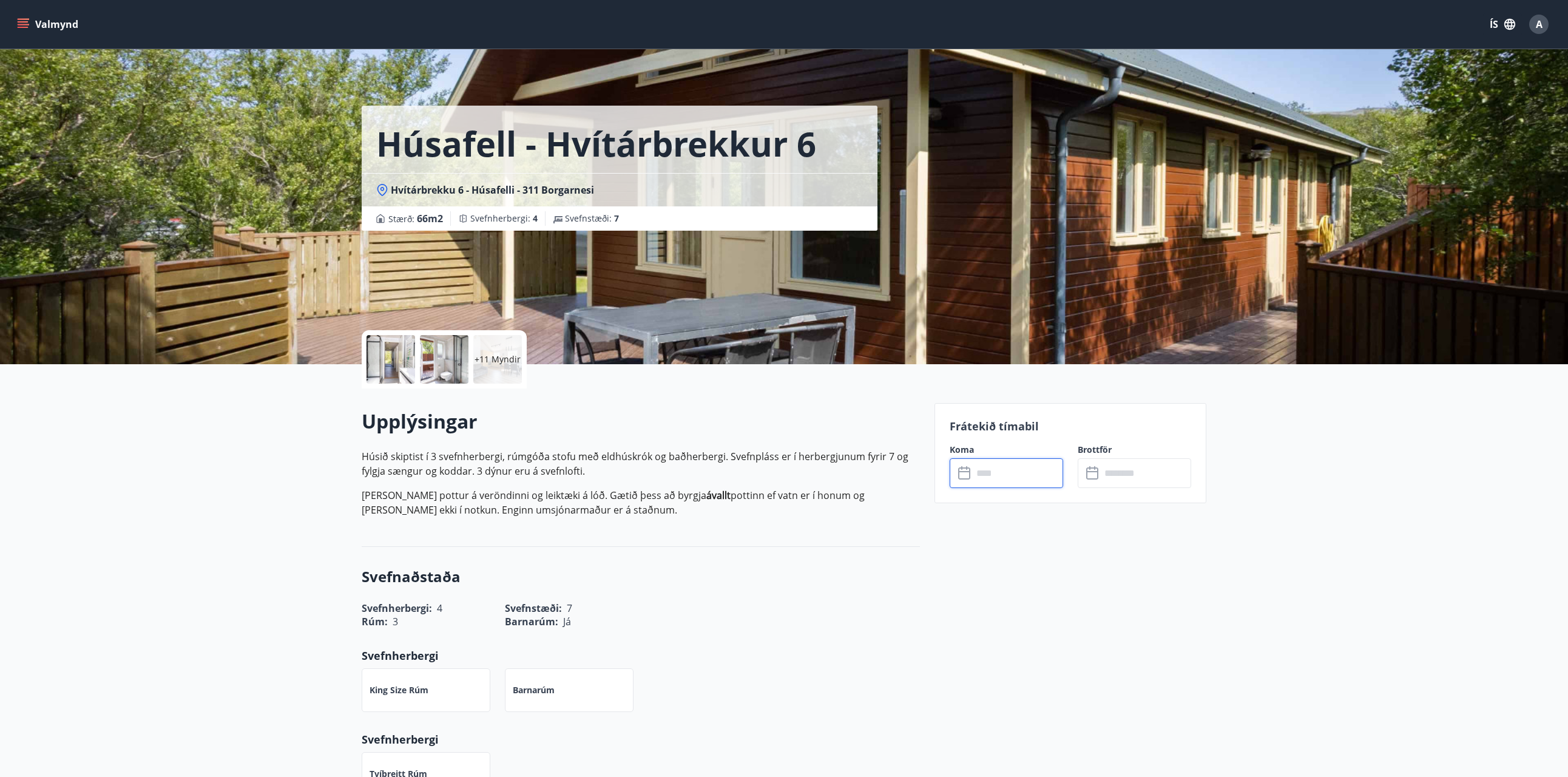
click at [988, 472] on input "text" at bounding box center [1017, 473] width 90 height 30
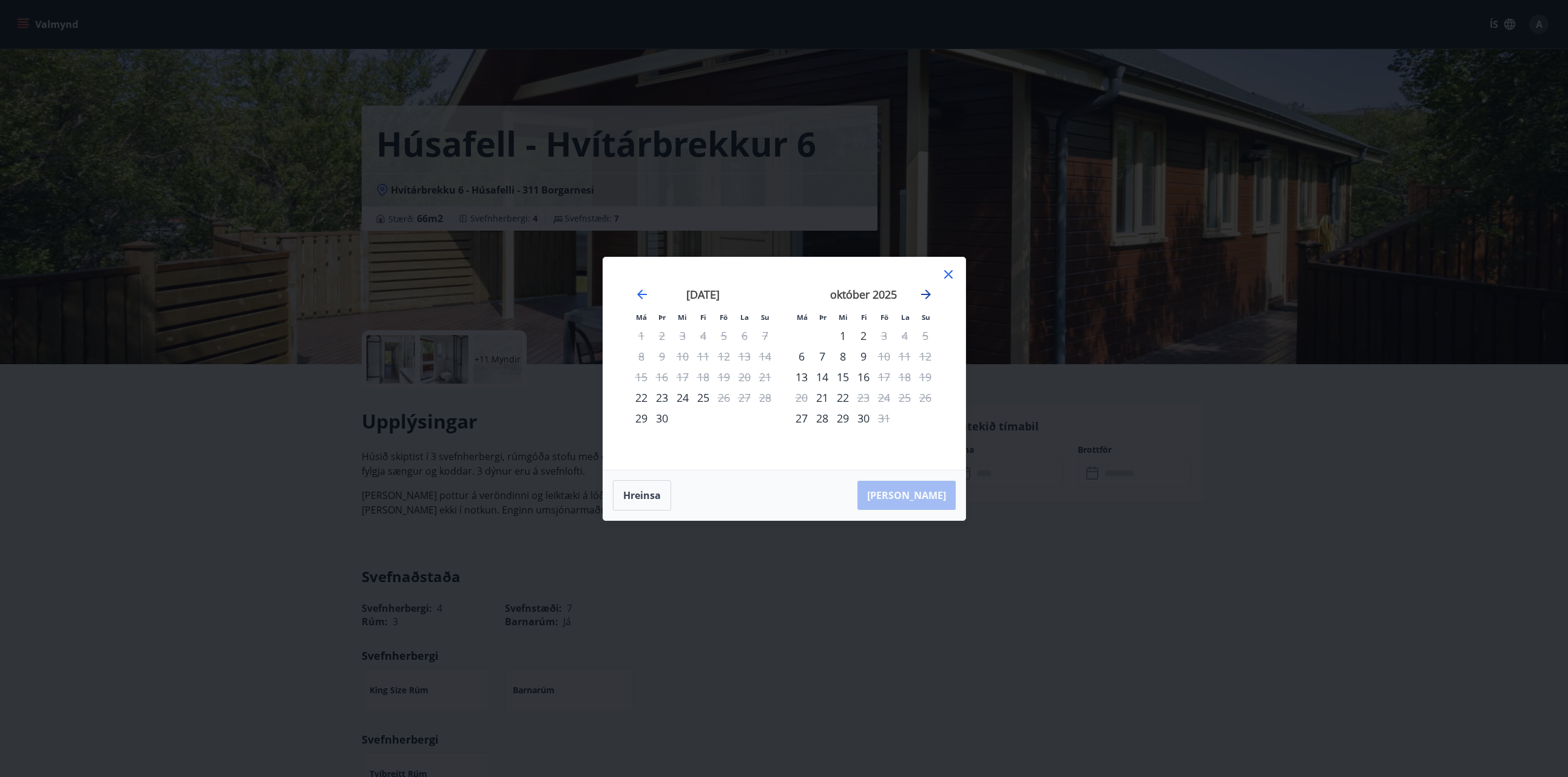
click at [922, 297] on icon "Move forward to switch to the next month." at bounding box center [926, 294] width 15 height 15
click at [923, 294] on icon "Move forward to switch to the next month." at bounding box center [926, 294] width 9 height 9
click at [728, 421] on div "28" at bounding box center [724, 418] width 20 height 20
click at [926, 337] on div "7" at bounding box center [926, 336] width 20 height 20
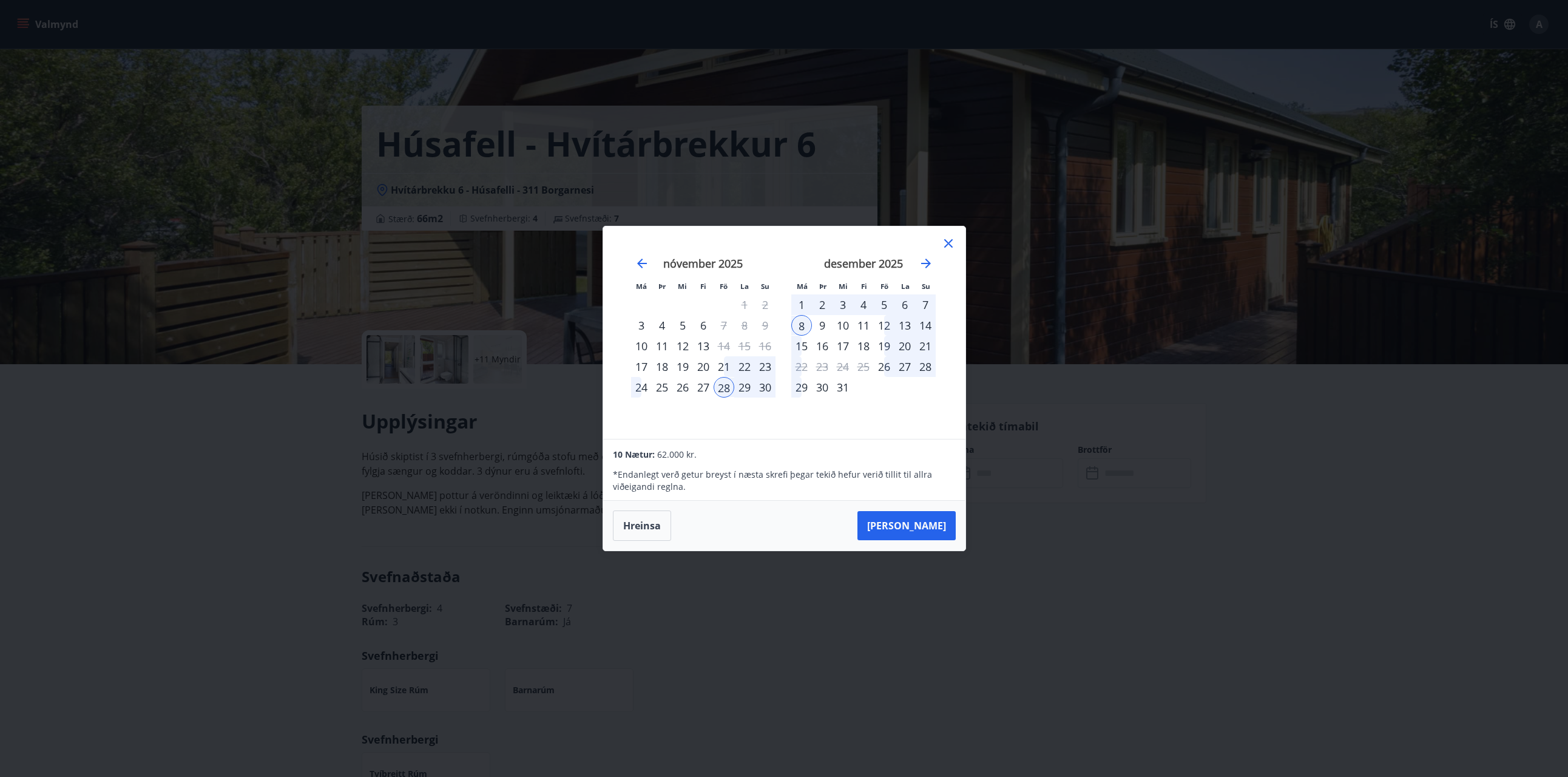
click at [880, 303] on div "5" at bounding box center [884, 305] width 20 height 20
click at [729, 388] on div "28" at bounding box center [724, 387] width 20 height 20
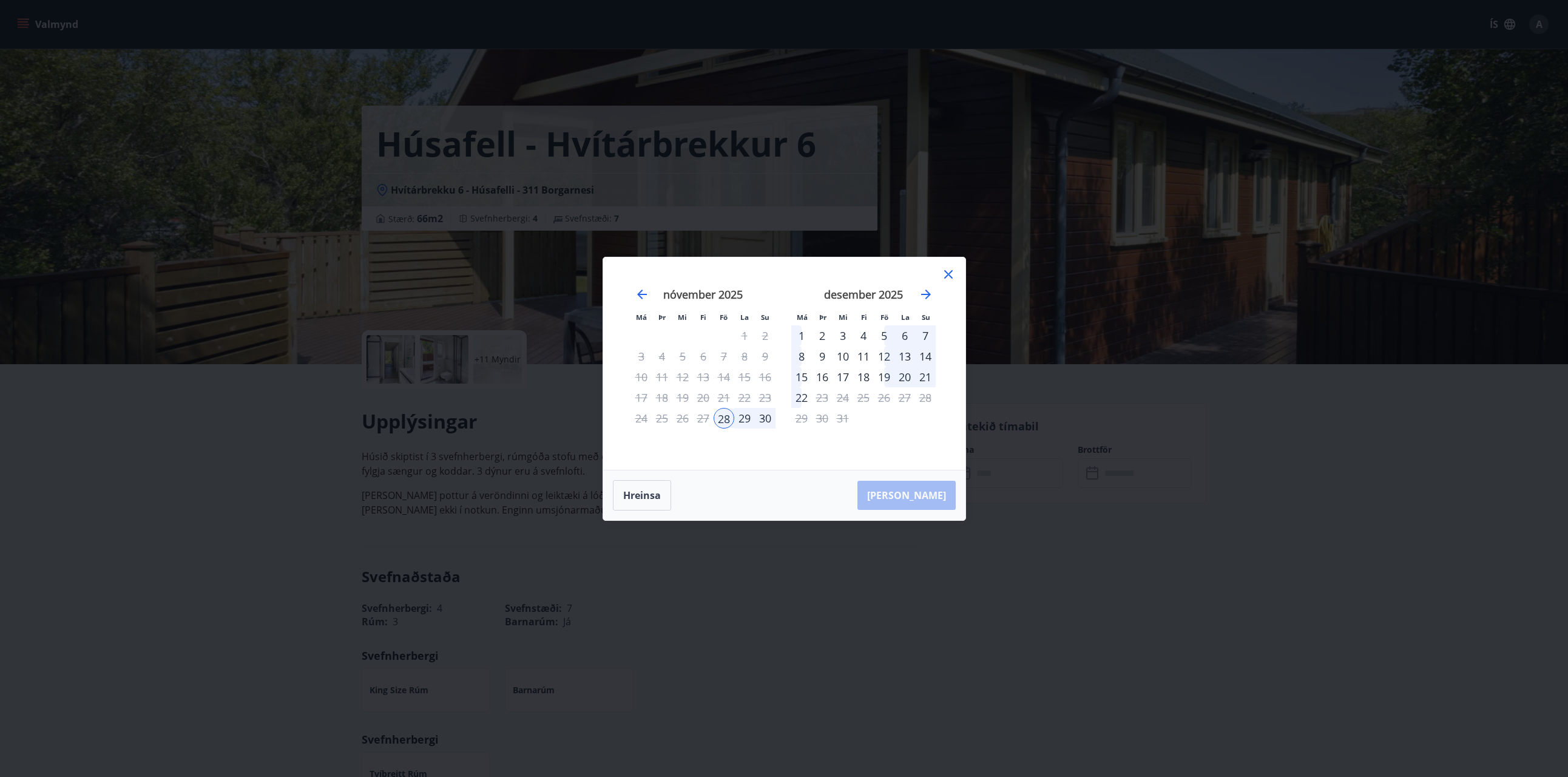
click at [883, 334] on div "5" at bounding box center [884, 336] width 20 height 20
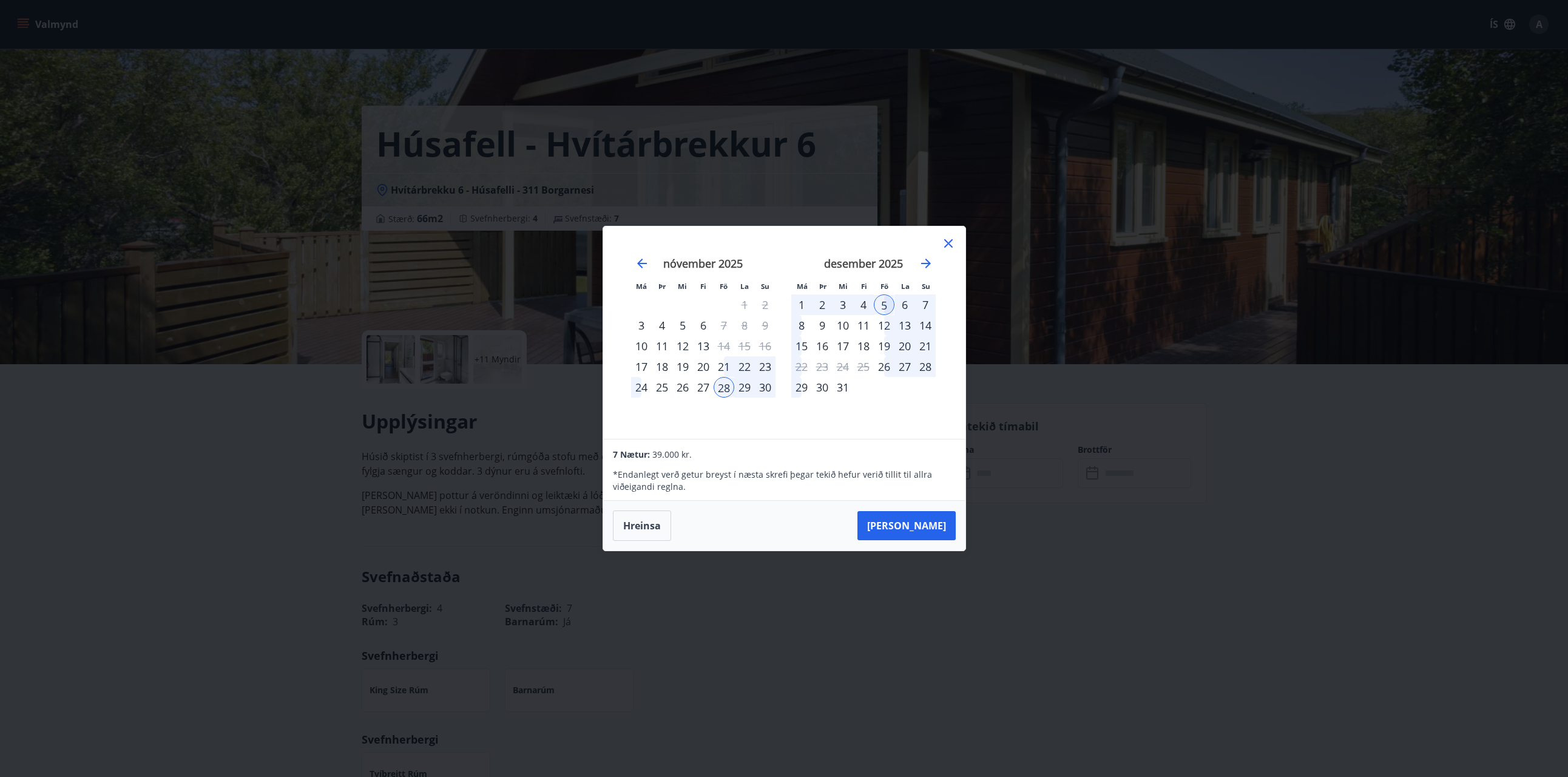
click at [886, 312] on div "5" at bounding box center [884, 305] width 20 height 20
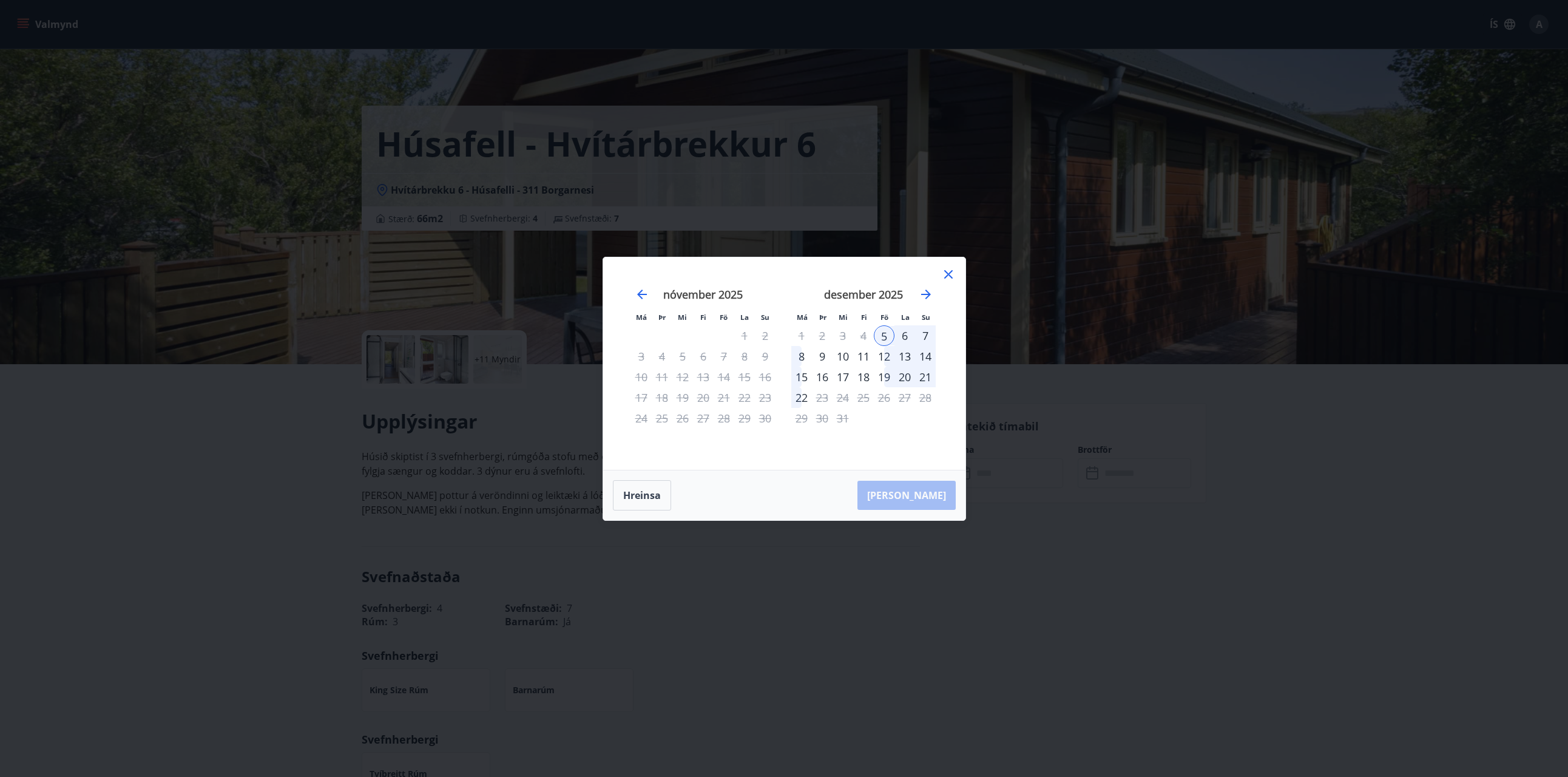
click at [882, 334] on div "5" at bounding box center [884, 336] width 20 height 20
click at [735, 416] on div "29" at bounding box center [744, 418] width 20 height 20
click at [638, 291] on icon "Move backward to switch to the previous month." at bounding box center [642, 294] width 15 height 15
click at [923, 296] on icon "Move forward to switch to the next month." at bounding box center [926, 294] width 15 height 15
click at [948, 268] on icon at bounding box center [948, 274] width 15 height 15
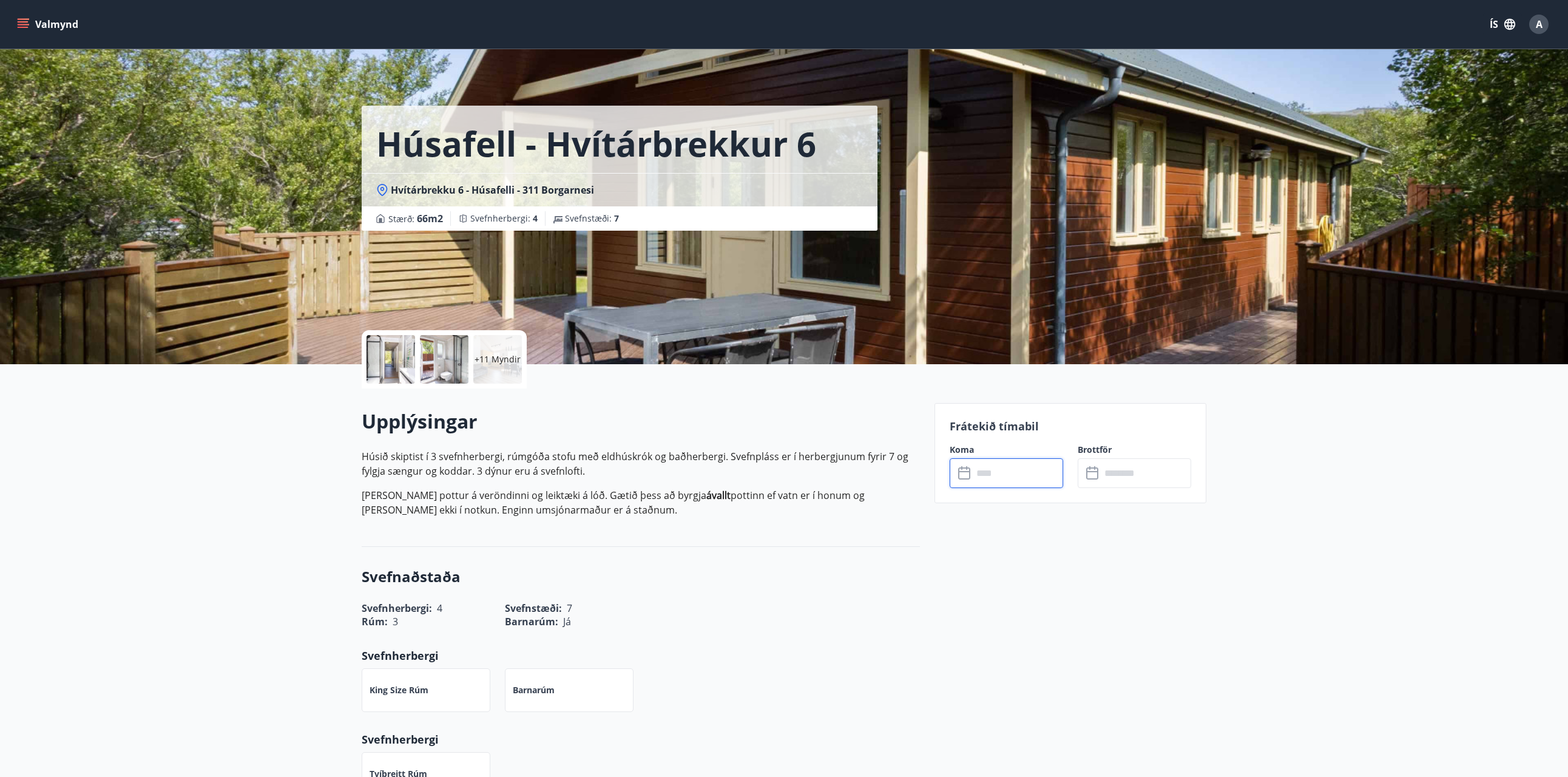
click at [1017, 475] on input "text" at bounding box center [1017, 473] width 90 height 30
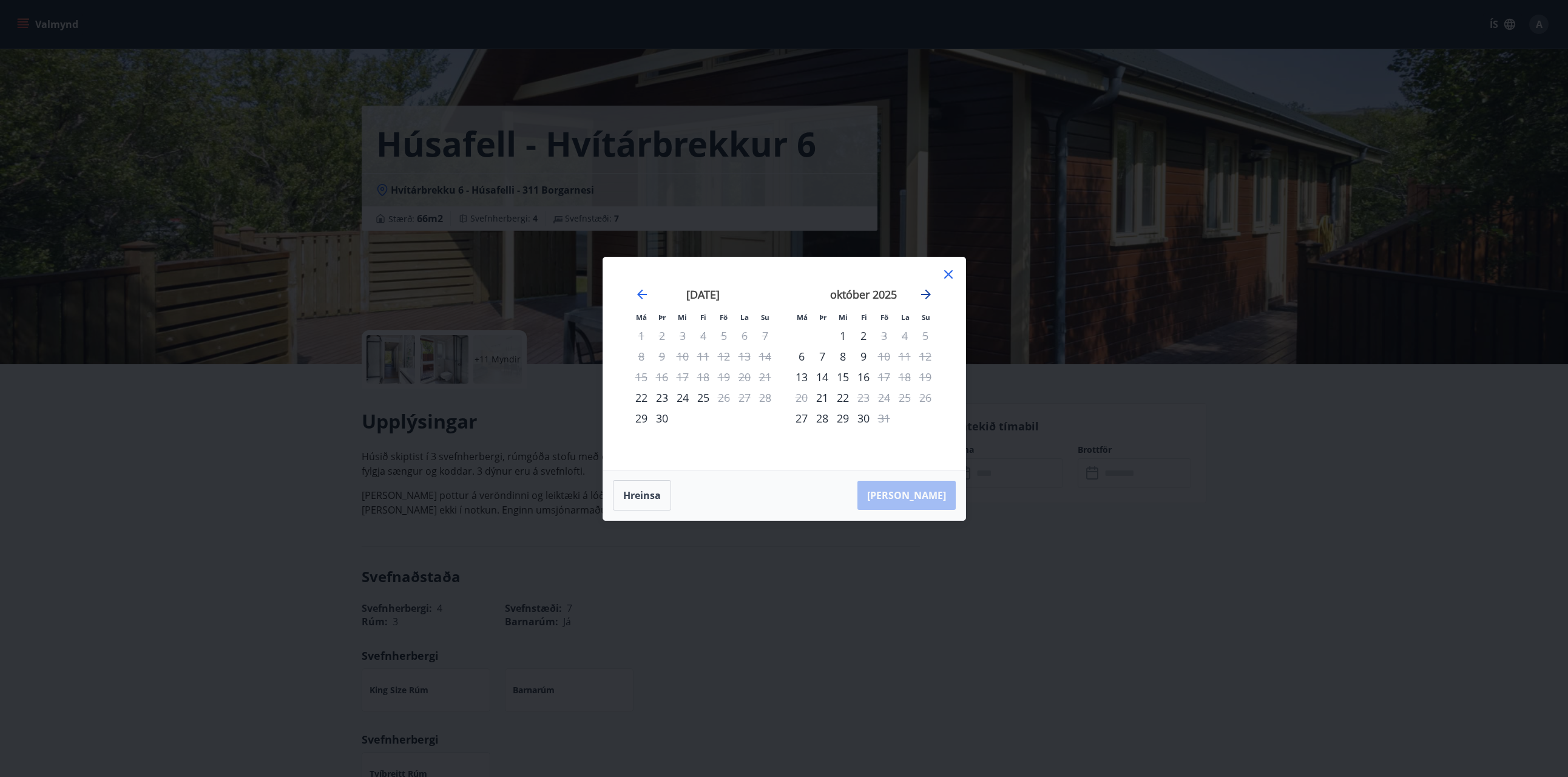
click at [928, 290] on icon "Move forward to switch to the next month." at bounding box center [926, 294] width 15 height 15
click at [932, 294] on icon "Move forward to switch to the next month." at bounding box center [926, 294] width 15 height 15
click at [700, 421] on div "27" at bounding box center [704, 418] width 20 height 20
click at [803, 336] on div "1" at bounding box center [802, 336] width 20 height 20
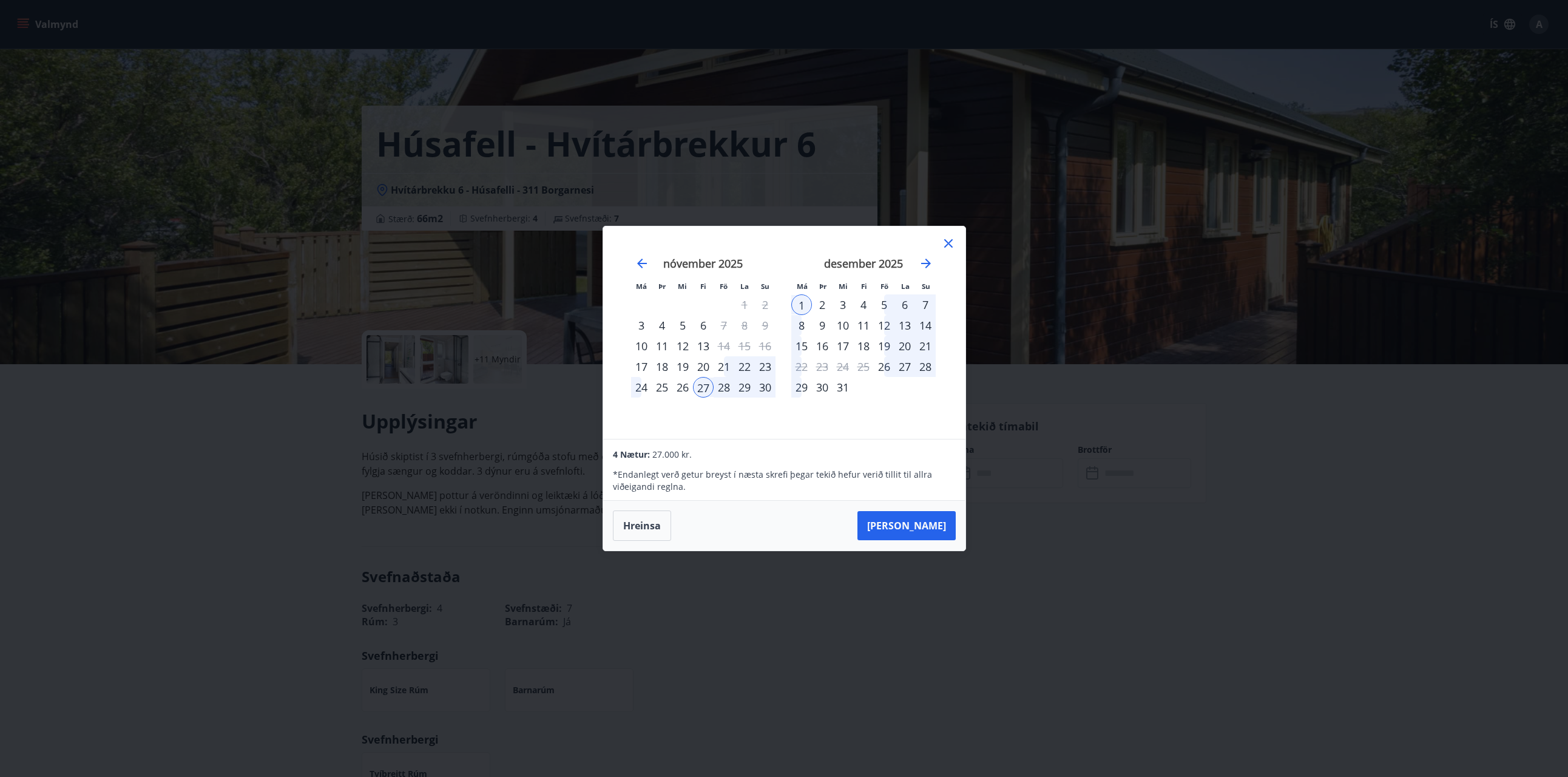
click at [822, 308] on div "2" at bounding box center [822, 305] width 20 height 20
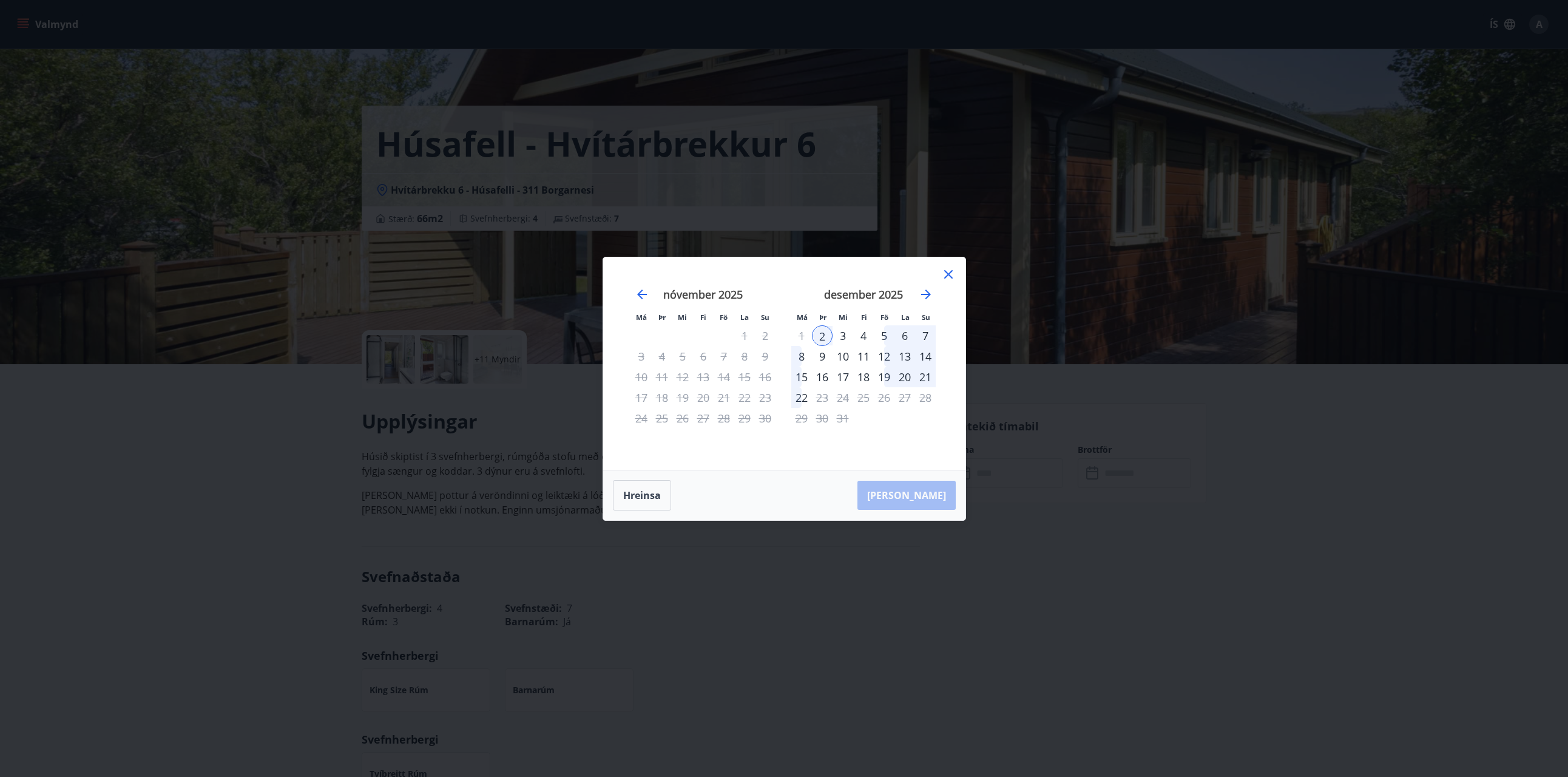
click at [947, 278] on icon at bounding box center [948, 274] width 15 height 15
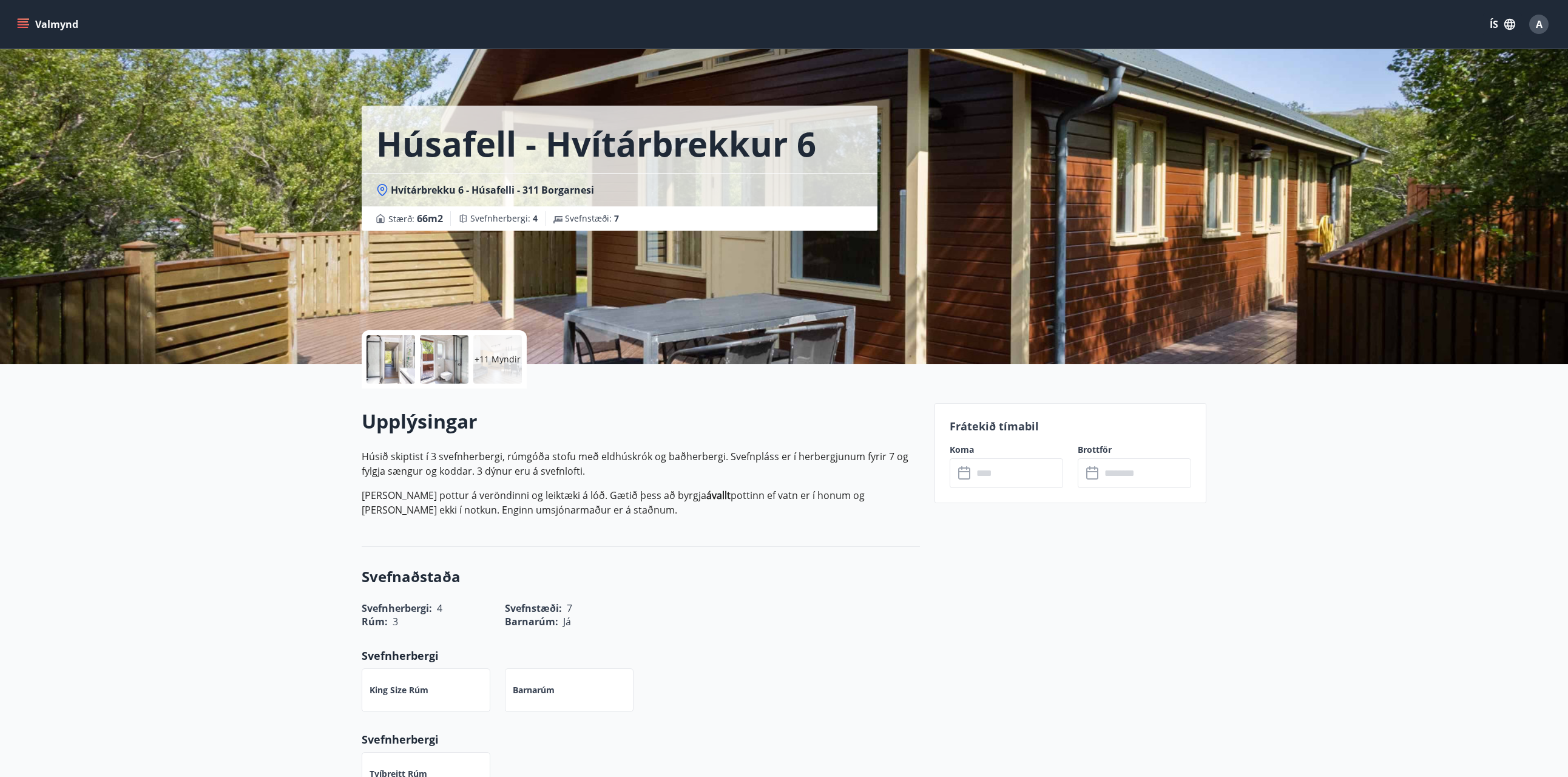
click at [973, 469] on icon at bounding box center [966, 473] width 15 height 15
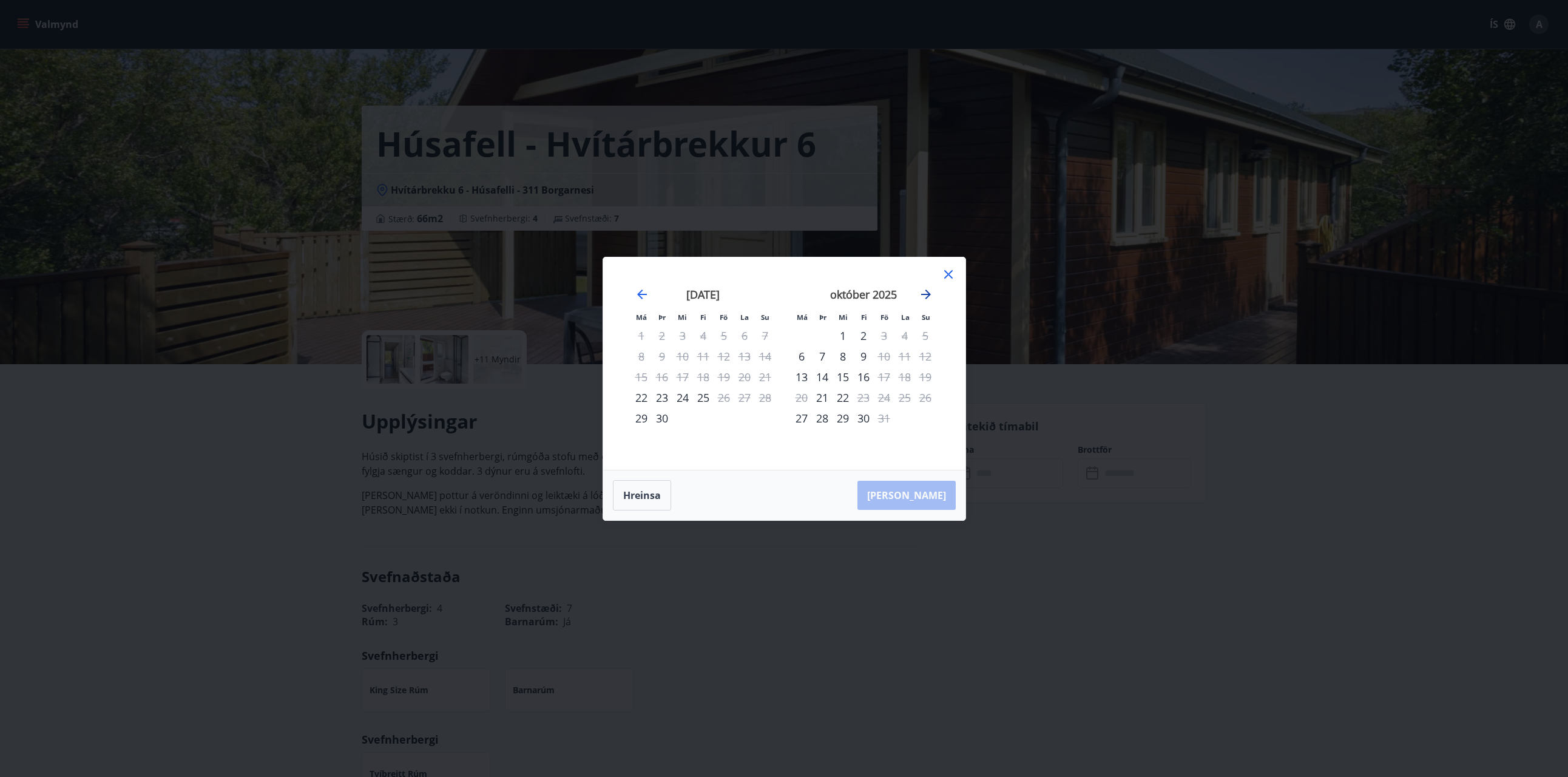
click at [925, 296] on icon "Move forward to switch to the next month." at bounding box center [926, 294] width 15 height 15
click at [930, 293] on icon "Move forward to switch to the next month." at bounding box center [926, 294] width 9 height 9
click at [721, 420] on div "28" at bounding box center [724, 418] width 20 height 20
click at [719, 418] on div "28" at bounding box center [724, 418] width 20 height 20
click at [726, 421] on div "28" at bounding box center [724, 418] width 20 height 20
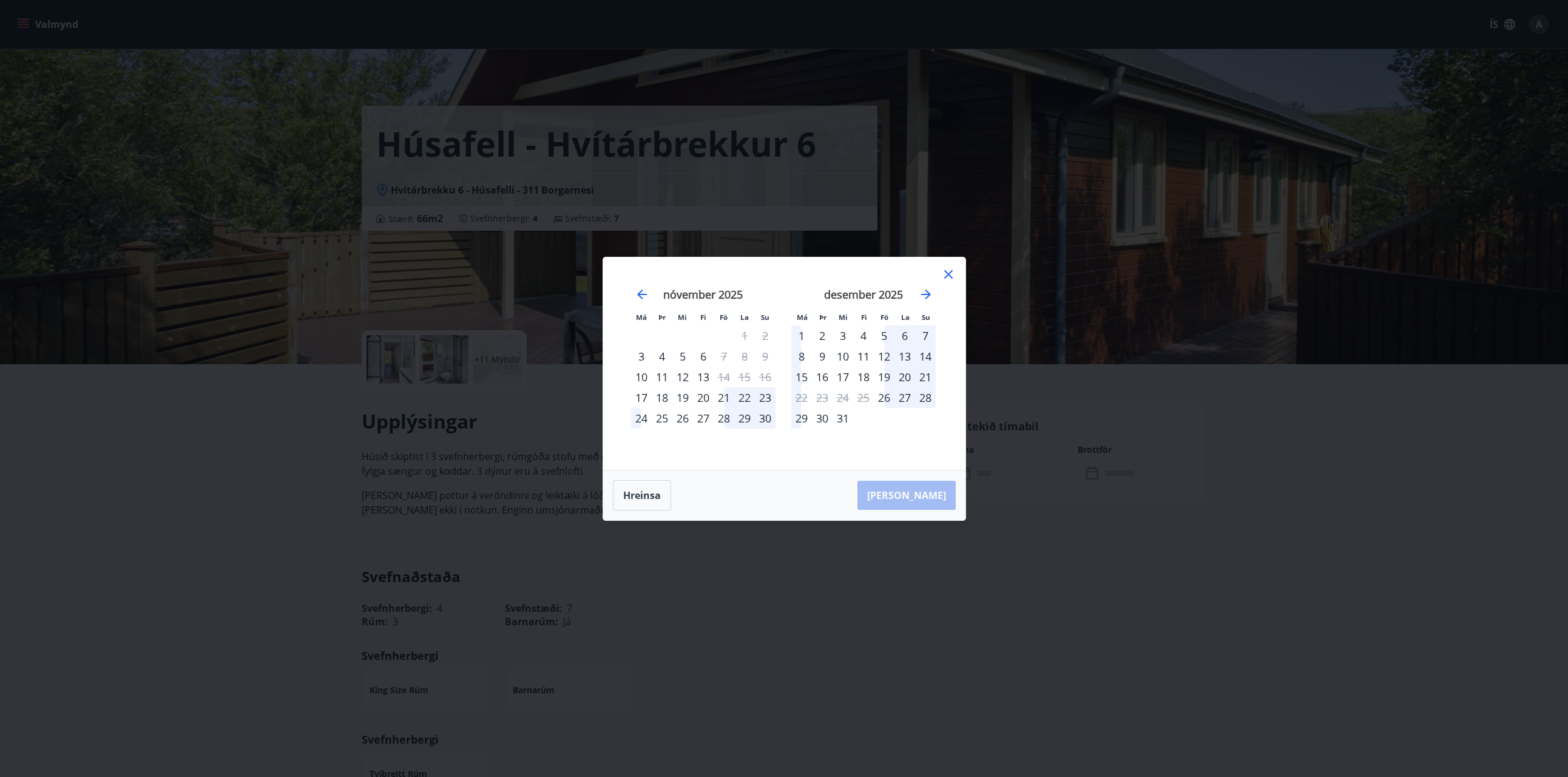
click at [735, 441] on div "[DATE] 1 2 3 4 5 6 7 8 9 10 11 12 13 14 15 16 17 18 19 20 21 22 23 24 25 26 27 …" at bounding box center [704, 372] width 160 height 199
click at [723, 414] on div "28" at bounding box center [724, 418] width 20 height 20
click at [948, 272] on icon at bounding box center [948, 274] width 15 height 15
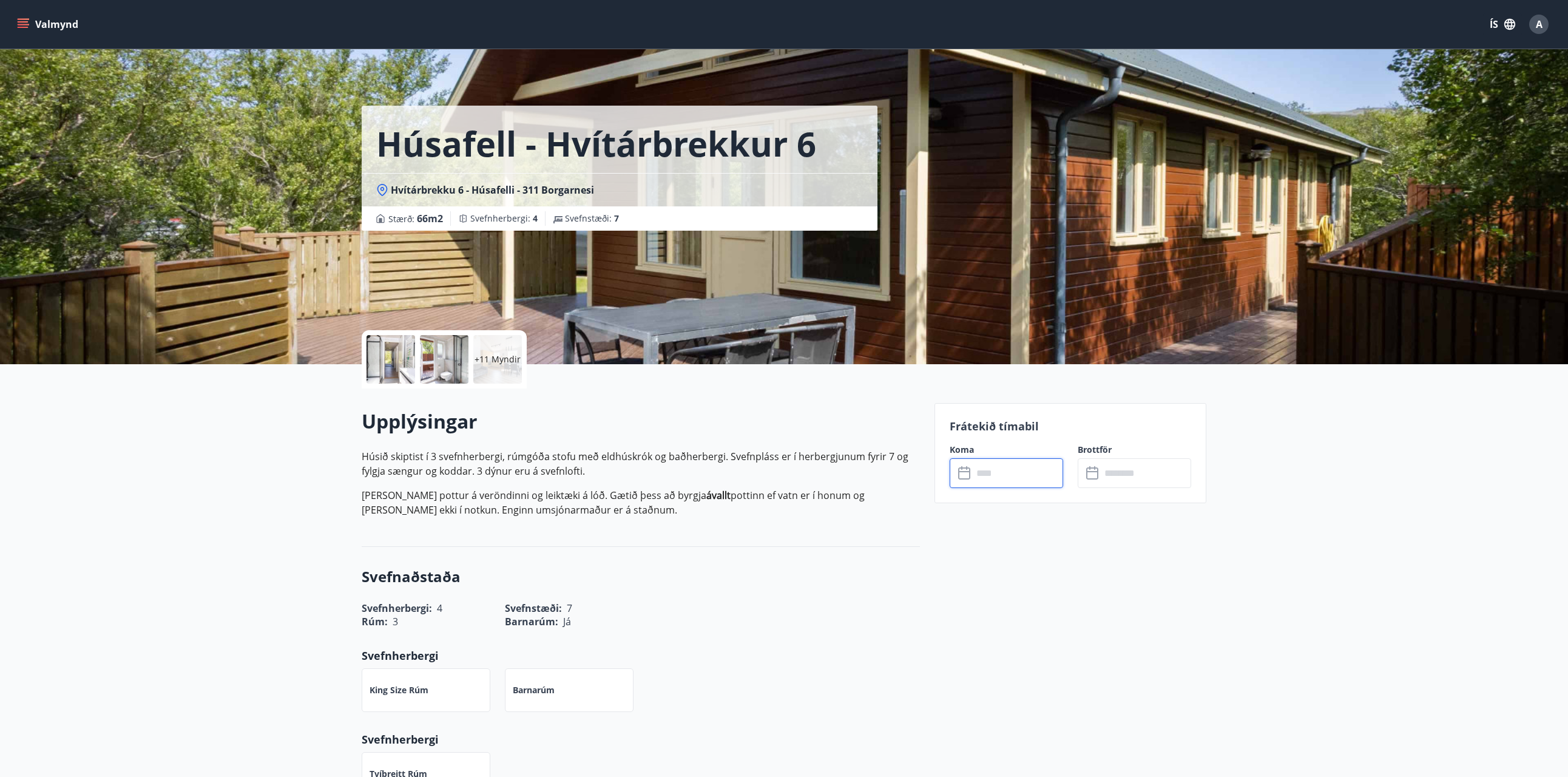
click at [990, 479] on input "text" at bounding box center [1017, 473] width 90 height 30
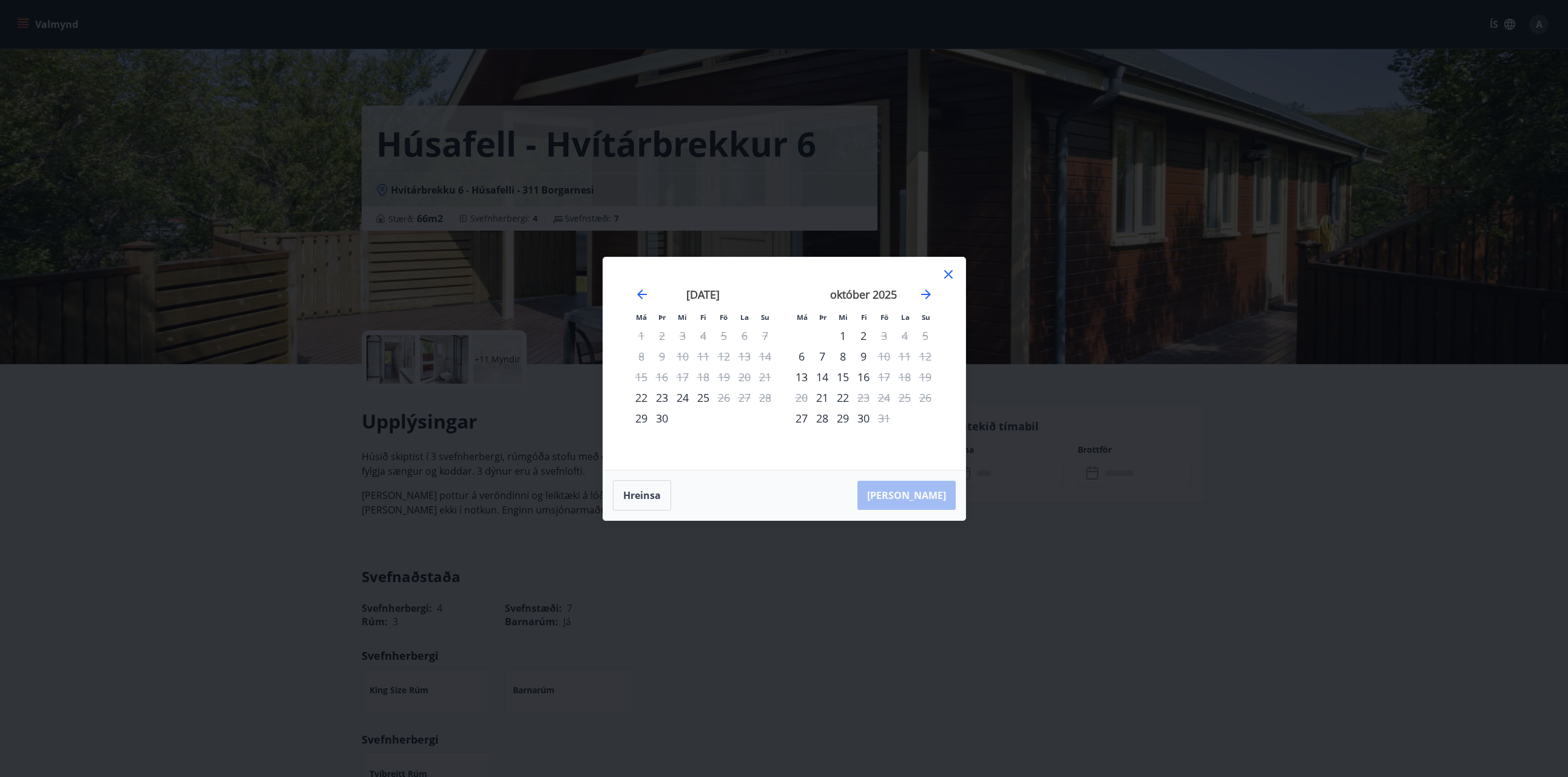
click at [911, 297] on div "október 2025" at bounding box center [864, 299] width 144 height 53
click at [920, 297] on icon "Move forward to switch to the next month." at bounding box center [926, 294] width 15 height 15
click at [923, 295] on icon "Move forward to switch to the next month." at bounding box center [926, 294] width 15 height 15
click at [724, 420] on div "28" at bounding box center [724, 418] width 20 height 20
click at [820, 336] on div "2" at bounding box center [822, 336] width 20 height 20
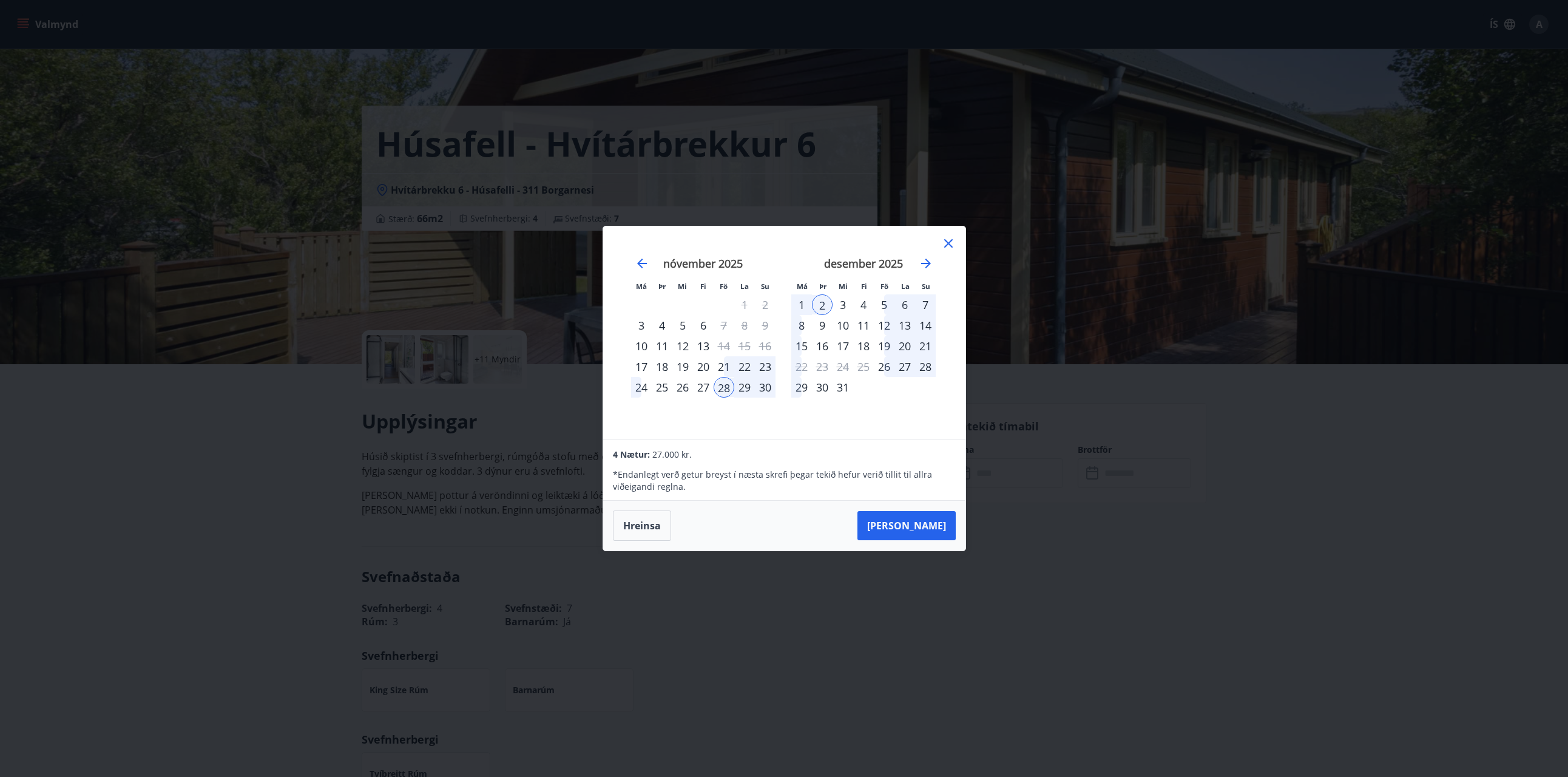
click at [944, 241] on icon at bounding box center [948, 243] width 15 height 15
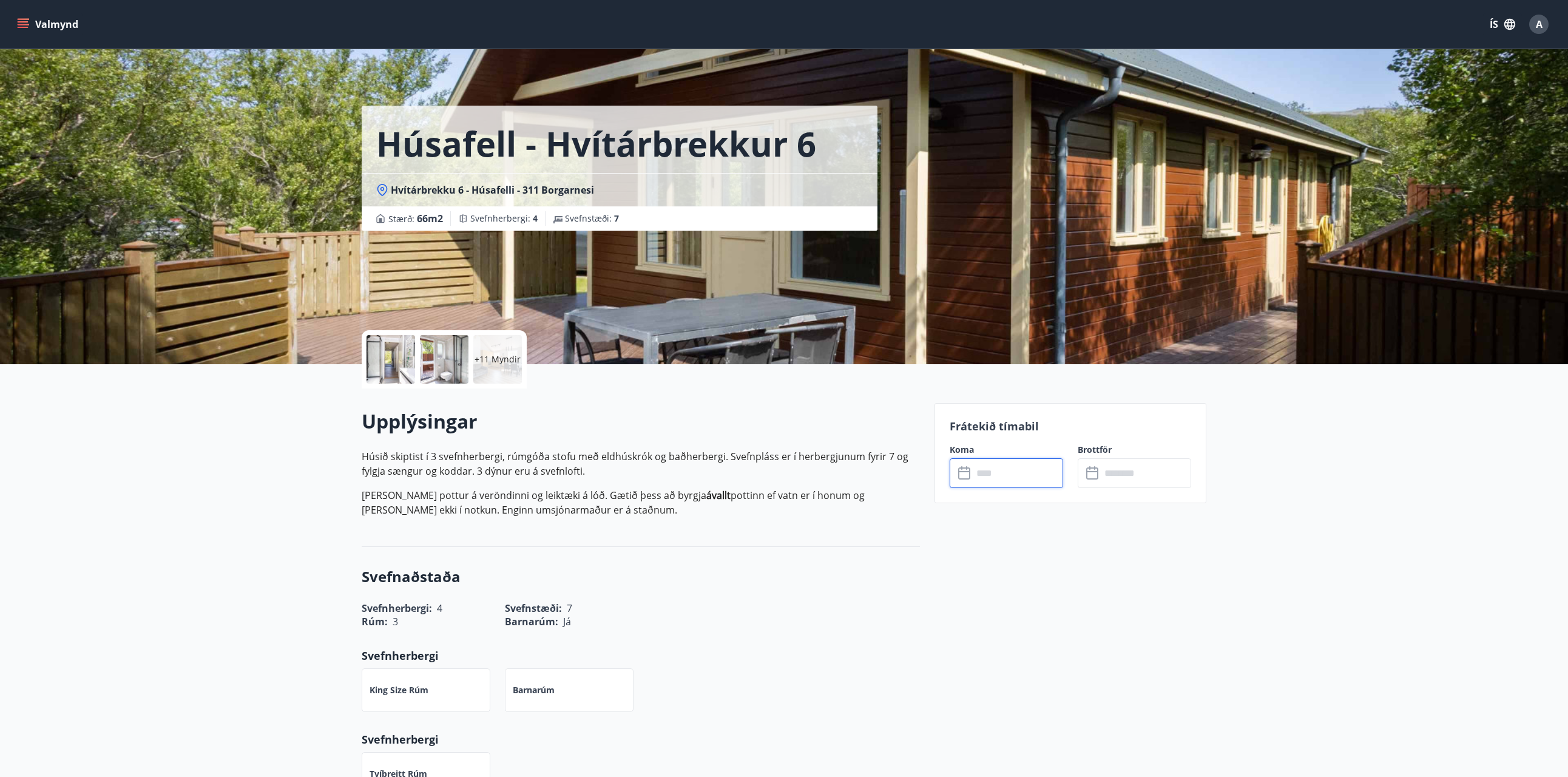
click at [991, 460] on input "text" at bounding box center [1017, 473] width 90 height 30
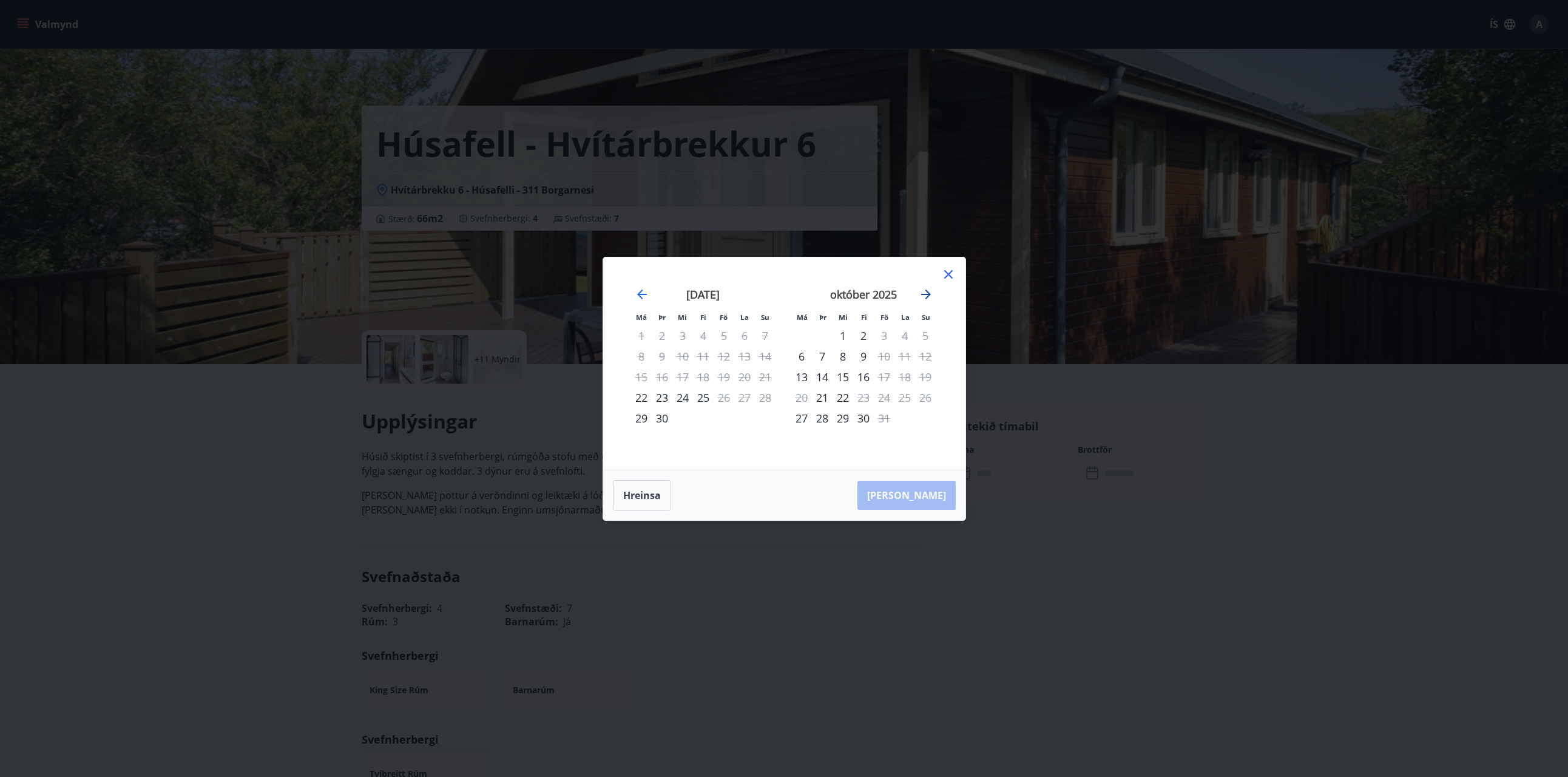
click at [926, 290] on icon "Move forward to switch to the next month." at bounding box center [926, 294] width 9 height 9
click at [926, 290] on icon "Move forward to switch to the next month." at bounding box center [926, 294] width 9 height 9
click at [702, 420] on div "27" at bounding box center [704, 418] width 20 height 20
click at [823, 332] on div "2" at bounding box center [822, 336] width 20 height 20
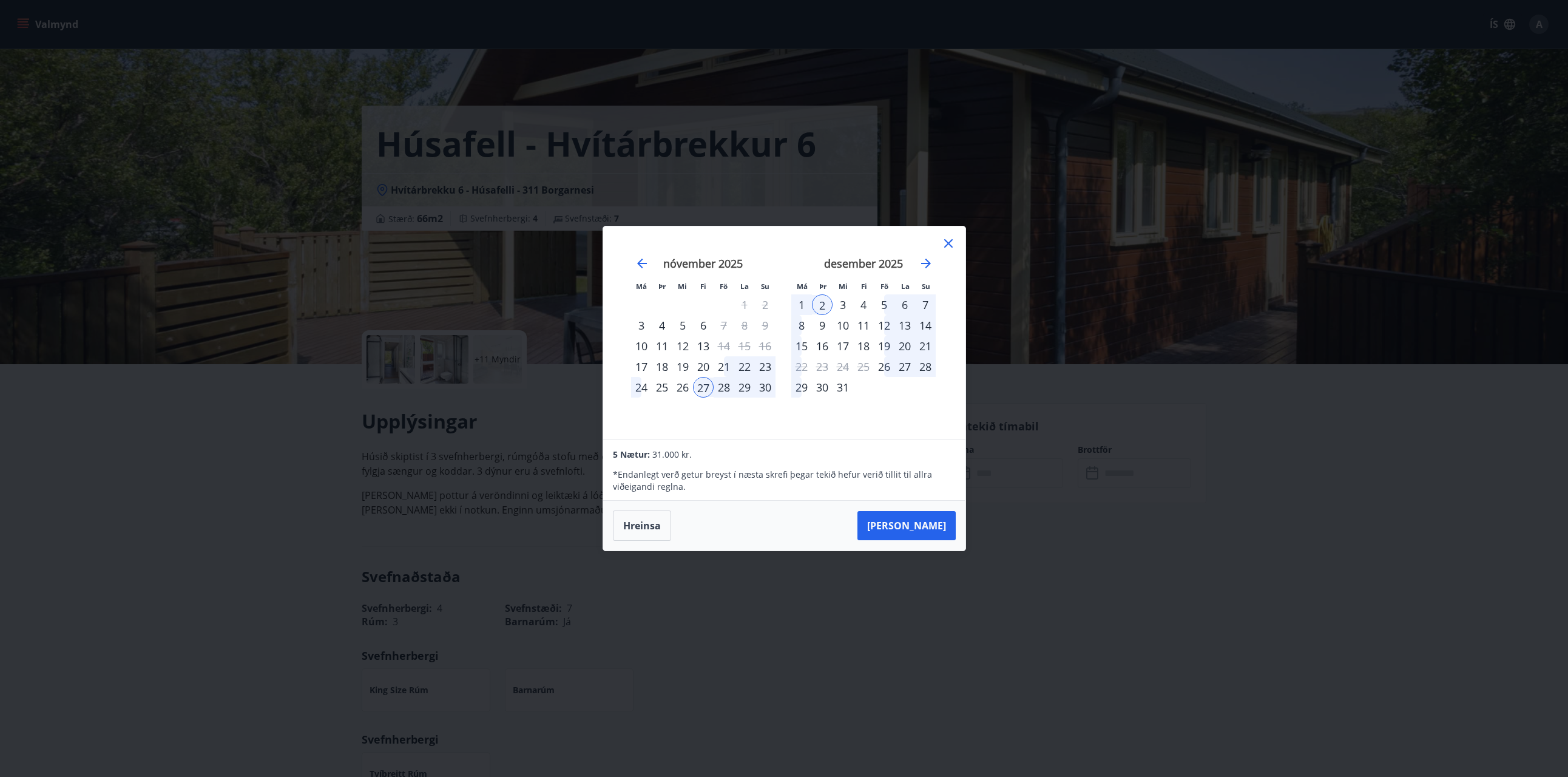
click at [675, 458] on span "31.000 kr." at bounding box center [672, 454] width 39 height 12
click at [693, 452] on div "5 Nætur: 31.000 kr." at bounding box center [784, 454] width 342 height 15
click at [669, 460] on div "5 Nætur: 31.000 kr." at bounding box center [784, 454] width 342 height 15
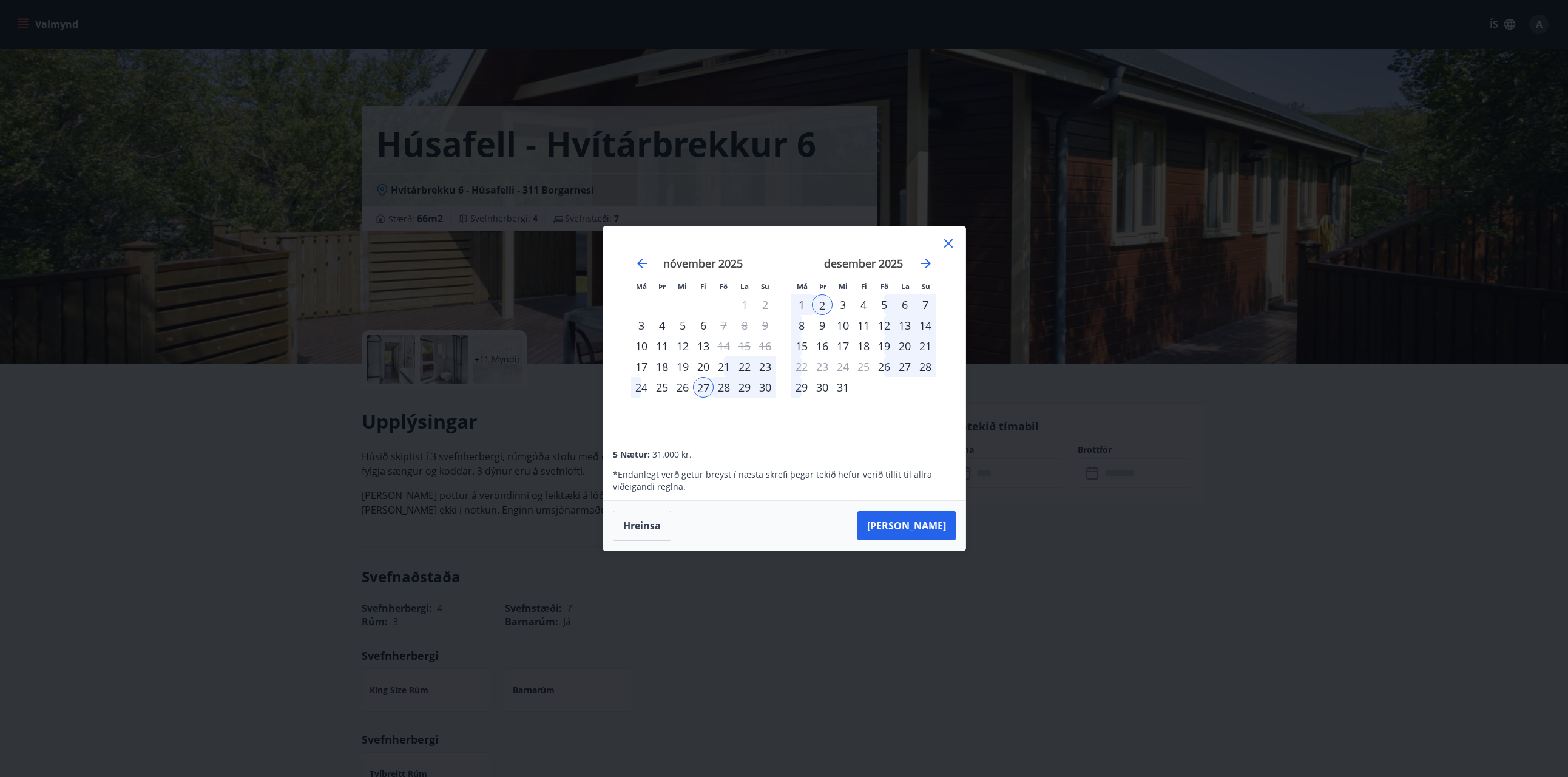
click at [669, 458] on span "31.000 kr." at bounding box center [672, 454] width 39 height 12
click at [915, 527] on button "[PERSON_NAME]" at bounding box center [906, 525] width 98 height 29
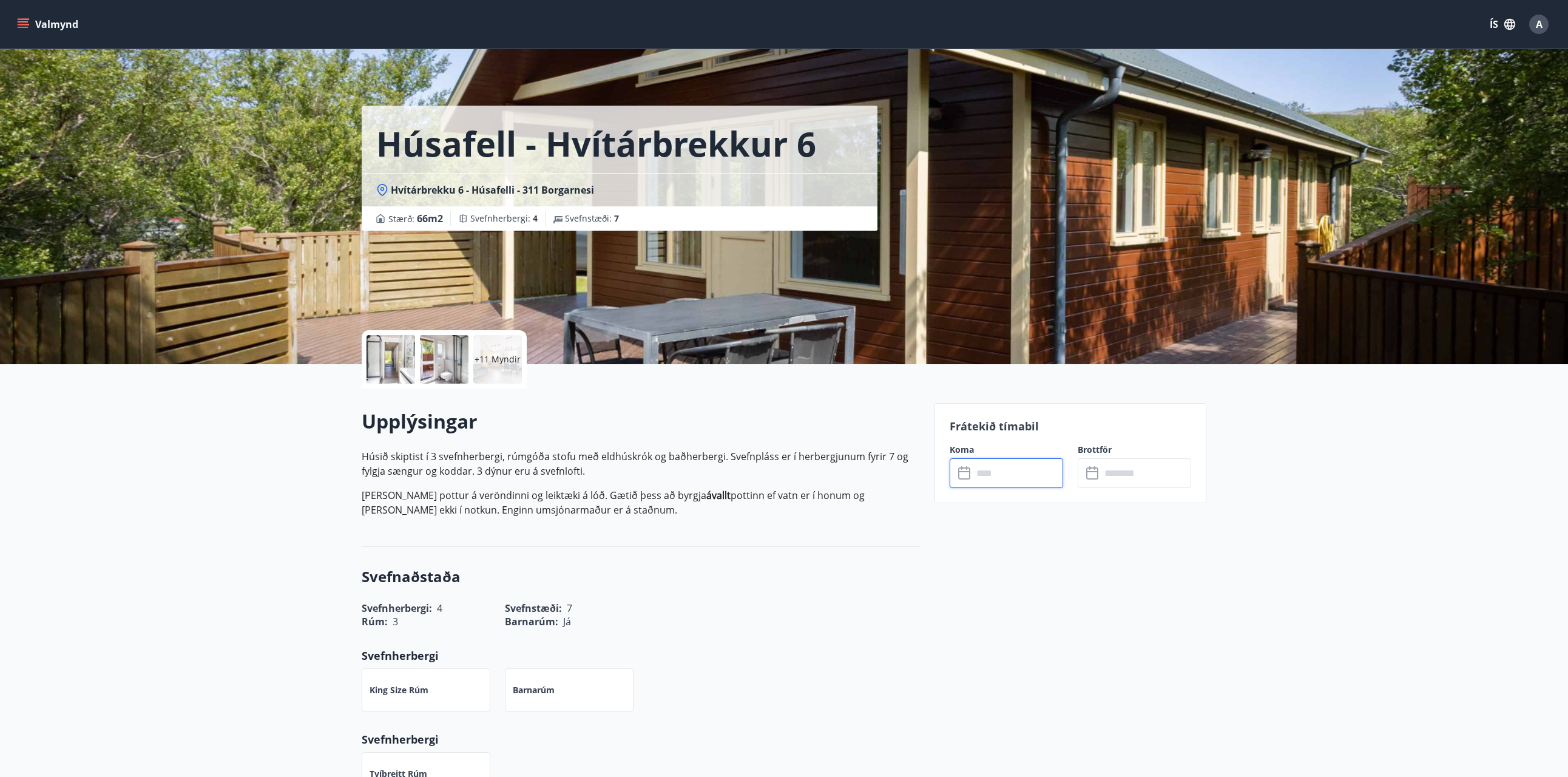
type input "******"
drag, startPoint x: 1015, startPoint y: 508, endPoint x: 941, endPoint y: 502, distance: 74.2
click at [941, 502] on div "Frátekið tímabil Koma ​ ****** ​ Brottför ​ ****** ​ Verð : 31.000 kr. Punktar …" at bounding box center [1071, 509] width 272 height 213
click at [1029, 495] on div "Verð : 31.000 kr. Punktar : 0 Bókun frátekin til : 14 : 54" at bounding box center [1071, 529] width 242 height 82
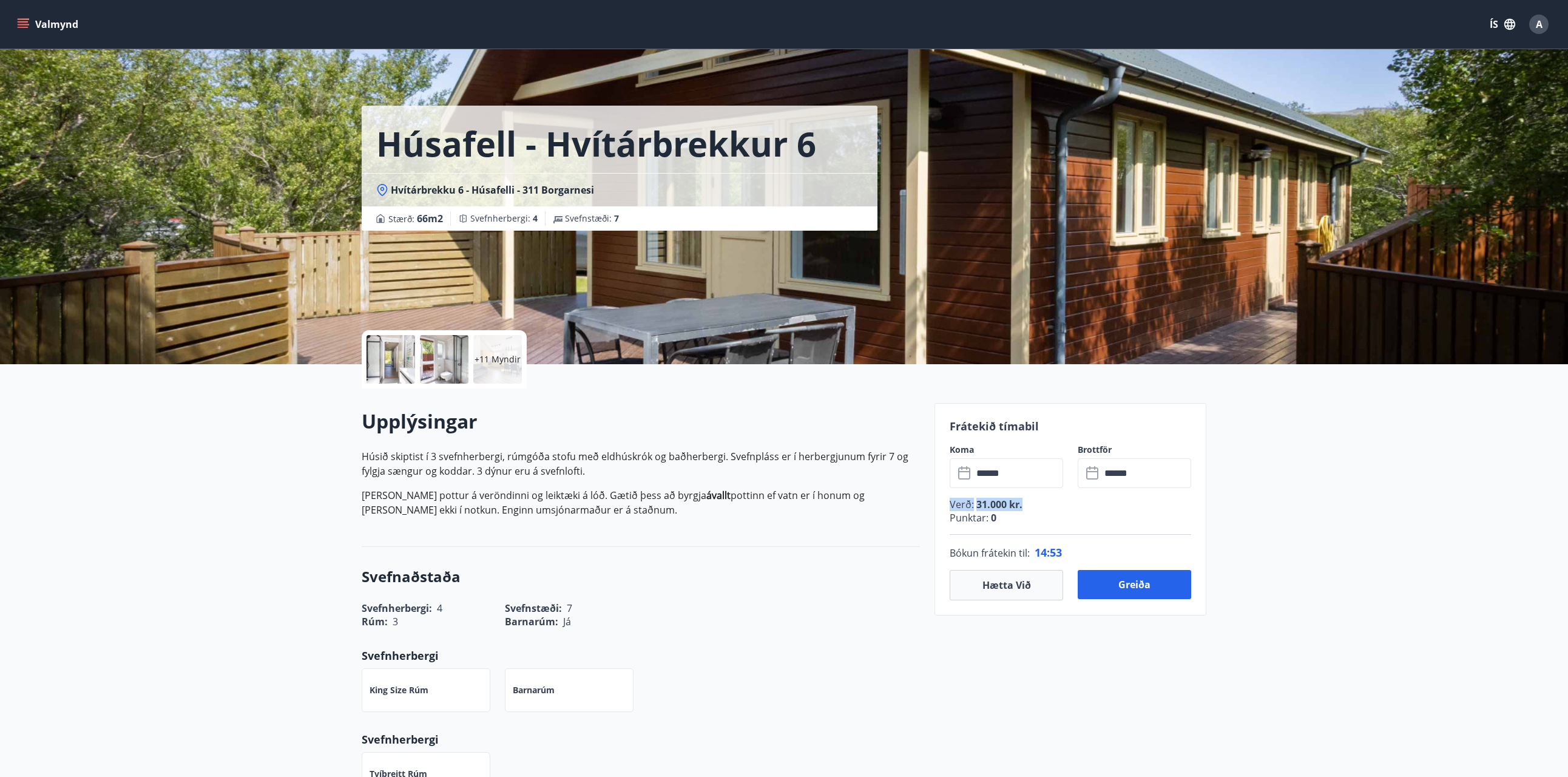
drag, startPoint x: 1034, startPoint y: 503, endPoint x: 933, endPoint y: 503, distance: 101.0
click at [972, 512] on p "Punktar : 0" at bounding box center [1071, 517] width 242 height 13
drag, startPoint x: 951, startPoint y: 502, endPoint x: 1063, endPoint y: 524, distance: 114.1
click at [1064, 526] on div "Verð : 31.000 kr. Punktar : 0" at bounding box center [1071, 516] width 242 height 37
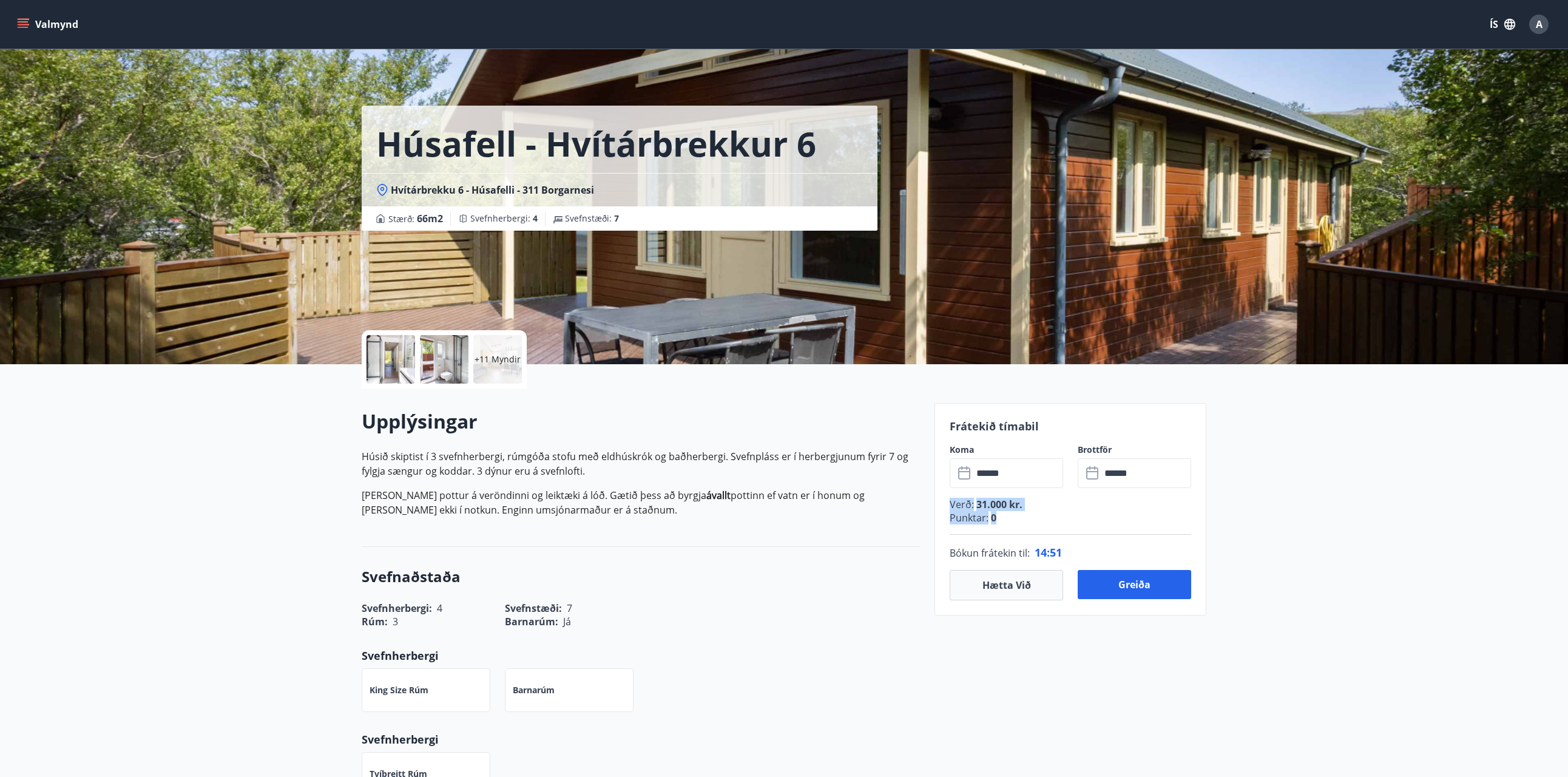
click at [1063, 524] on div "Verð : 31.000 kr. Punktar : 0" at bounding box center [1071, 516] width 242 height 37
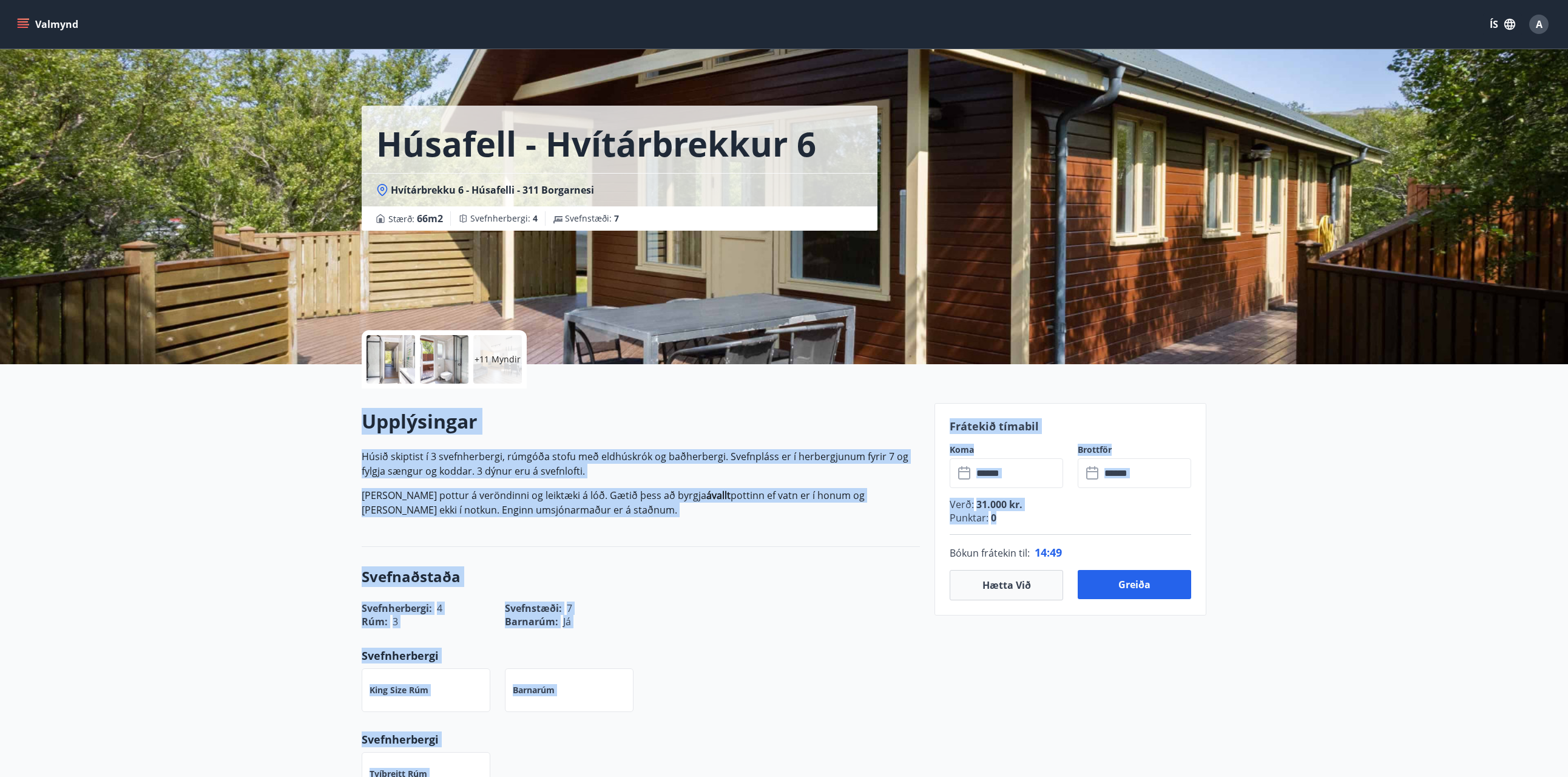
drag, startPoint x: 1064, startPoint y: 523, endPoint x: 886, endPoint y: 393, distance: 220.4
